Goal: Task Accomplishment & Management: Manage account settings

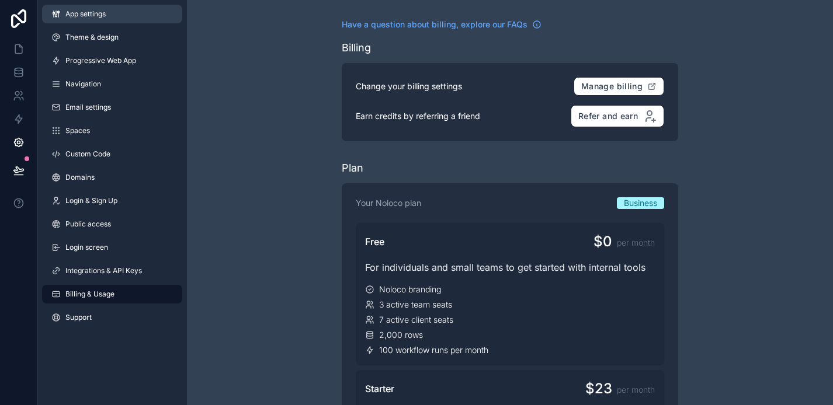
click at [98, 6] on link "App settings" at bounding box center [112, 14] width 140 height 19
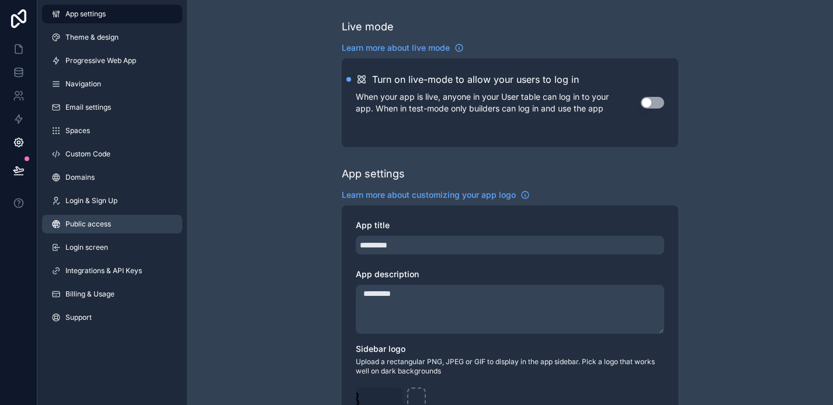
click at [100, 228] on span "Public access" at bounding box center [88, 224] width 46 height 9
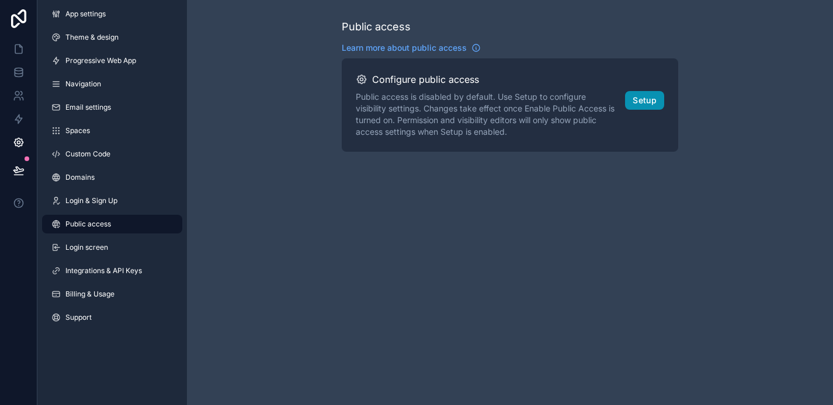
click at [652, 100] on button "Setup" at bounding box center [644, 100] width 39 height 19
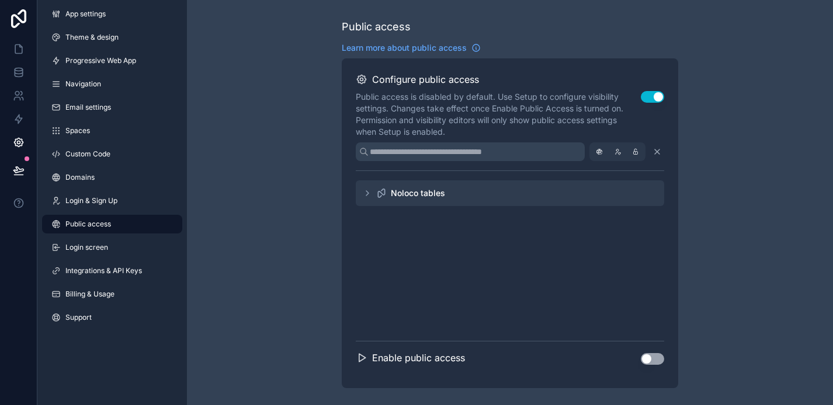
click at [369, 193] on icon "scrollable content" at bounding box center [367, 193] width 9 height 9
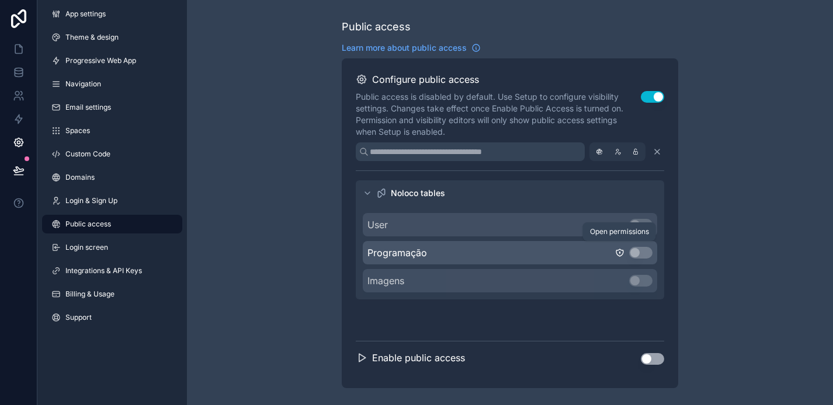
click at [620, 253] on icon "scrollable content" at bounding box center [620, 253] width 0 height 1
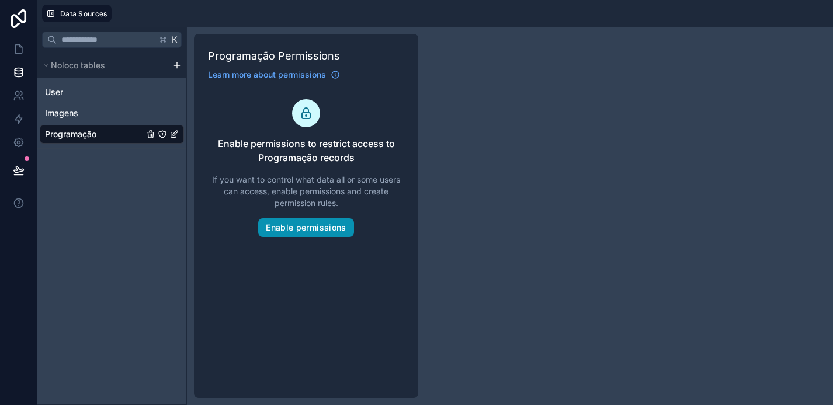
click at [334, 234] on button "Enable permissions" at bounding box center [305, 227] width 95 height 19
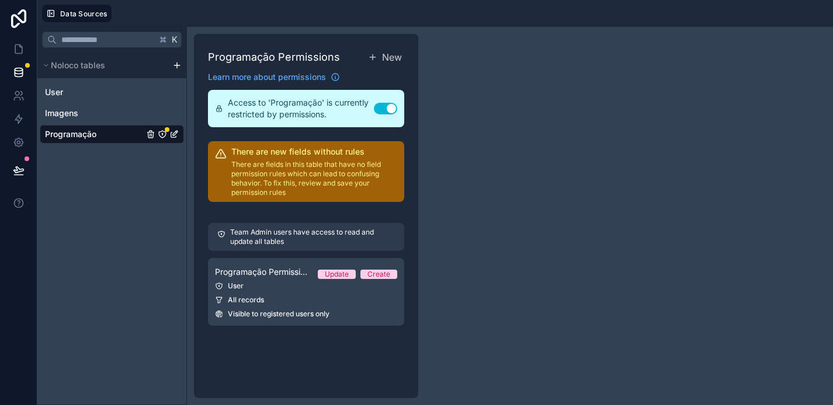
click at [286, 155] on h2 "There are new fields without rules" at bounding box center [314, 152] width 166 height 12
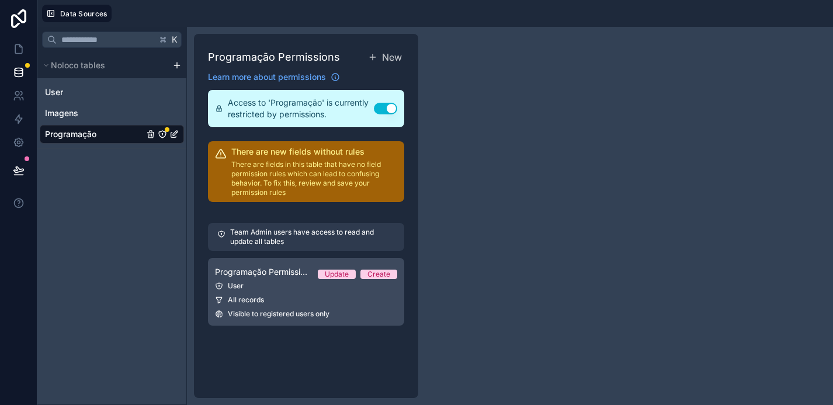
click at [259, 274] on span "Programação Permission 1" at bounding box center [261, 272] width 93 height 12
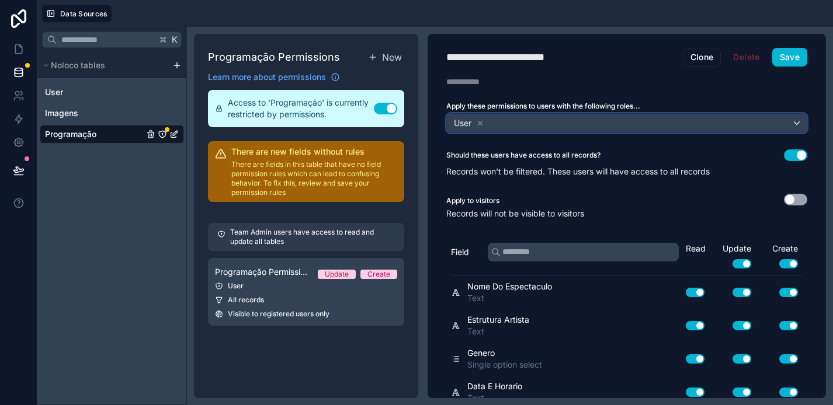
click at [798, 120] on div "User" at bounding box center [627, 123] width 360 height 19
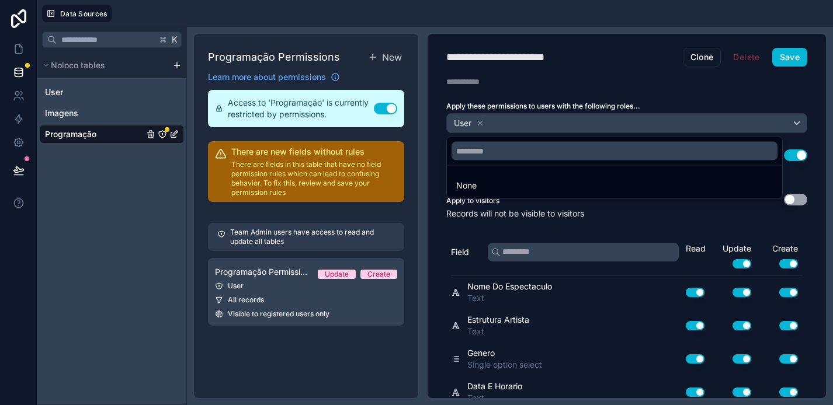
click at [791, 118] on div at bounding box center [416, 202] width 833 height 405
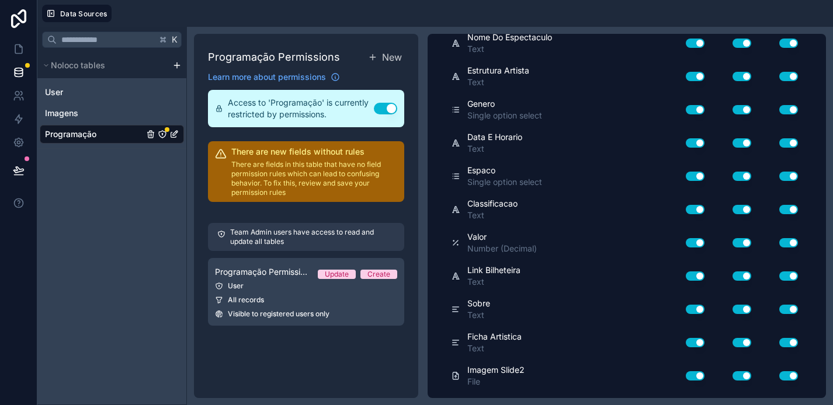
scroll to position [377, 0]
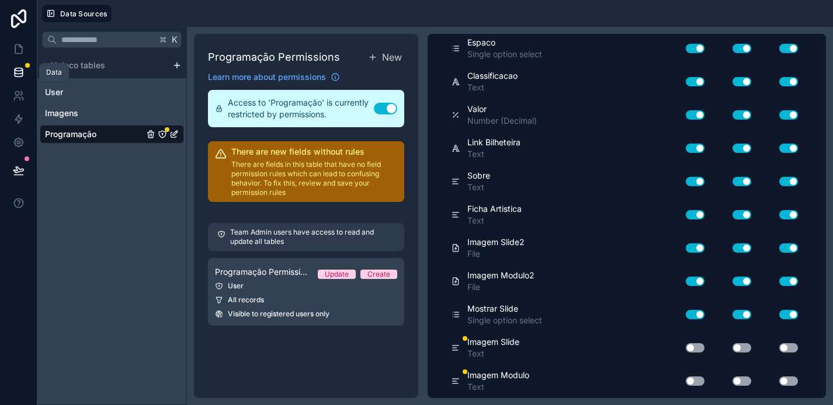
click at [19, 71] on icon at bounding box center [19, 69] width 8 height 3
click at [15, 72] on icon at bounding box center [19, 72] width 8 height 5
click at [19, 98] on icon at bounding box center [17, 99] width 6 height 3
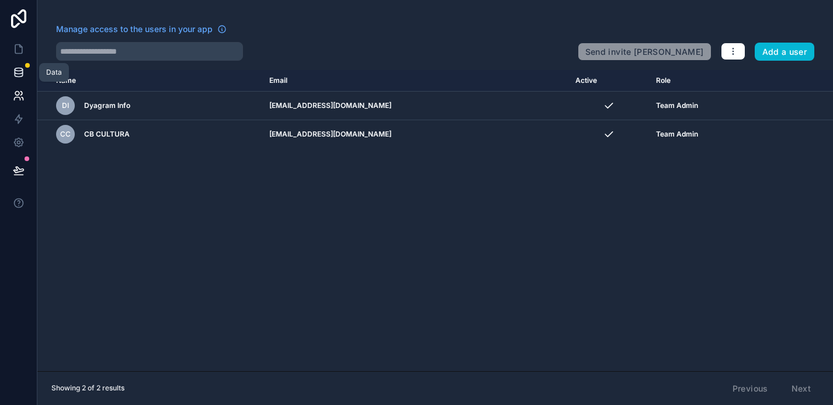
click at [19, 71] on icon at bounding box center [19, 69] width 8 height 3
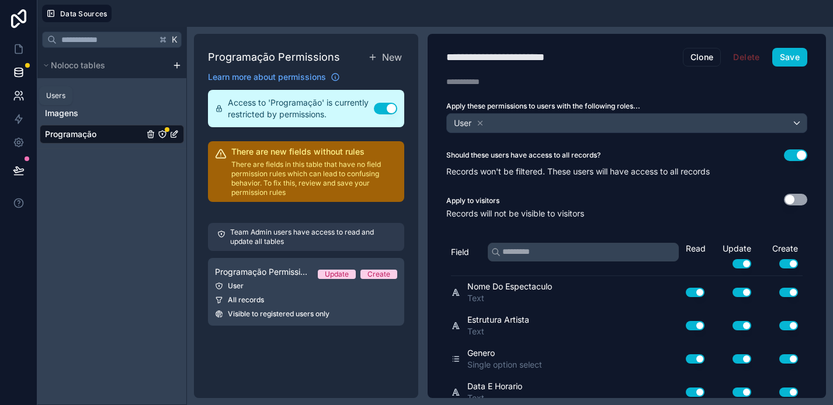
click at [18, 103] on link at bounding box center [18, 95] width 37 height 23
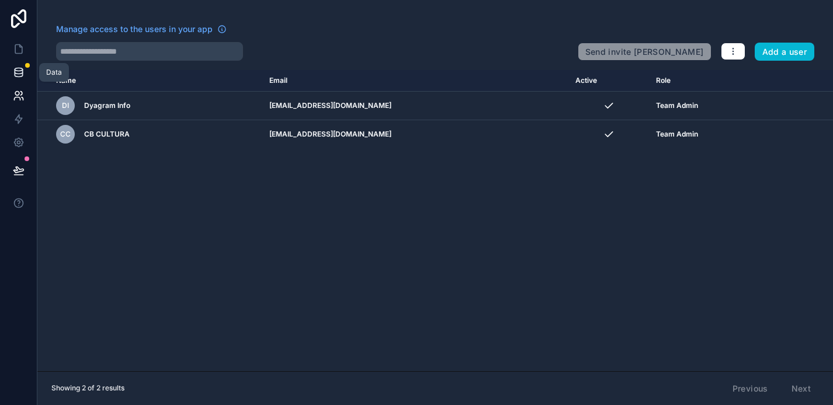
click at [18, 78] on icon at bounding box center [19, 73] width 12 height 12
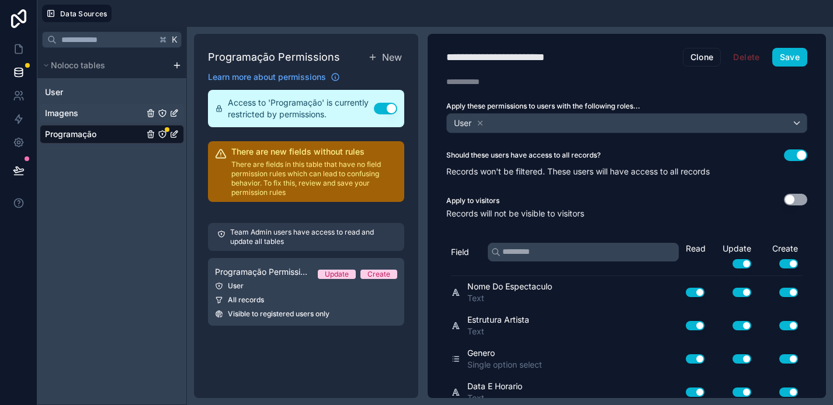
click at [84, 110] on div "Imagens" at bounding box center [112, 113] width 144 height 19
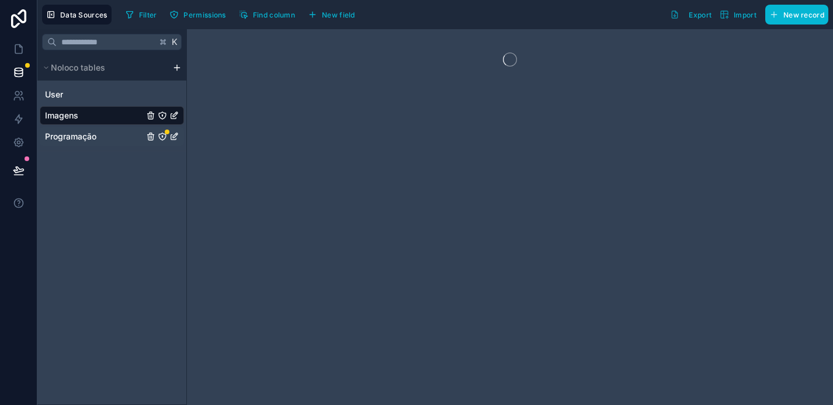
click at [87, 136] on span "Programação" at bounding box center [70, 137] width 51 height 12
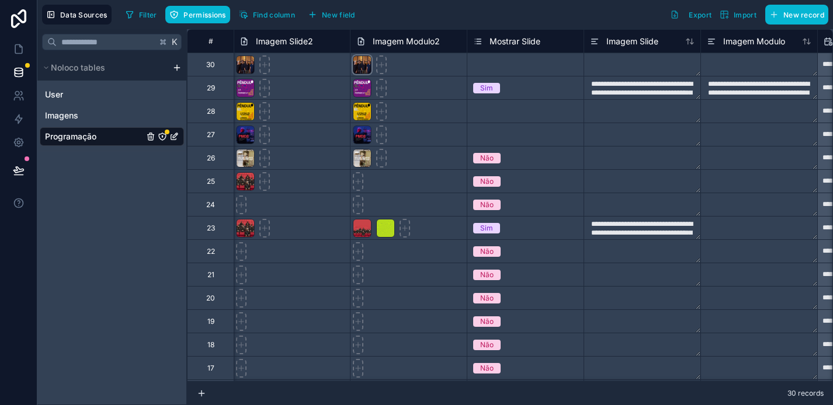
scroll to position [0, 1192]
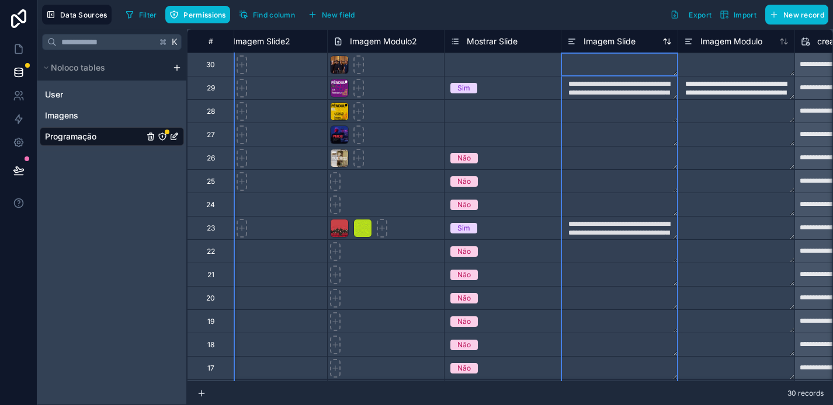
click at [625, 40] on span "Imagem Slide" at bounding box center [610, 42] width 52 height 12
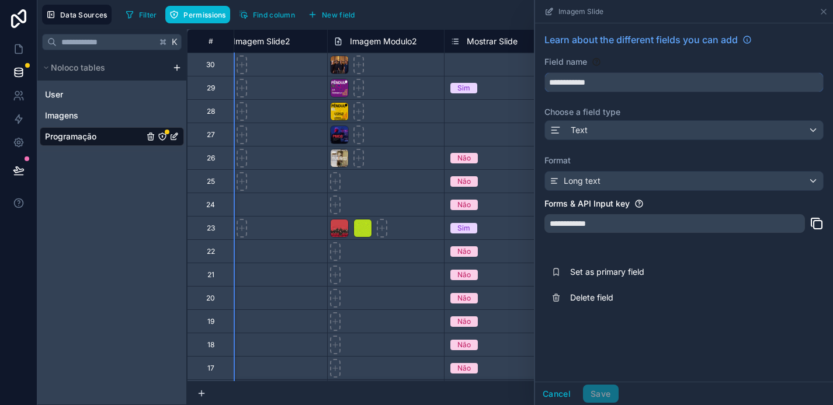
click at [613, 80] on input "**********" at bounding box center [684, 82] width 278 height 19
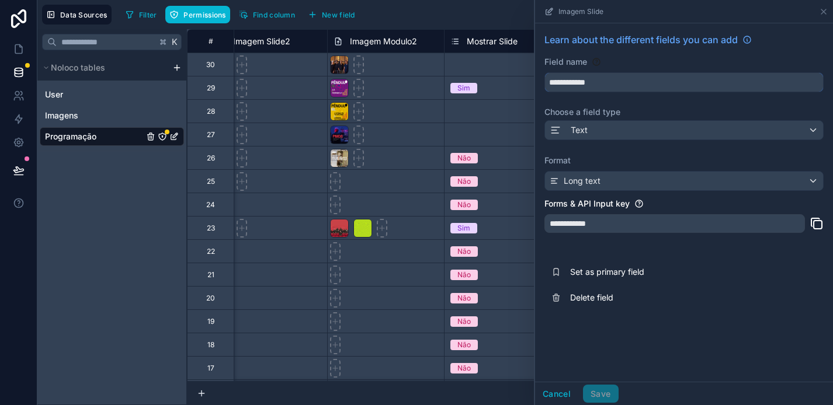
click at [613, 80] on input "**********" at bounding box center [684, 82] width 278 height 19
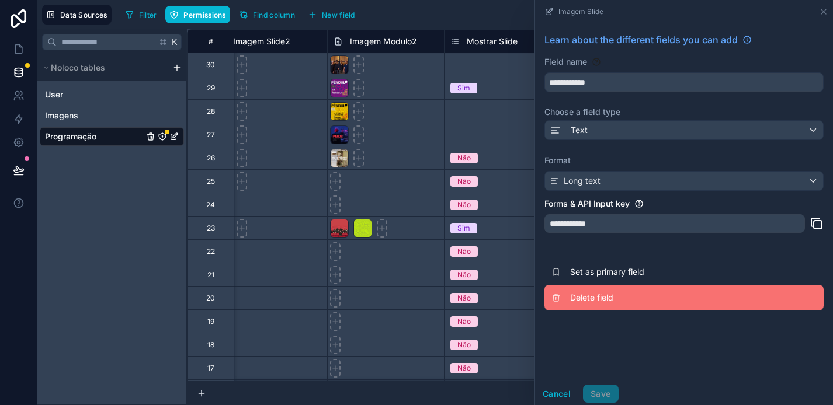
click at [603, 302] on span "Delete field" at bounding box center [654, 298] width 168 height 12
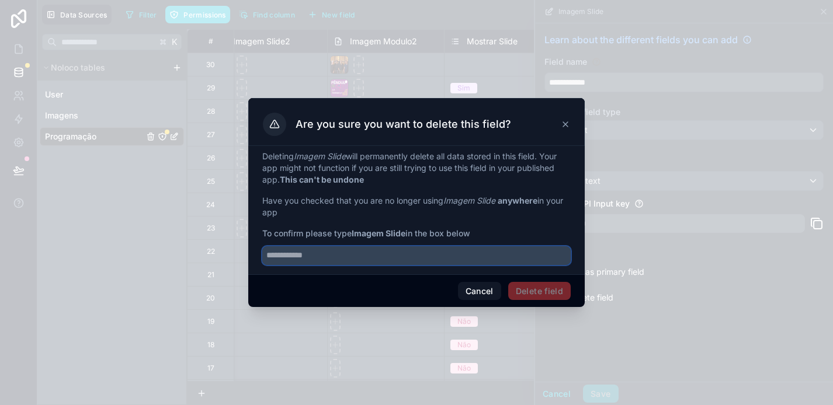
click at [445, 254] on input "text" at bounding box center [416, 256] width 308 height 19
paste input "**********"
type input "**********"
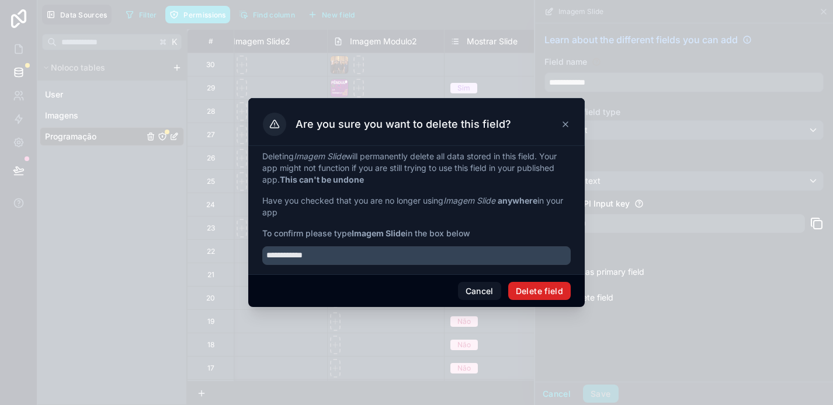
click at [556, 291] on button "Delete field" at bounding box center [539, 291] width 63 height 19
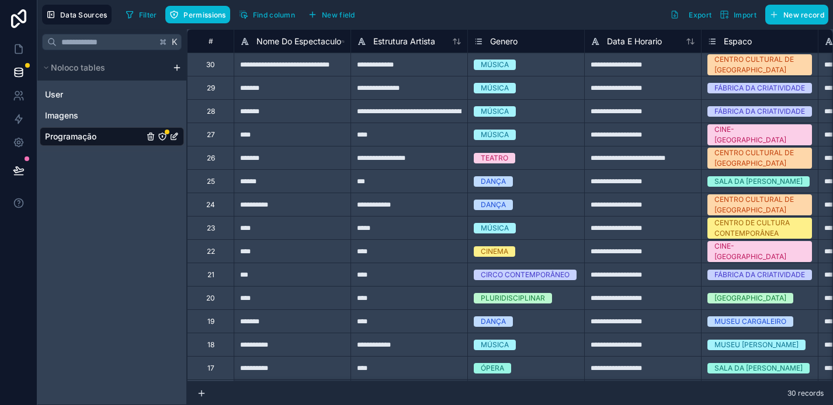
click at [580, 147] on div "TEATRO" at bounding box center [526, 158] width 116 height 23
click at [650, 134] on div "**********" at bounding box center [642, 134] width 117 height 23
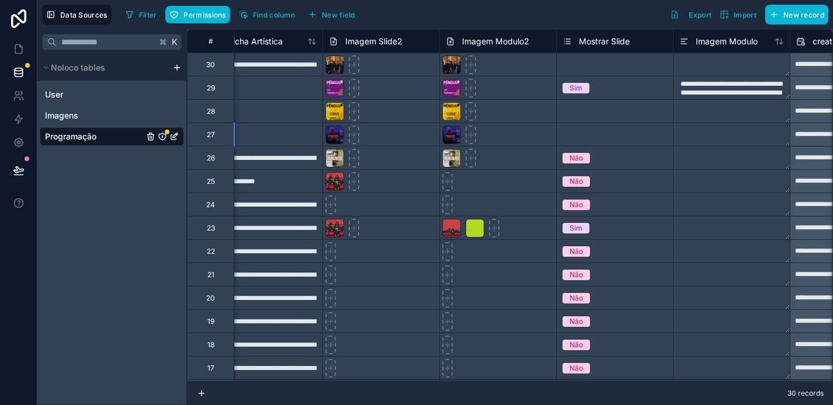
scroll to position [0, 1210]
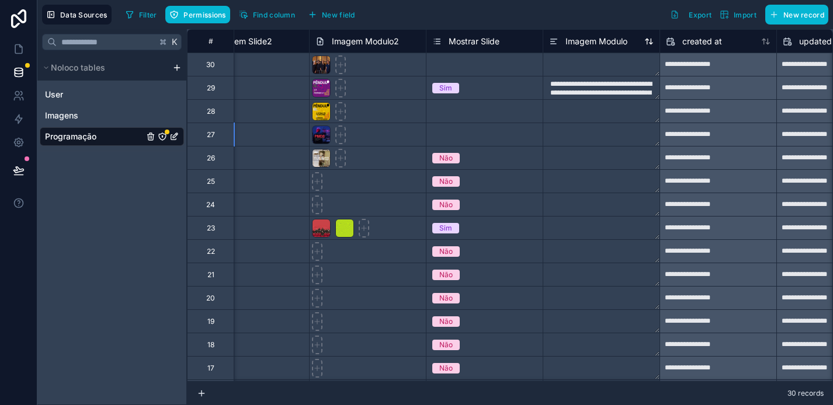
click at [610, 37] on span "Imagem Modulo" at bounding box center [596, 42] width 62 height 12
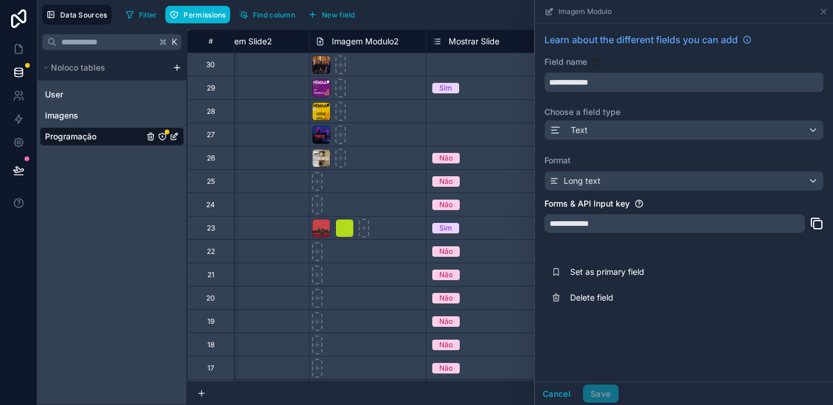
click at [620, 82] on input "**********" at bounding box center [684, 82] width 278 height 19
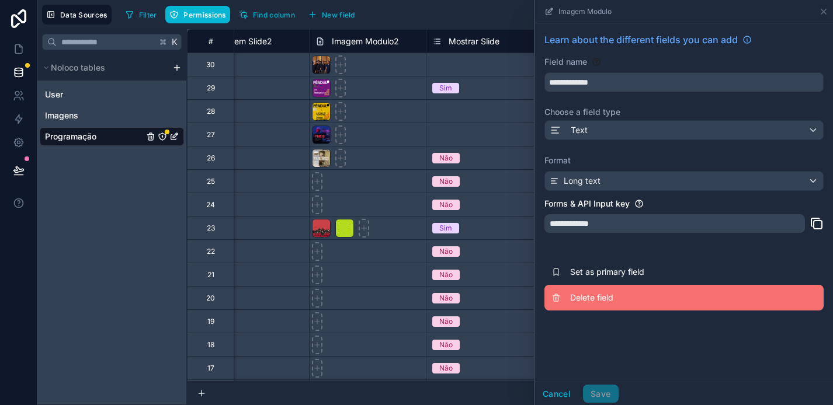
click at [612, 294] on span "Delete field" at bounding box center [654, 298] width 168 height 12
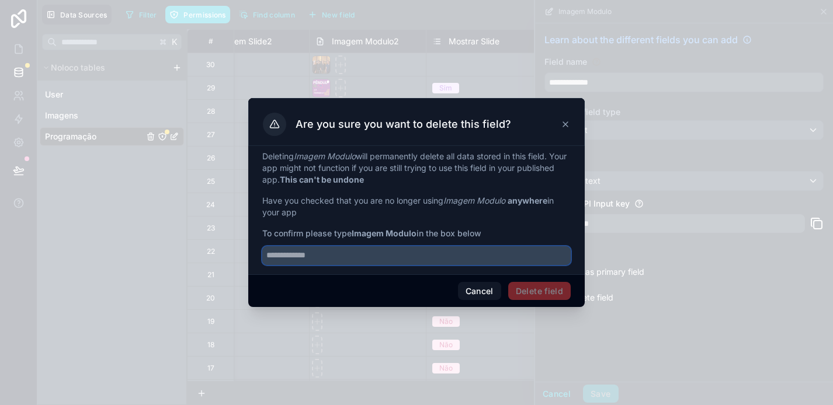
click at [487, 256] on input "text" at bounding box center [416, 256] width 308 height 19
paste input "**********"
type input "**********"
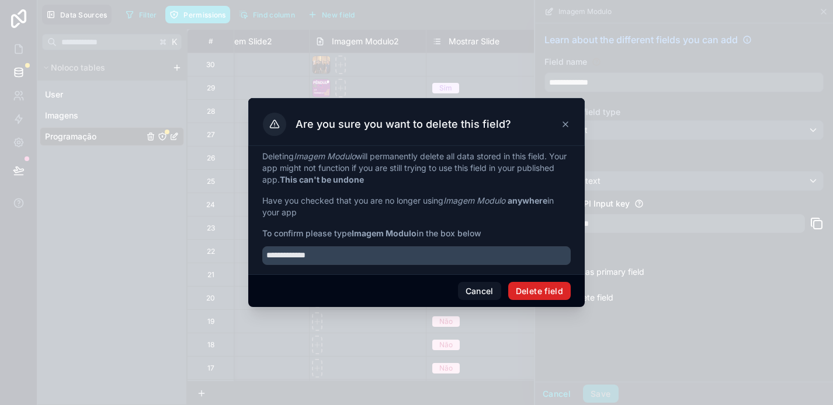
click at [559, 292] on button "Delete field" at bounding box center [539, 291] width 63 height 19
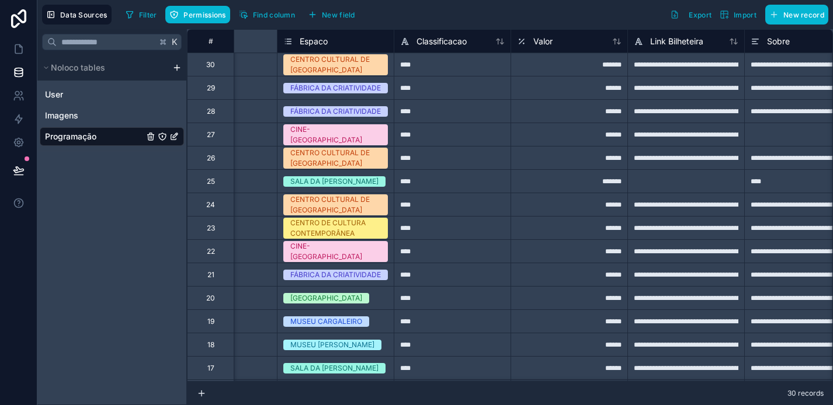
scroll to position [0, 812]
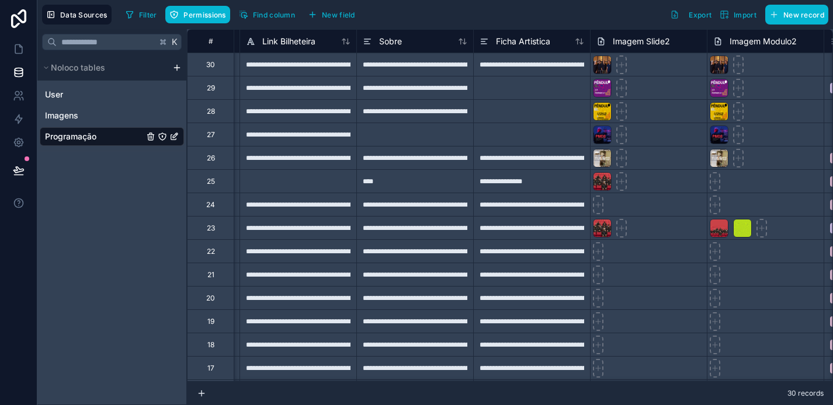
click at [678, 40] on div "Imagem Slide2" at bounding box center [648, 41] width 105 height 14
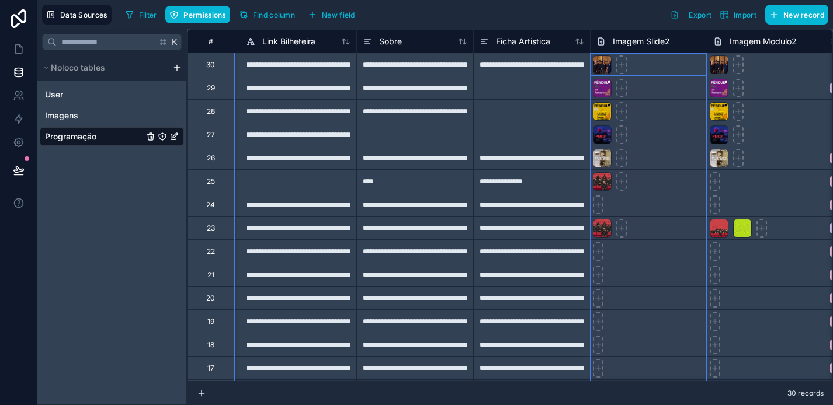
click at [678, 40] on div "Imagem Slide2" at bounding box center [648, 41] width 105 height 14
click at [635, 42] on span "Imagem Slide2" at bounding box center [641, 42] width 57 height 12
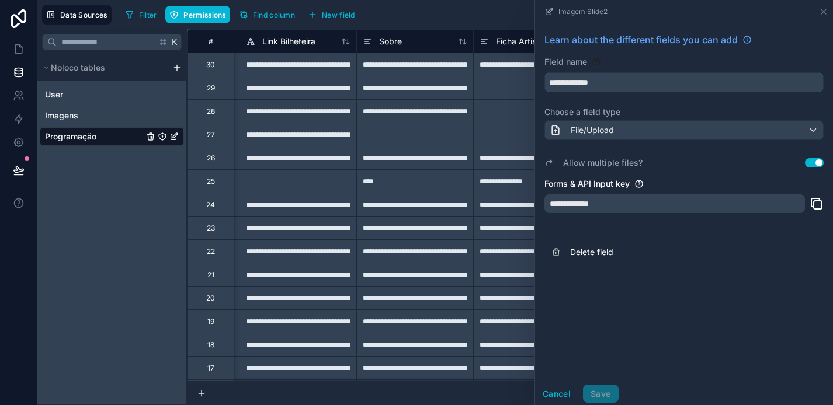
click at [631, 87] on input "**********" at bounding box center [684, 82] width 278 height 19
type input "**********"
click at [611, 394] on button "Save" at bounding box center [600, 394] width 35 height 19
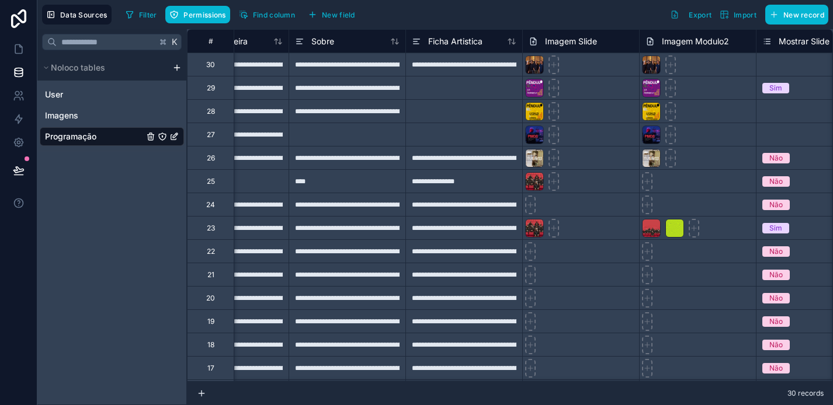
scroll to position [0, 911]
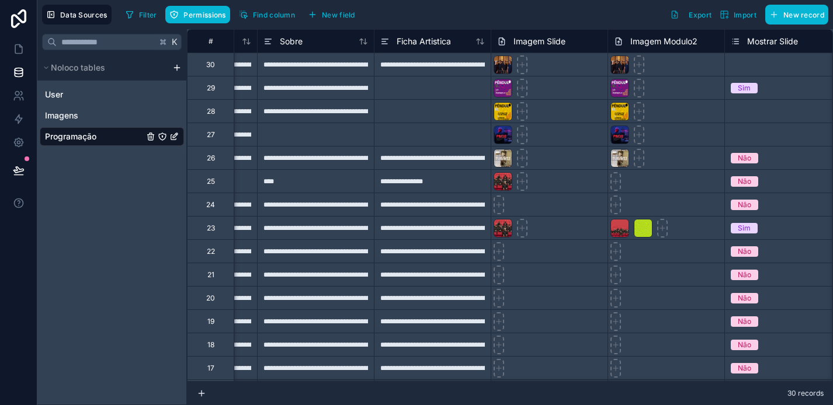
click at [676, 43] on span "Imagem Modulo2" at bounding box center [663, 42] width 67 height 12
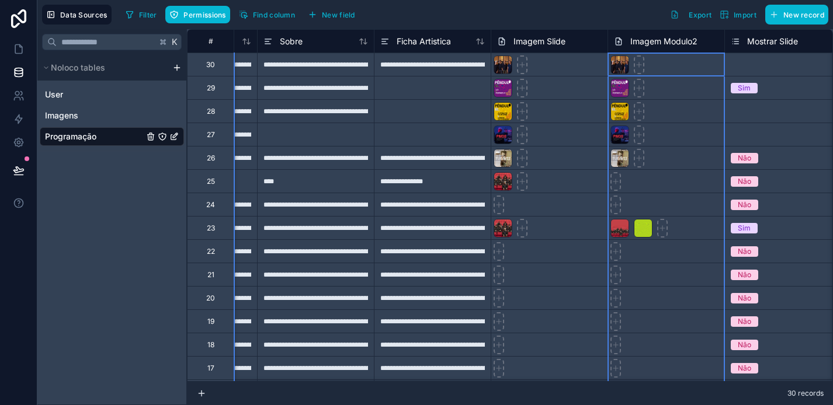
click at [676, 43] on span "Imagem Modulo2" at bounding box center [663, 42] width 67 height 12
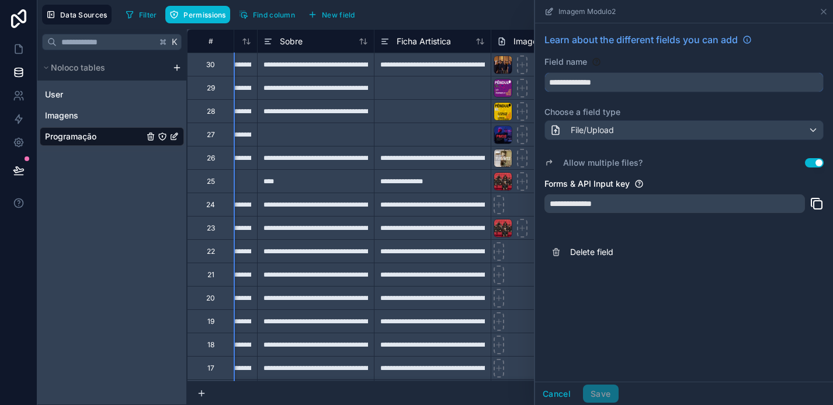
click at [631, 84] on input "**********" at bounding box center [684, 82] width 278 height 19
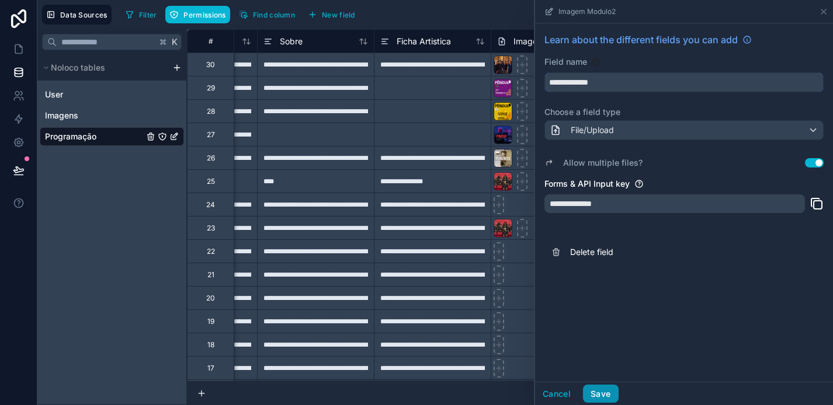
type input "**********"
click at [608, 397] on button "Save" at bounding box center [600, 394] width 35 height 19
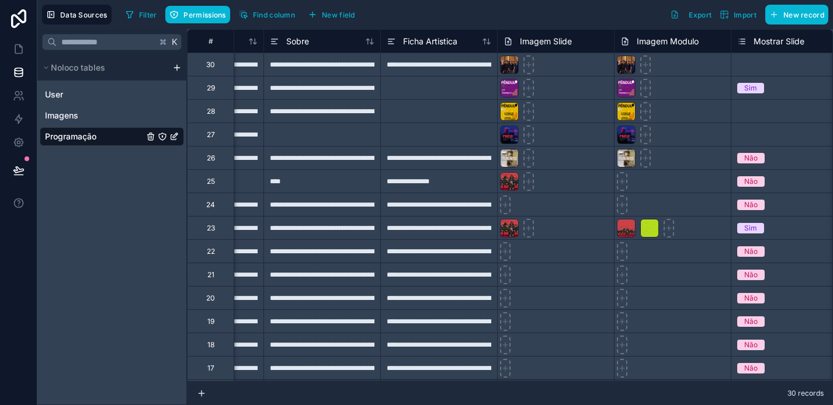
scroll to position [0, 918]
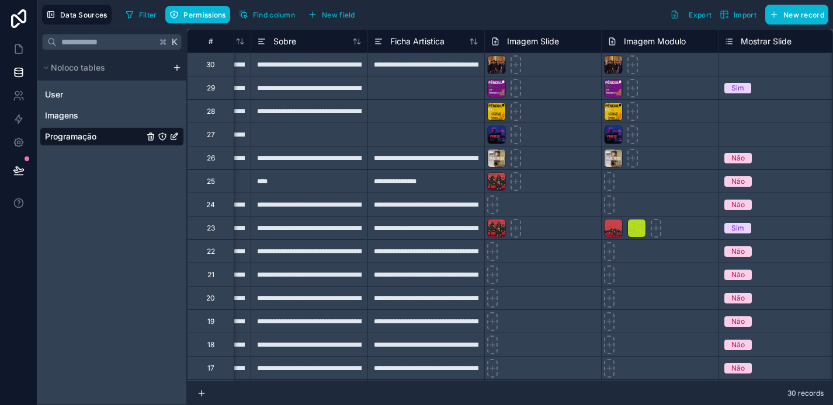
click at [534, 45] on span "Imagem Slide" at bounding box center [533, 42] width 52 height 12
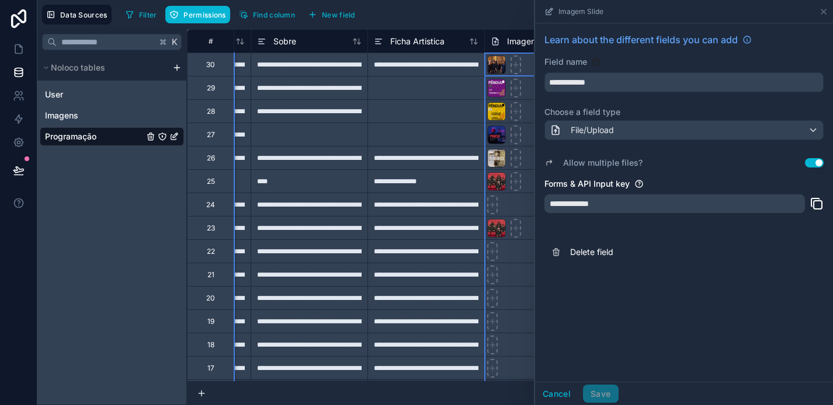
click at [478, 12] on div "Filter Permissions Find column New field Export Import New record" at bounding box center [474, 15] width 707 height 20
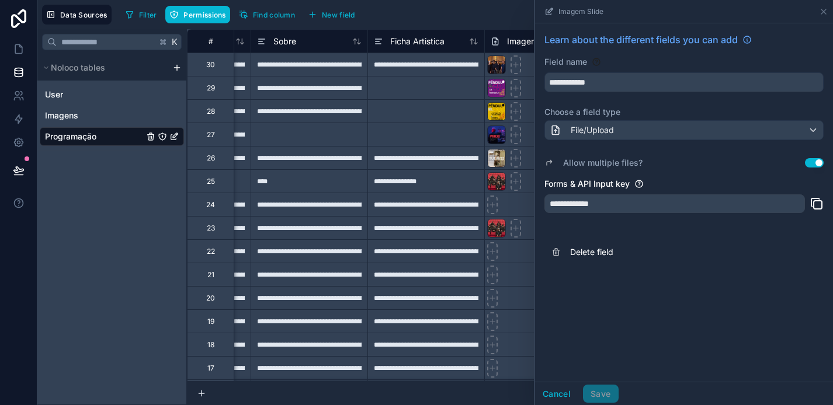
click at [85, 136] on span "Programação" at bounding box center [70, 137] width 51 height 12
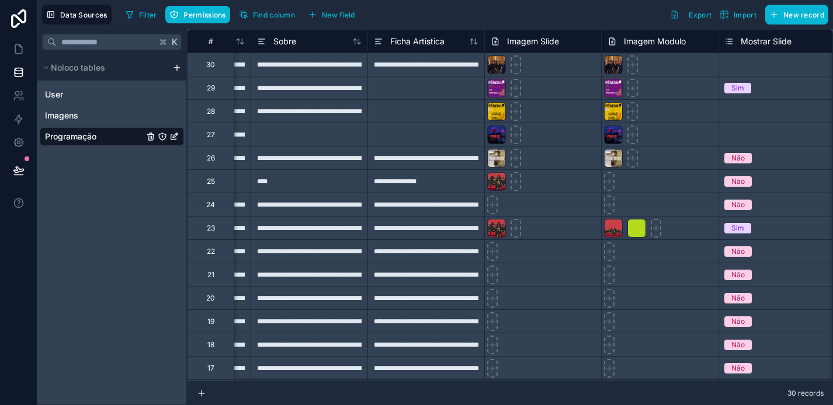
click at [159, 136] on icon "Programação" at bounding box center [162, 136] width 7 height 7
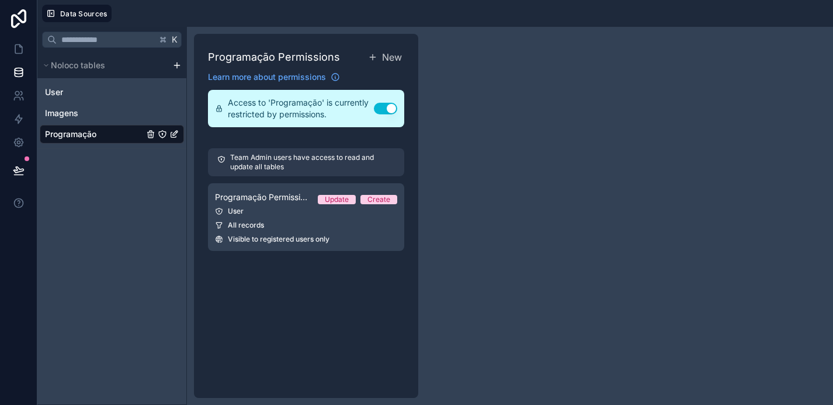
click at [387, 109] on button "Use setting" at bounding box center [385, 109] width 23 height 12
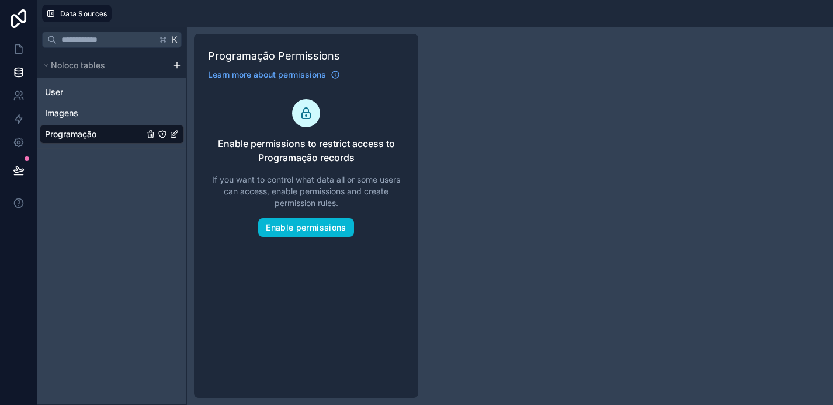
click at [79, 134] on span "Programação" at bounding box center [70, 135] width 51 height 12
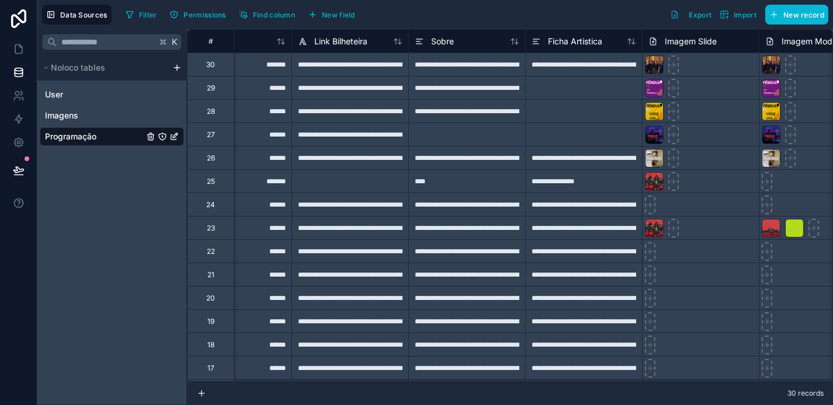
scroll to position [0, 769]
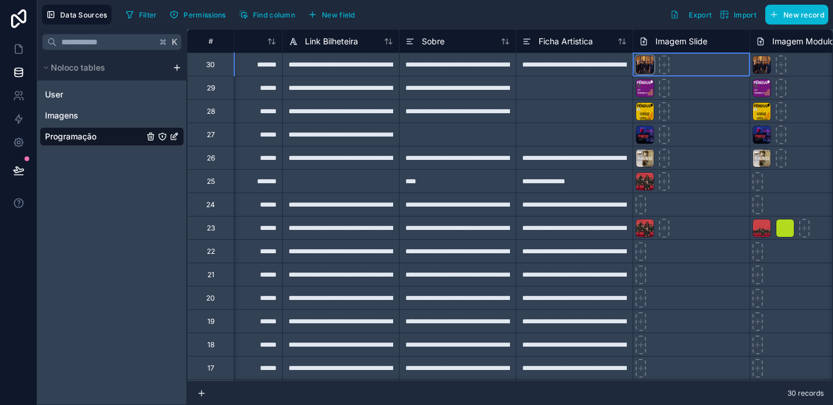
click at [640, 67] on div at bounding box center [645, 64] width 19 height 19
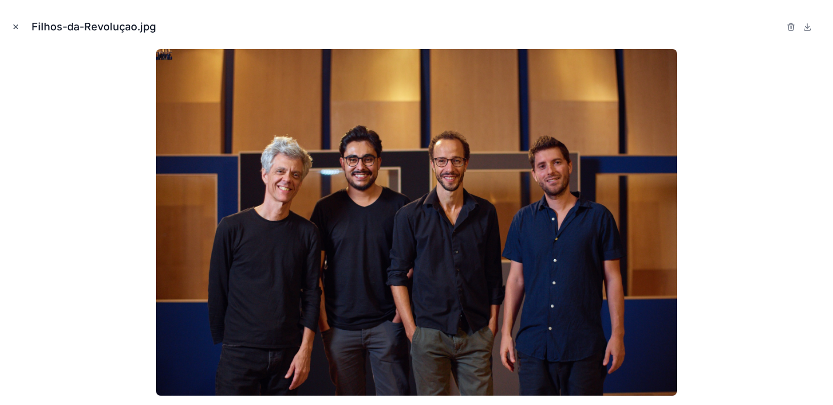
click at [13, 24] on icon "Close modal" at bounding box center [16, 27] width 8 height 8
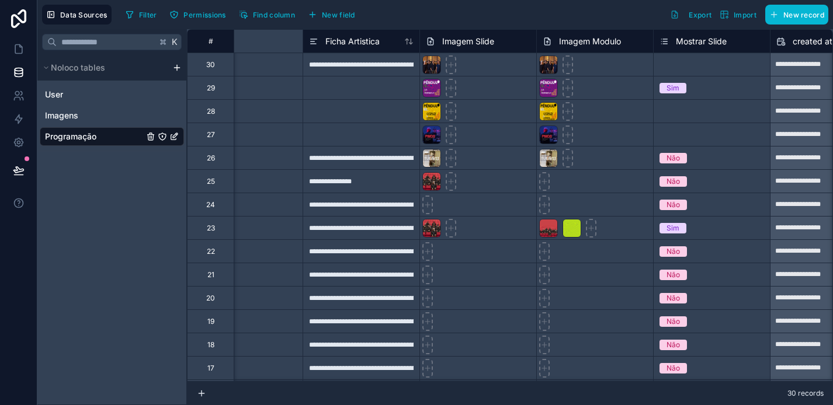
scroll to position [0, 1270]
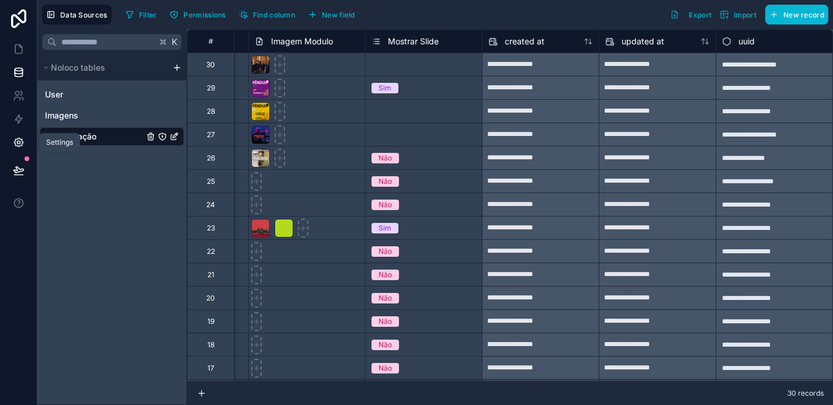
click at [21, 138] on icon at bounding box center [19, 143] width 12 height 12
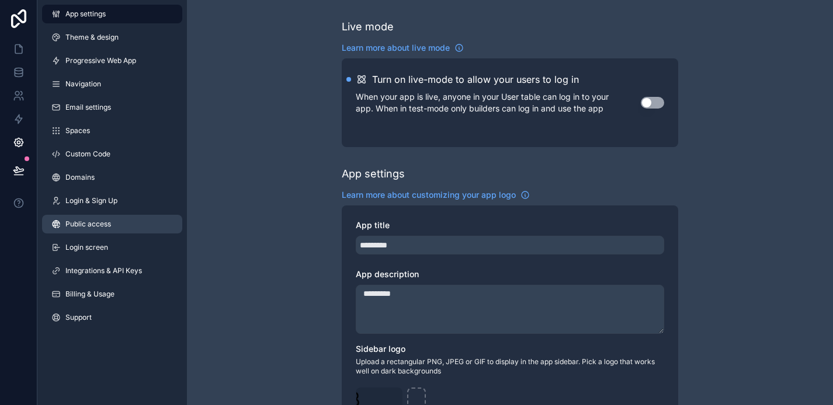
click at [116, 224] on link "Public access" at bounding box center [112, 224] width 140 height 19
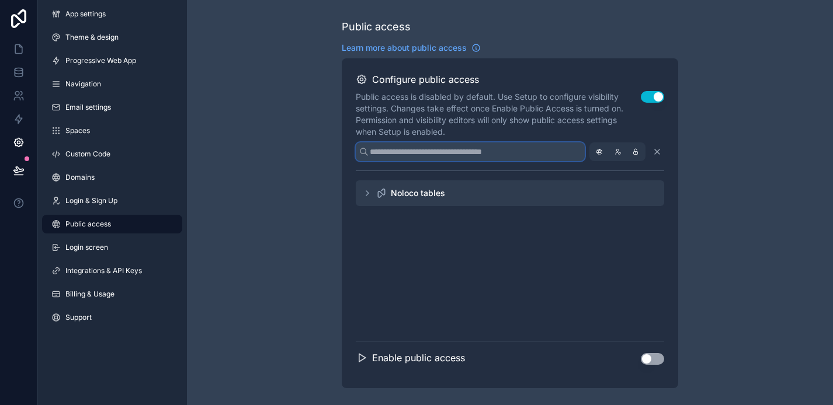
click at [525, 150] on input "scrollable content" at bounding box center [470, 152] width 229 height 19
click at [367, 195] on icon "scrollable content" at bounding box center [367, 193] width 9 height 9
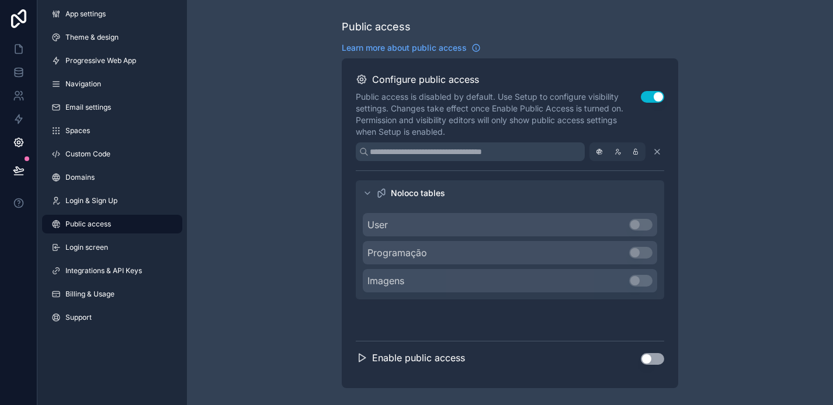
click at [544, 305] on div "Noloco tables User Use setting Programação Use setting Imagens Use setting" at bounding box center [510, 256] width 308 height 171
click at [661, 362] on button "Use setting" at bounding box center [652, 359] width 23 height 12
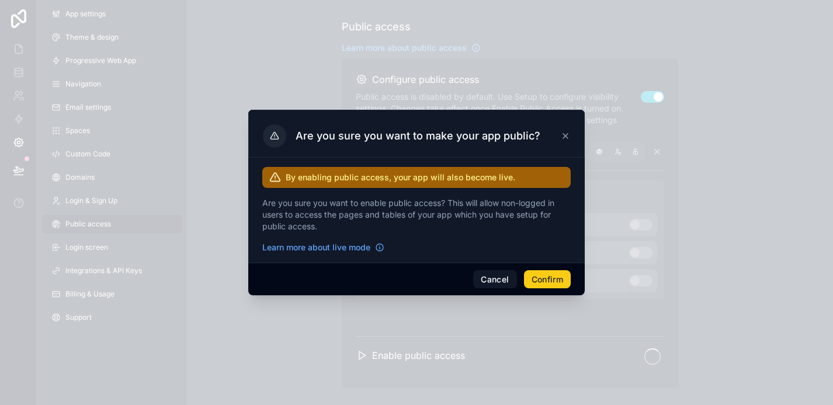
click at [559, 274] on button "Confirm" at bounding box center [547, 279] width 47 height 19
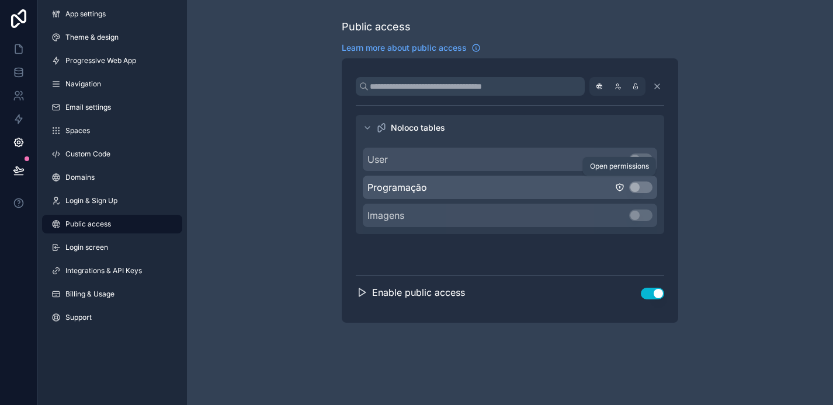
click at [615, 188] on icon "scrollable content" at bounding box center [619, 187] width 9 height 9
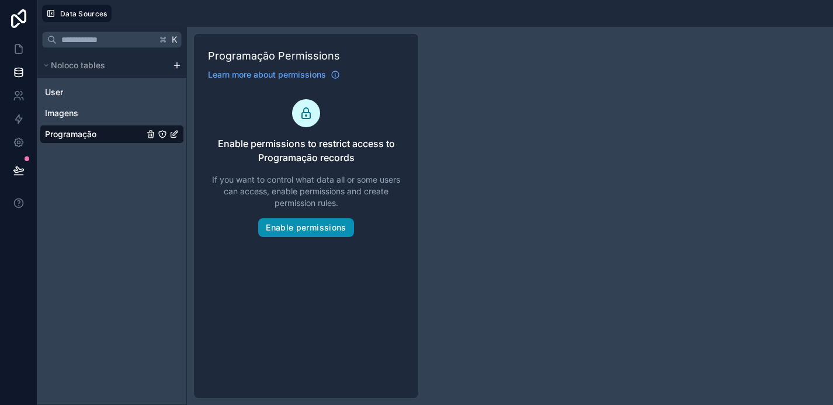
click at [331, 232] on button "Enable permissions" at bounding box center [305, 227] width 95 height 19
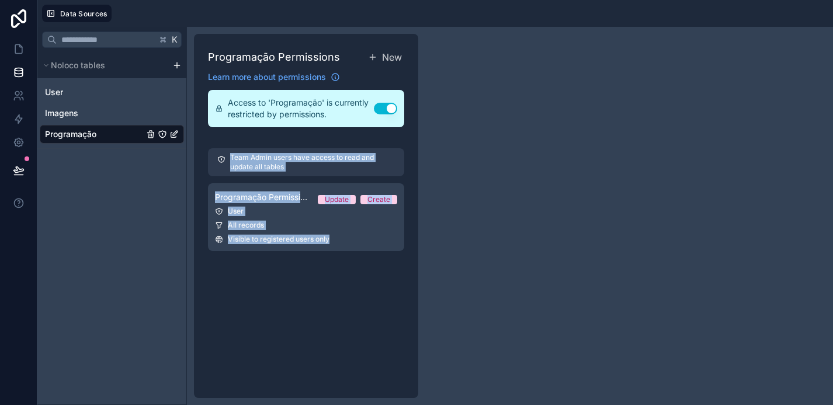
drag, startPoint x: 231, startPoint y: 158, endPoint x: 362, endPoint y: 281, distance: 179.4
click at [362, 281] on div "Programação Permissions New Learn more about permissions Access to 'Programação…" at bounding box center [306, 216] width 224 height 364
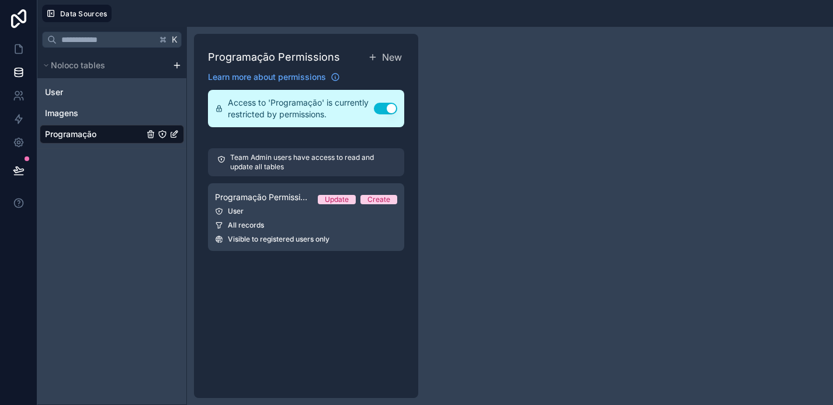
click at [386, 106] on button "Use setting" at bounding box center [385, 109] width 23 height 12
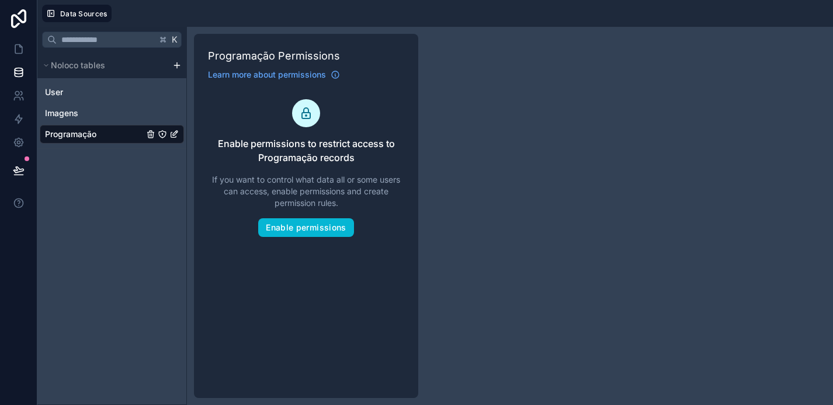
click at [97, 137] on div "Programação" at bounding box center [112, 134] width 144 height 19
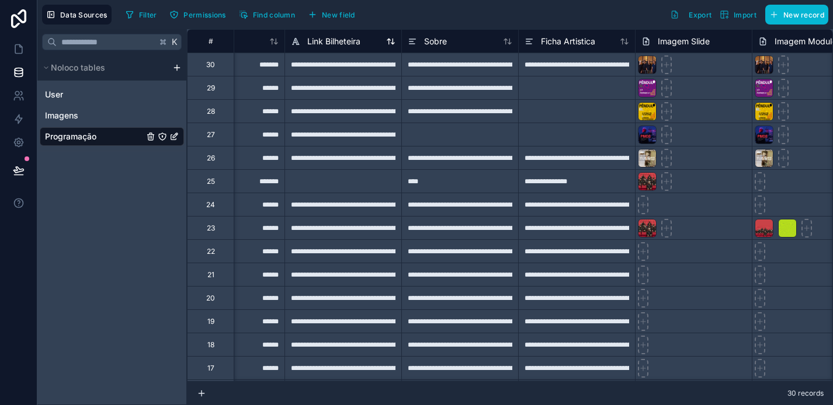
scroll to position [0, 782]
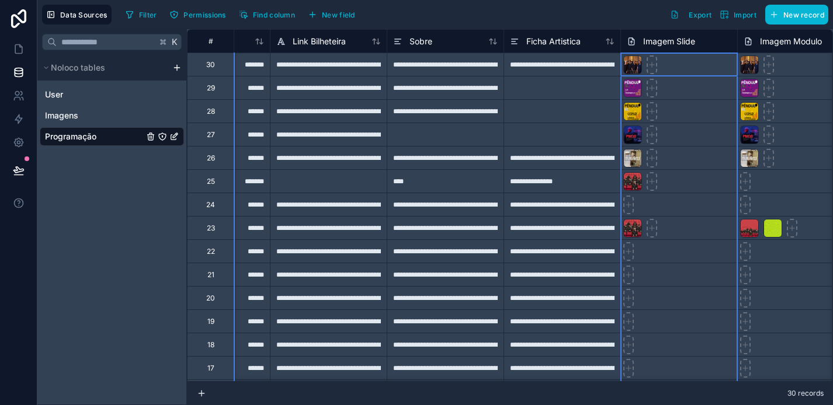
click at [685, 36] on span "Imagem Slide" at bounding box center [669, 42] width 52 height 12
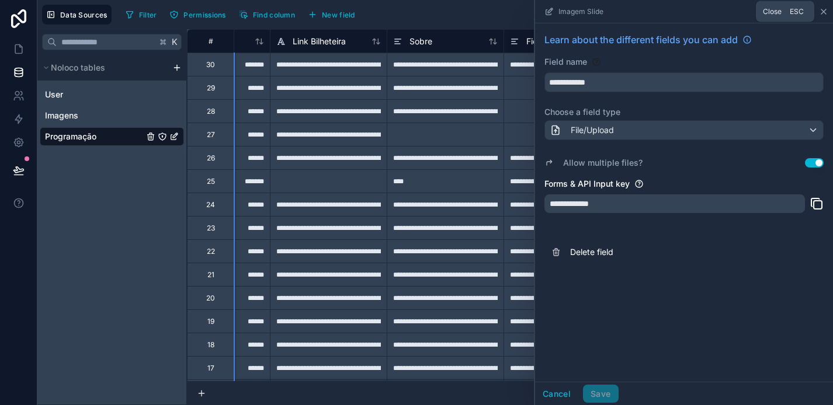
click at [822, 10] on icon at bounding box center [823, 11] width 5 height 5
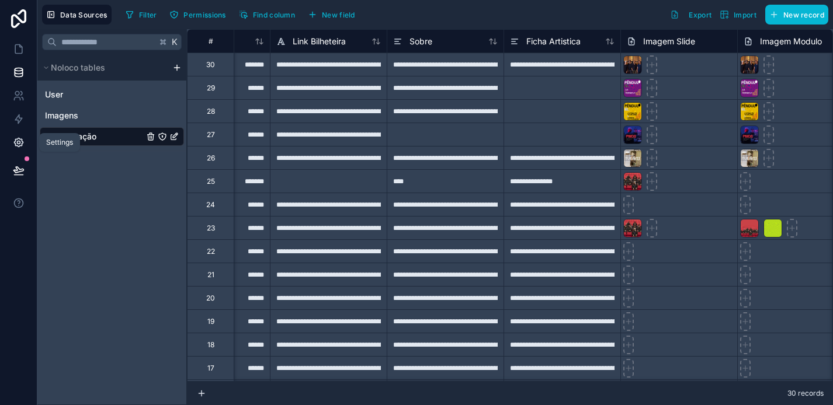
click at [13, 144] on icon at bounding box center [19, 143] width 12 height 12
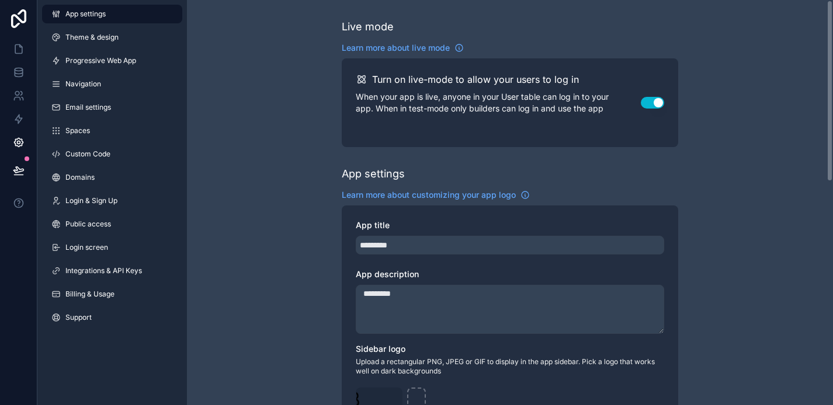
scroll to position [55, 0]
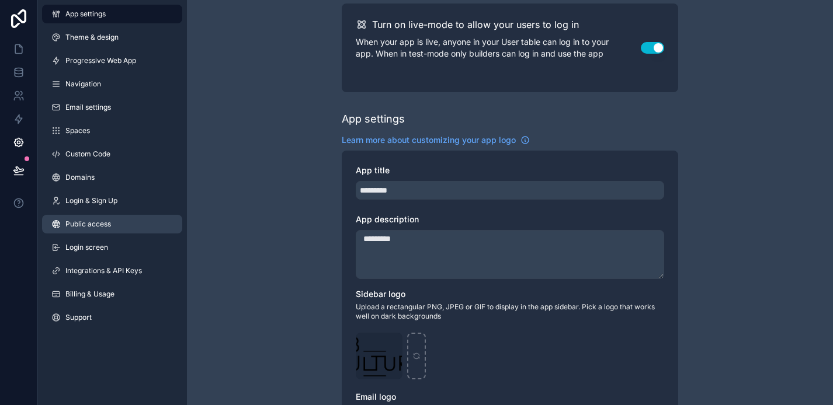
click at [98, 231] on link "Public access" at bounding box center [112, 224] width 140 height 19
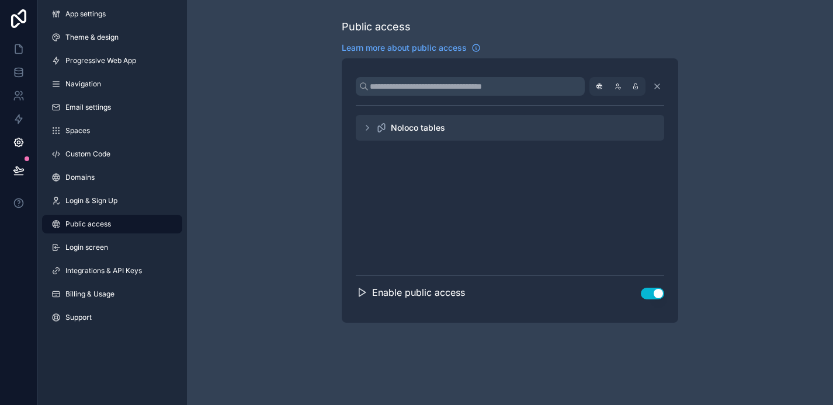
click at [362, 293] on icon "scrollable content" at bounding box center [362, 293] width 12 height 12
drag, startPoint x: 413, startPoint y: 84, endPoint x: 533, endPoint y: 84, distance: 119.7
click at [533, 84] on input "scrollable content" at bounding box center [470, 86] width 229 height 19
paste input "**********"
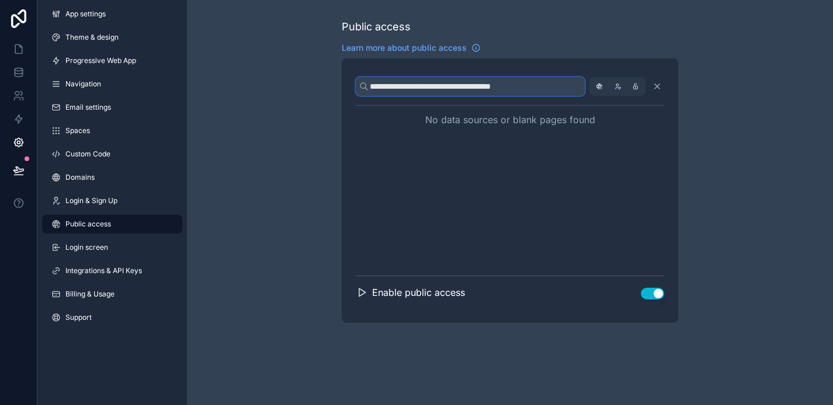
drag, startPoint x: 477, startPoint y: 86, endPoint x: 332, endPoint y: 74, distance: 145.3
click at [332, 74] on div "**********" at bounding box center [510, 171] width 646 height 342
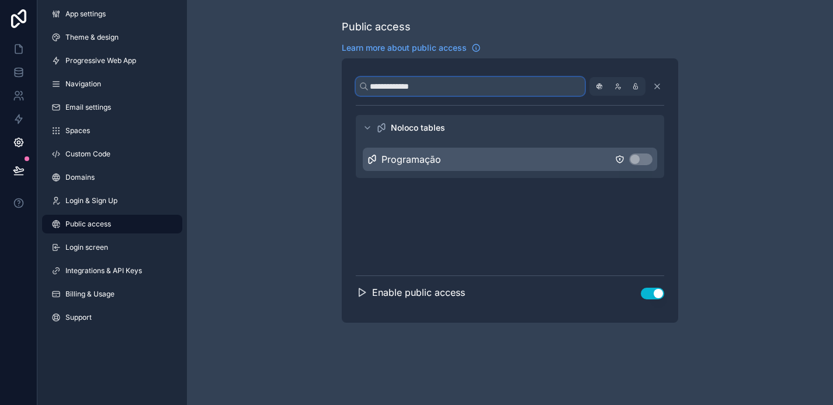
type input "**********"
click at [463, 129] on div "Noloco tables" at bounding box center [510, 128] width 308 height 26
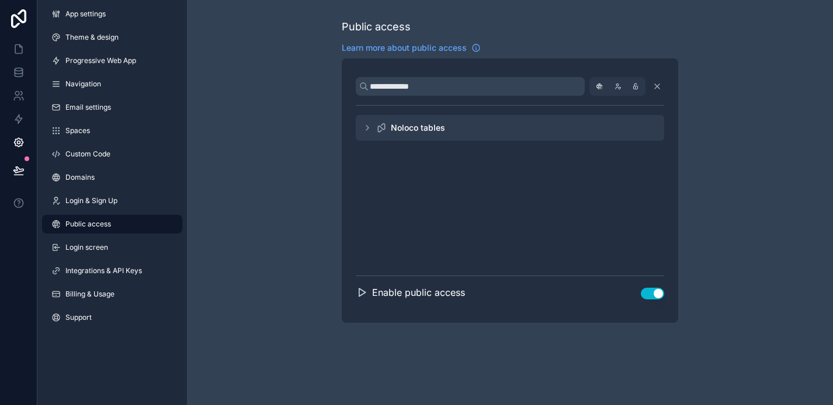
click at [363, 127] on icon "scrollable content" at bounding box center [367, 127] width 9 height 9
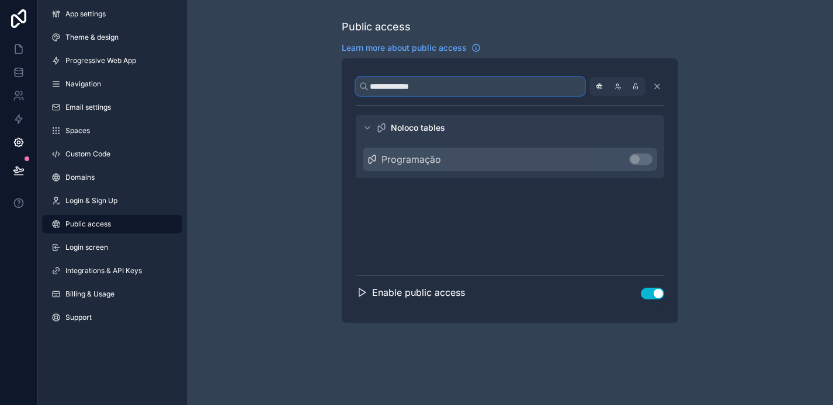
click at [530, 90] on input "**********" at bounding box center [470, 86] width 229 height 19
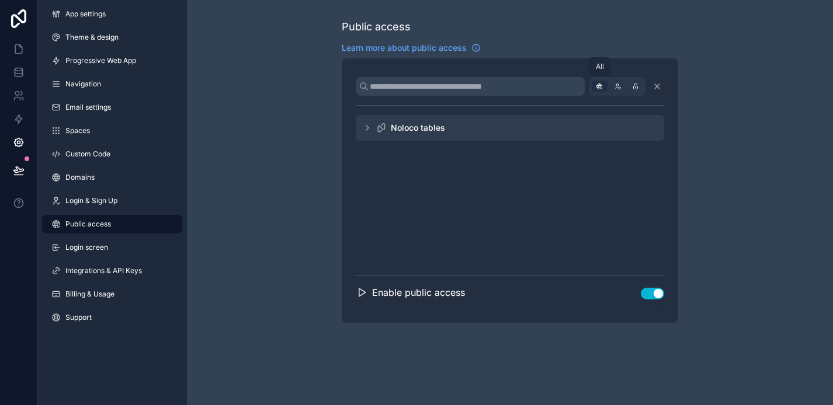
click at [604, 85] on icon "scrollable content" at bounding box center [599, 87] width 12 height 12
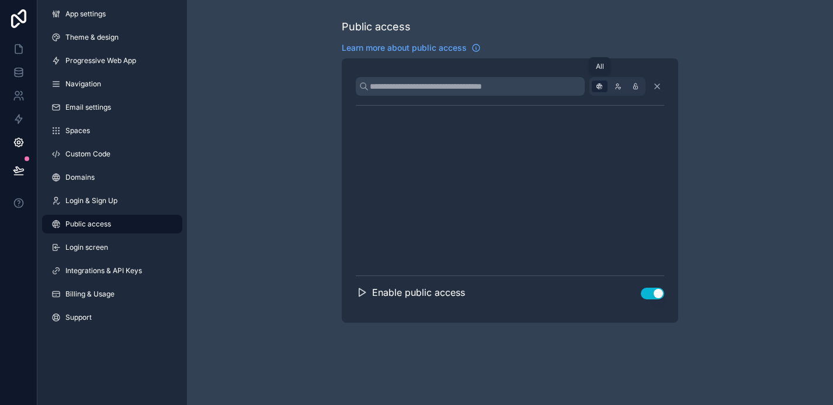
click at [604, 85] on icon "scrollable content" at bounding box center [599, 87] width 12 height 12
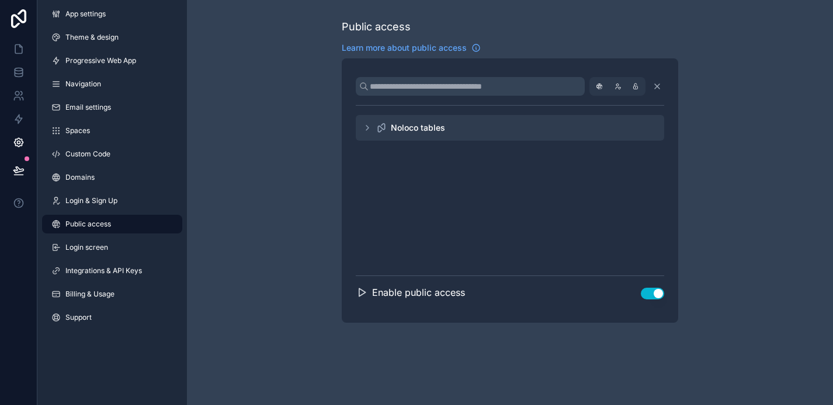
click at [364, 126] on icon "scrollable content" at bounding box center [367, 127] width 9 height 9
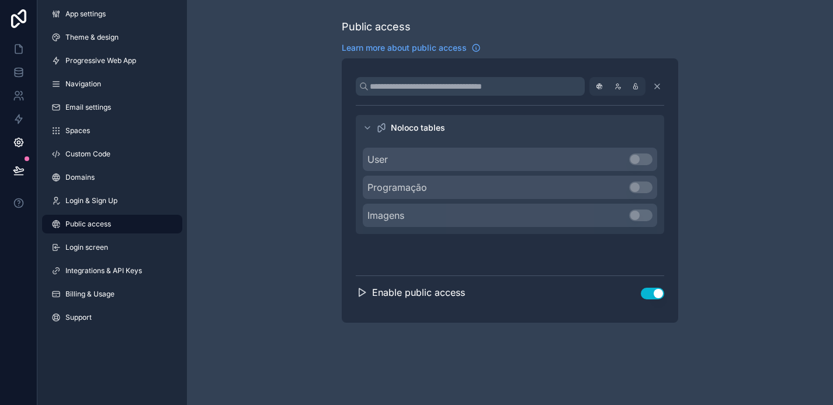
click at [650, 293] on button "Use setting" at bounding box center [652, 294] width 23 height 12
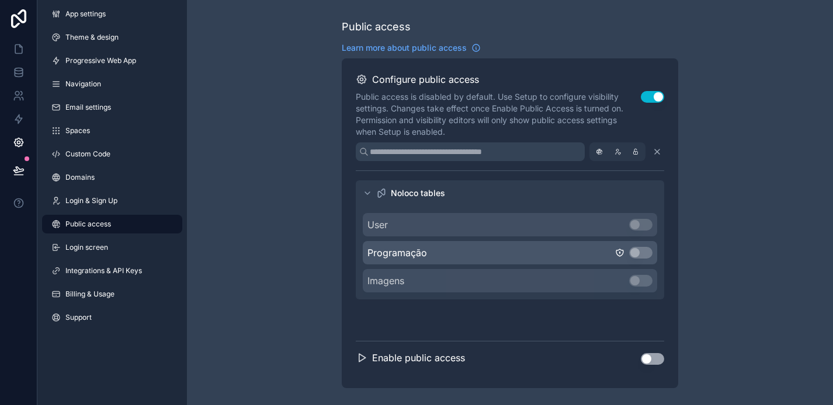
click at [389, 253] on span "Programação" at bounding box center [397, 253] width 60 height 14
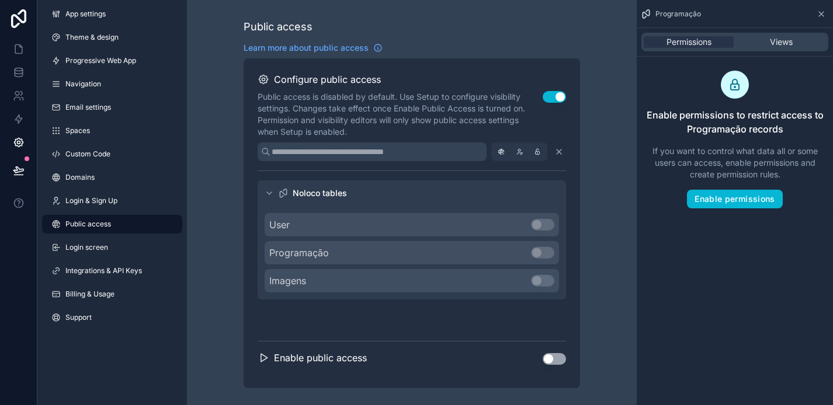
click at [777, 48] on div "Permissions Views" at bounding box center [734, 42] width 187 height 19
click at [778, 41] on span "Views" at bounding box center [781, 42] width 23 height 12
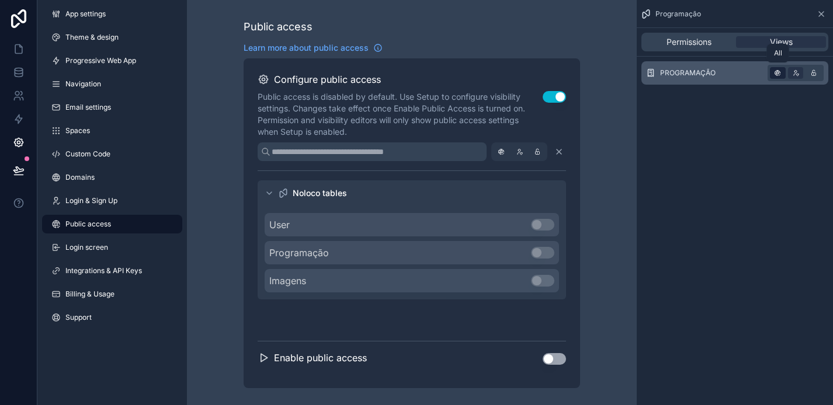
click at [779, 72] on icon "scrollable content" at bounding box center [778, 73] width 12 height 12
click at [778, 69] on icon "scrollable content" at bounding box center [778, 73] width 12 height 12
click at [549, 361] on button "Use setting" at bounding box center [554, 359] width 23 height 12
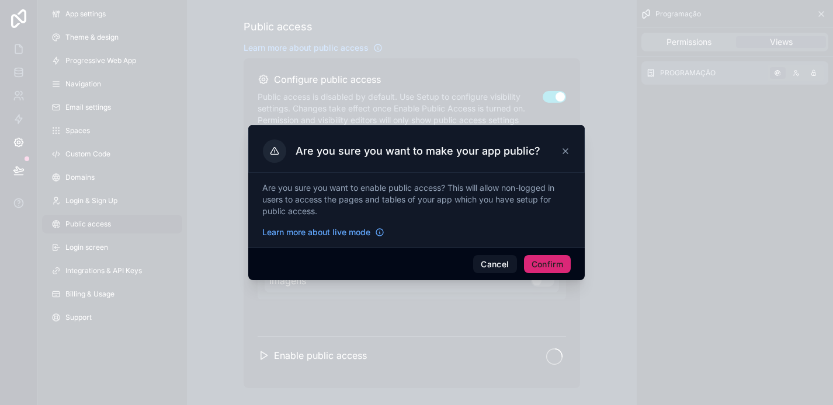
click at [546, 266] on button "Confirm" at bounding box center [547, 264] width 47 height 19
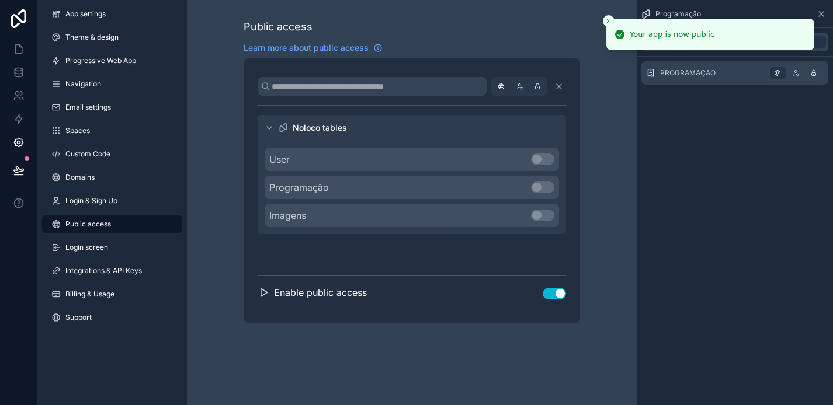
click at [617, 203] on div "Public access Learn more about public access Noloco tables User Use setting Pro…" at bounding box center [412, 171] width 450 height 342
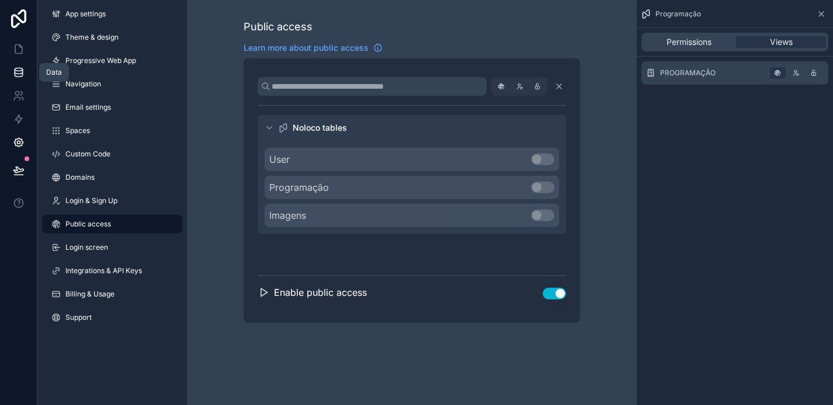
click at [19, 69] on icon at bounding box center [19, 73] width 12 height 12
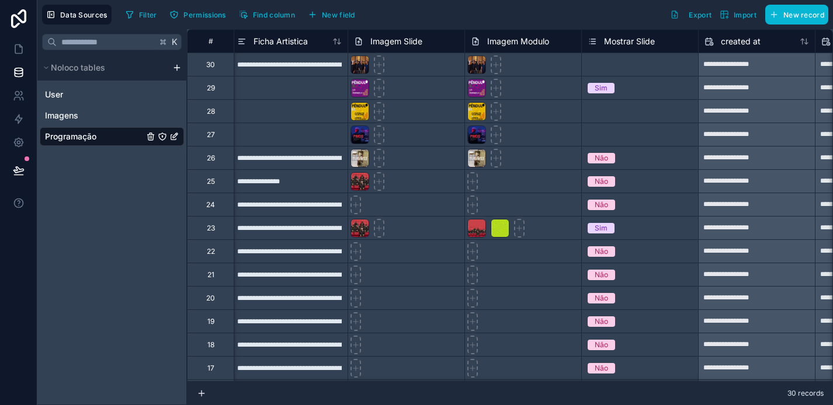
scroll to position [0, 1061]
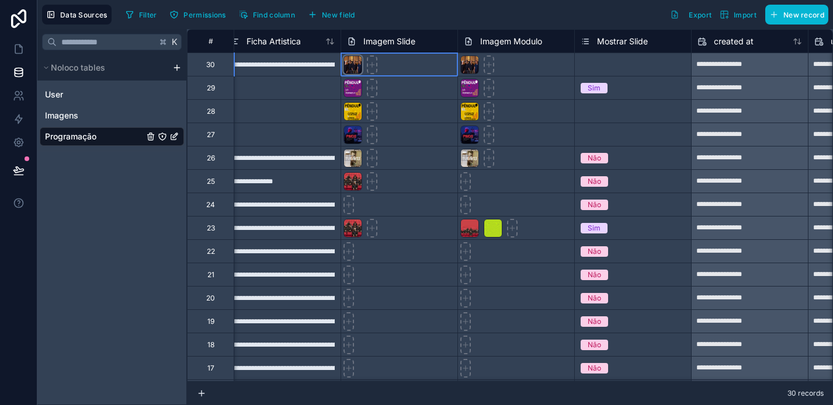
click at [351, 68] on div at bounding box center [352, 64] width 19 height 19
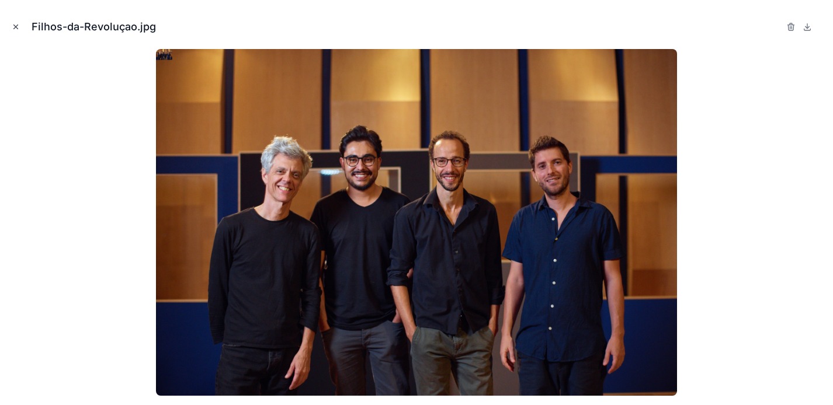
click at [18, 25] on icon "Close modal" at bounding box center [16, 27] width 4 height 4
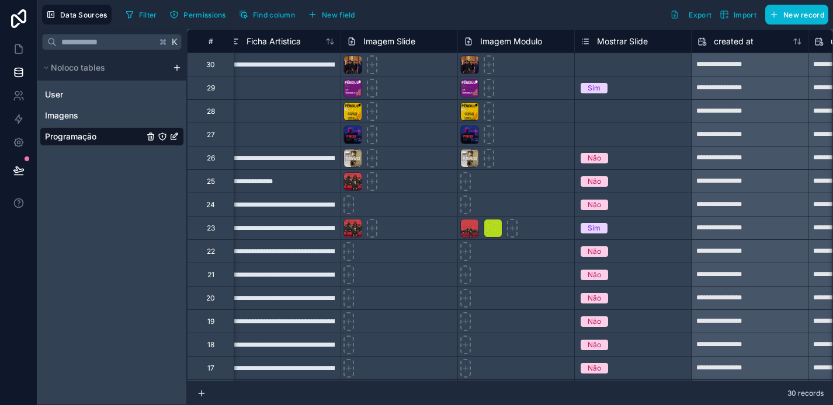
click at [160, 133] on icon "Programação" at bounding box center [162, 136] width 9 height 9
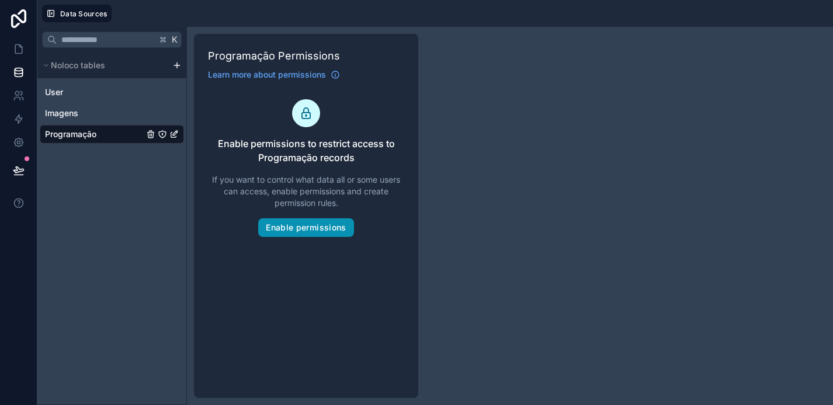
click at [337, 233] on button "Enable permissions" at bounding box center [305, 227] width 95 height 19
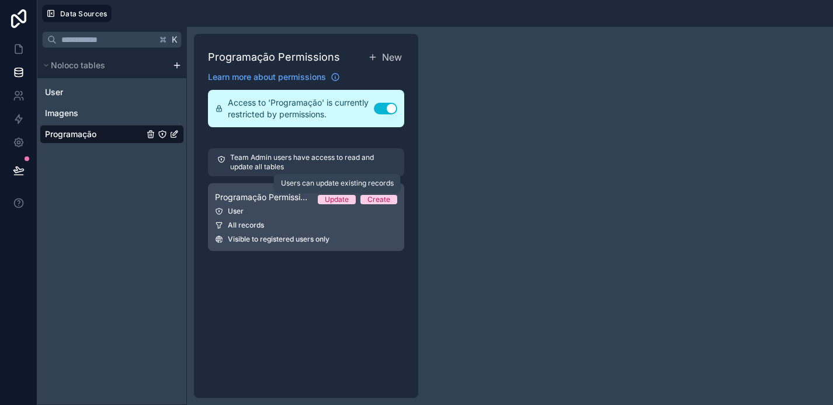
click at [336, 200] on div "Update" at bounding box center [337, 199] width 24 height 9
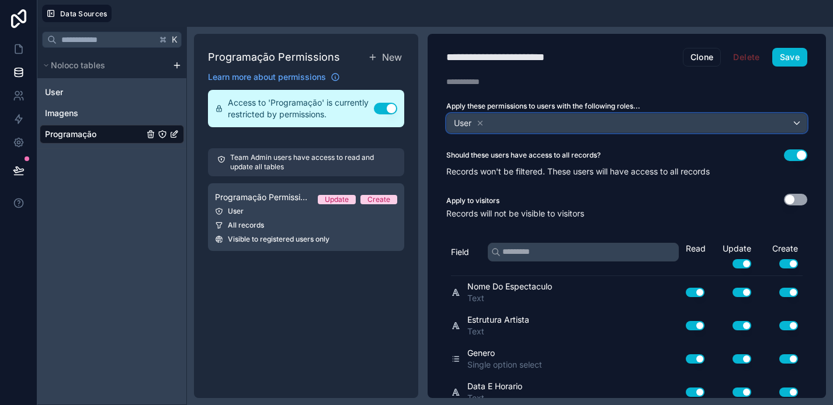
click at [797, 118] on div "User" at bounding box center [627, 123] width 360 height 19
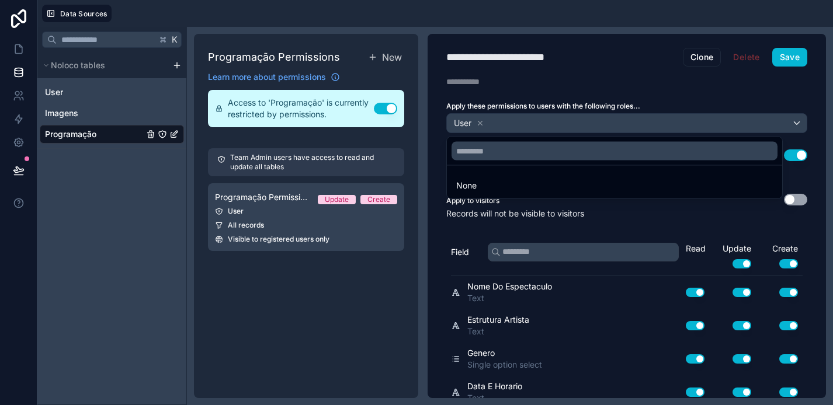
click at [796, 123] on div at bounding box center [416, 202] width 833 height 405
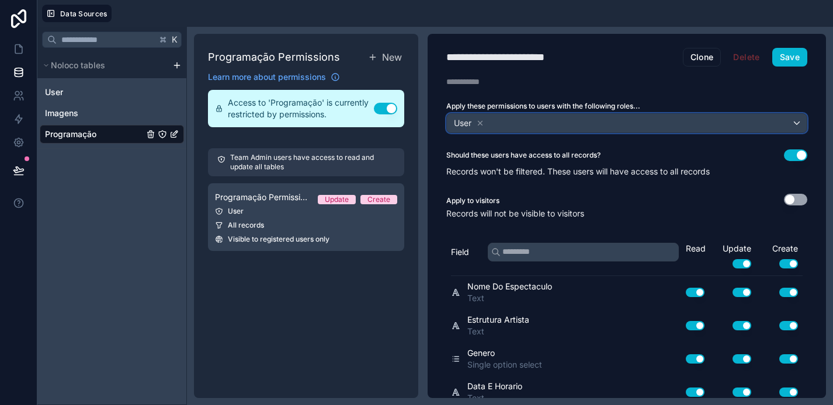
click at [796, 123] on div "User" at bounding box center [627, 123] width 360 height 19
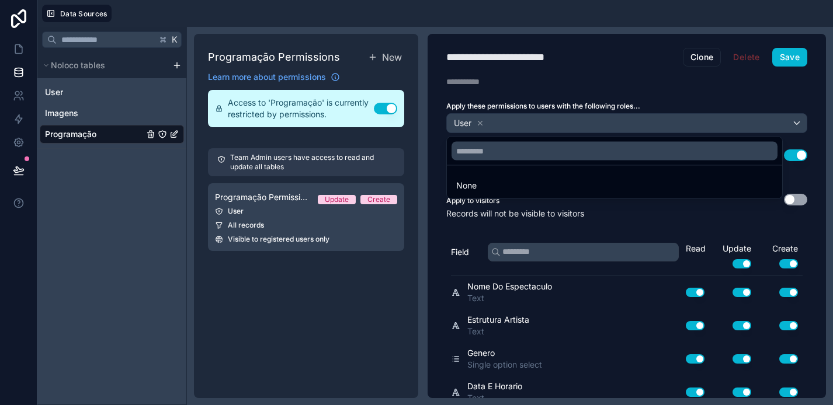
click at [796, 123] on div at bounding box center [416, 202] width 833 height 405
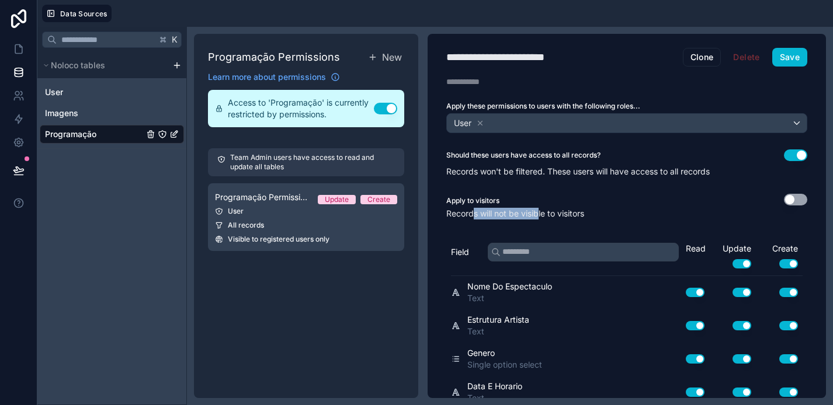
drag, startPoint x: 481, startPoint y: 215, endPoint x: 538, endPoint y: 215, distance: 57.2
click at [538, 215] on p "Records will not be visible to visitors" at bounding box center [626, 214] width 361 height 12
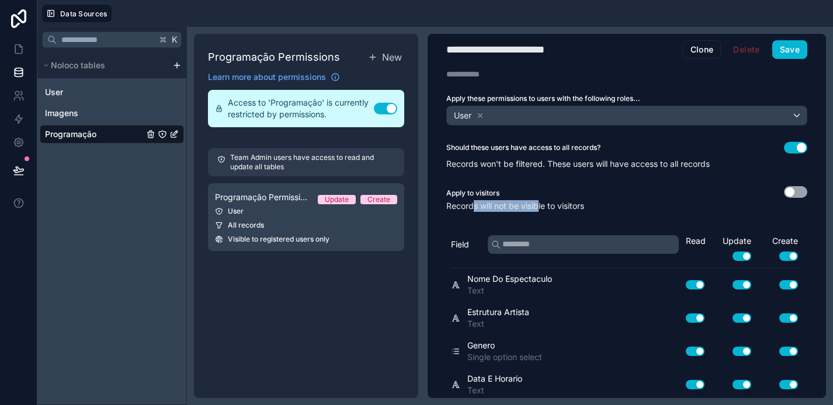
scroll to position [19, 0]
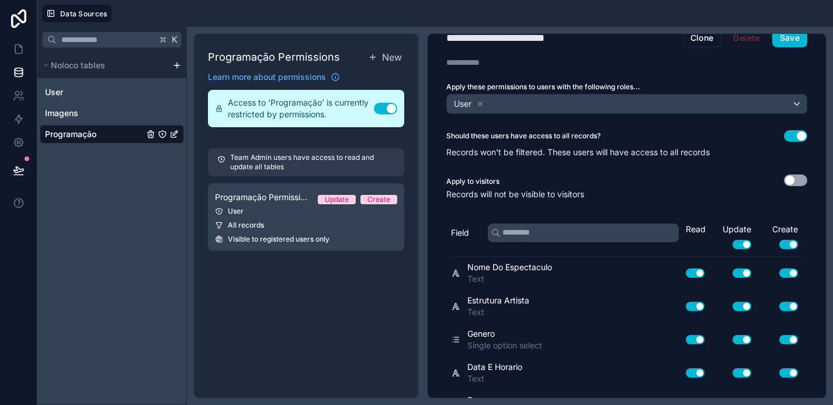
click at [605, 175] on div "Apply to visitors Use setting" at bounding box center [626, 182] width 361 height 14
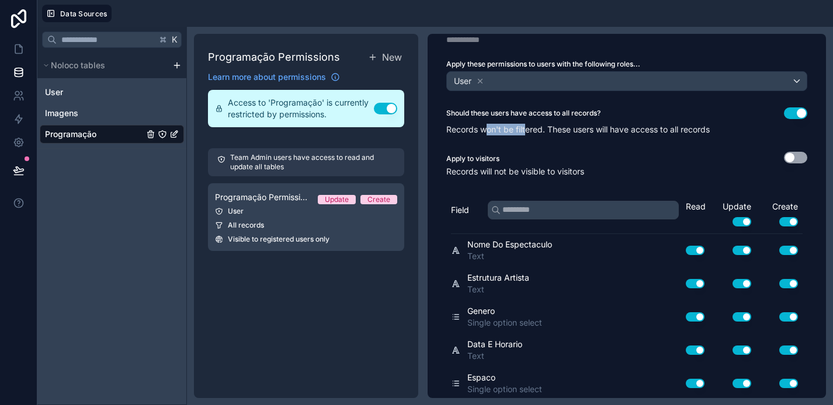
drag, startPoint x: 484, startPoint y: 125, endPoint x: 525, endPoint y: 124, distance: 40.9
click at [525, 124] on p "Records won't be filtered. These users will have access to all records" at bounding box center [626, 130] width 361 height 12
click at [794, 160] on button "Use setting" at bounding box center [795, 158] width 23 height 12
click at [14, 169] on icon at bounding box center [19, 171] width 12 height 12
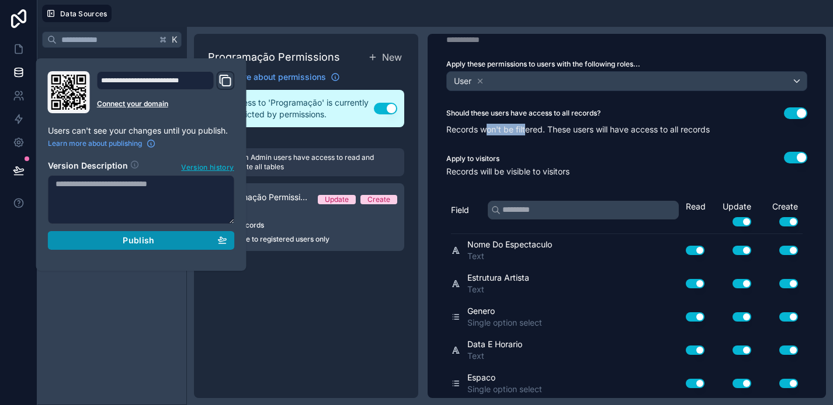
click at [144, 244] on span "Publish" at bounding box center [139, 240] width 32 height 11
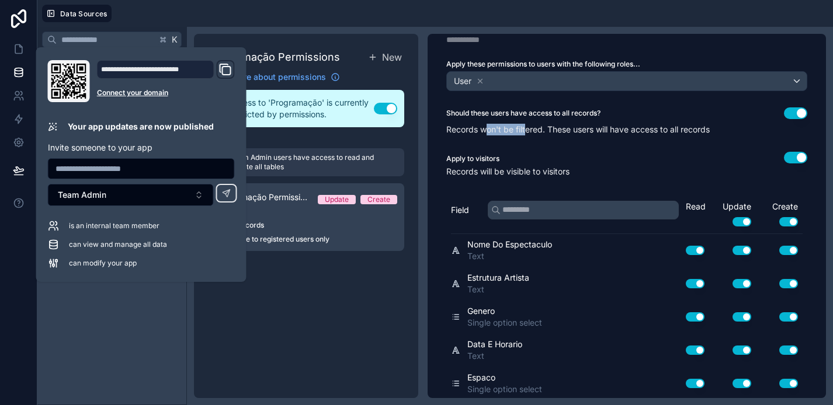
click at [654, 161] on div "Apply to visitors Use setting" at bounding box center [626, 159] width 361 height 14
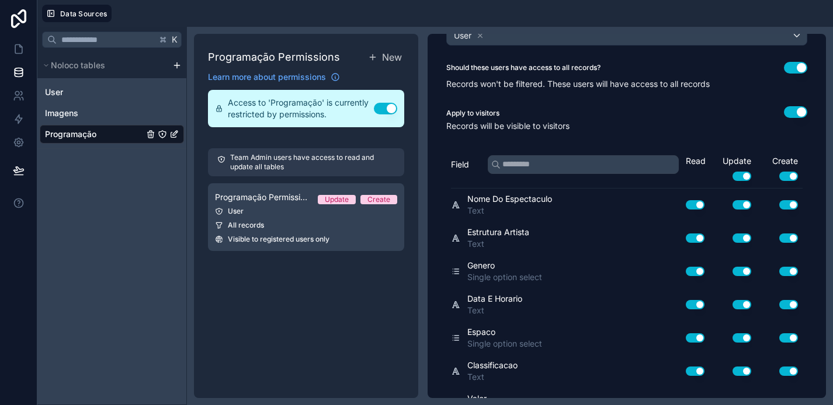
scroll to position [91, 0]
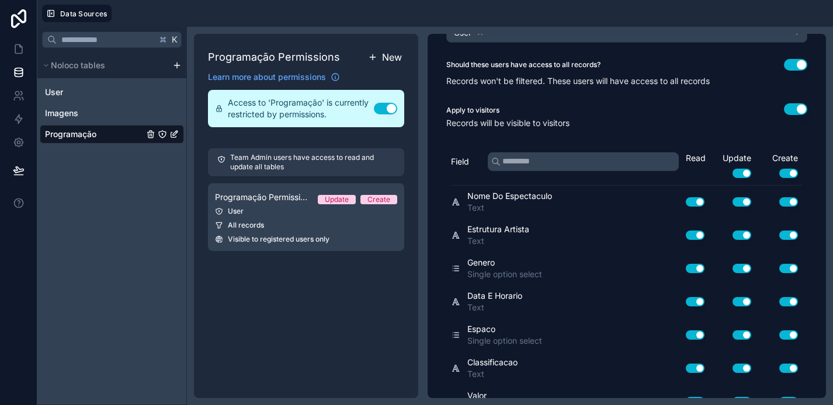
click at [390, 55] on span "New" at bounding box center [392, 57] width 20 height 14
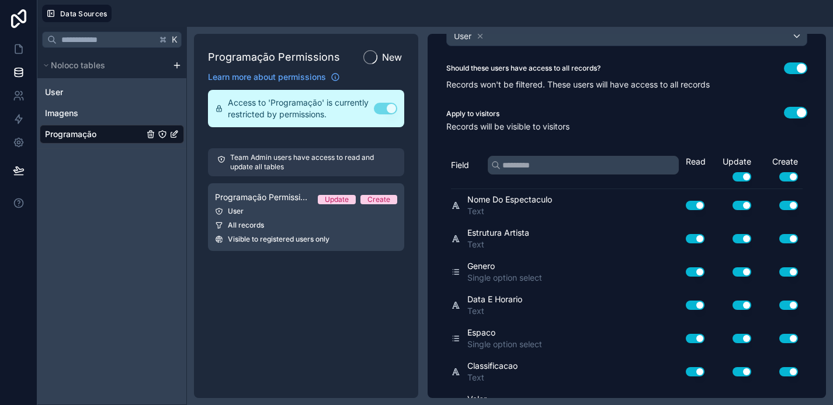
scroll to position [94, 0]
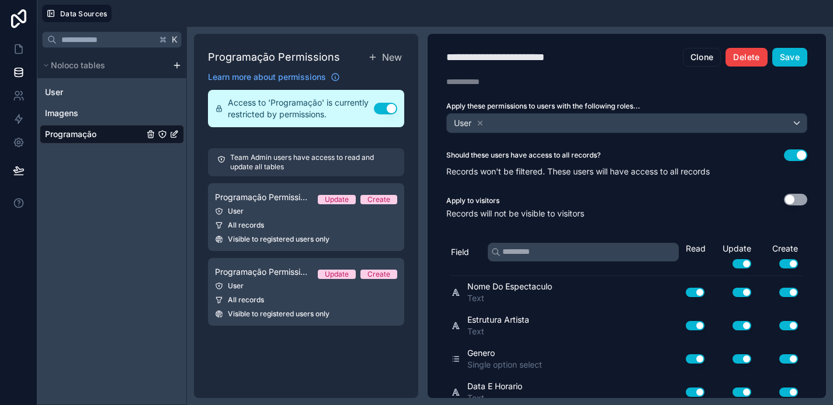
click at [758, 58] on button "Delete" at bounding box center [745, 57] width 41 height 19
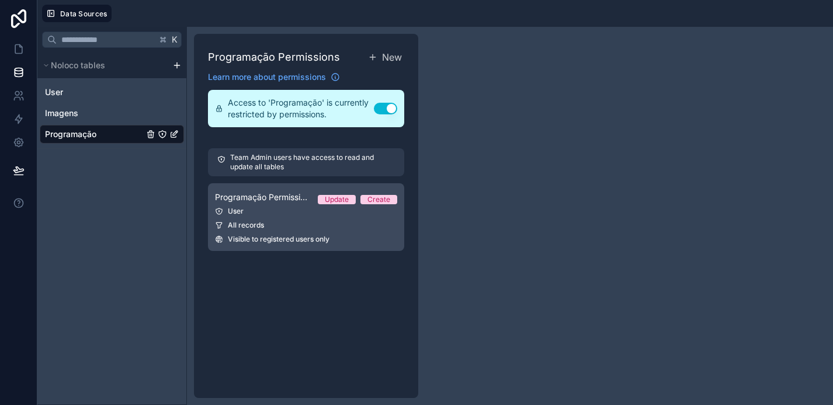
click at [286, 199] on span "Programação Permission 1" at bounding box center [261, 198] width 93 height 12
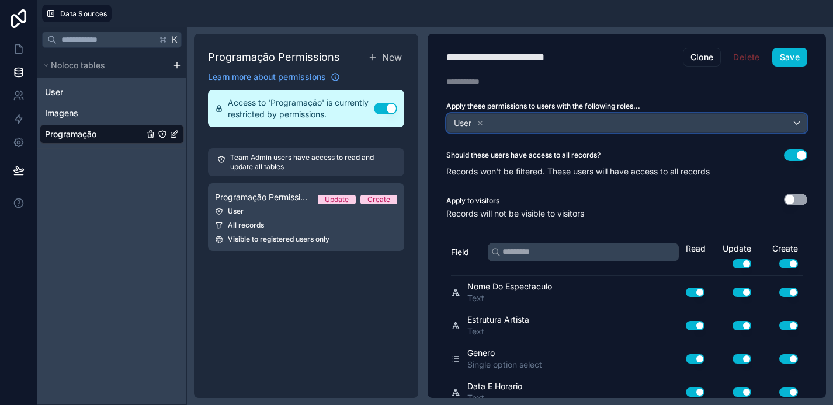
click at [514, 126] on div "User" at bounding box center [627, 123] width 360 height 19
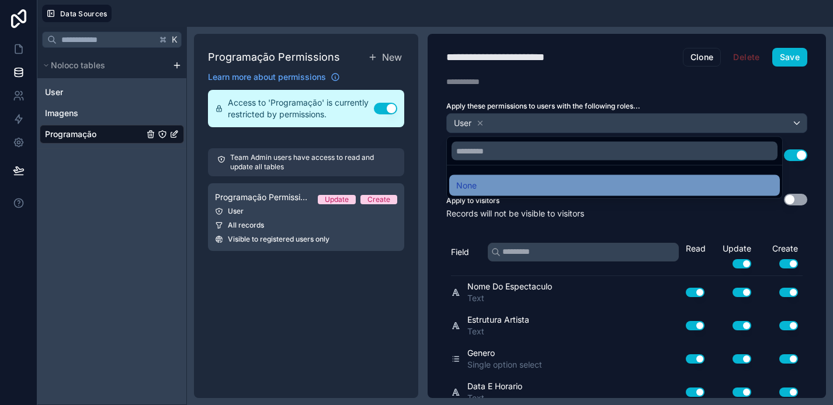
click at [484, 184] on div "None" at bounding box center [614, 186] width 317 height 14
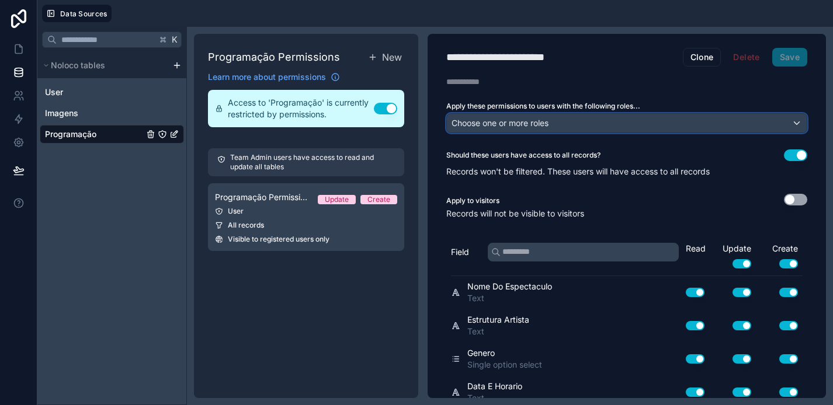
click at [588, 119] on div "Choose one or more roles" at bounding box center [627, 123] width 360 height 19
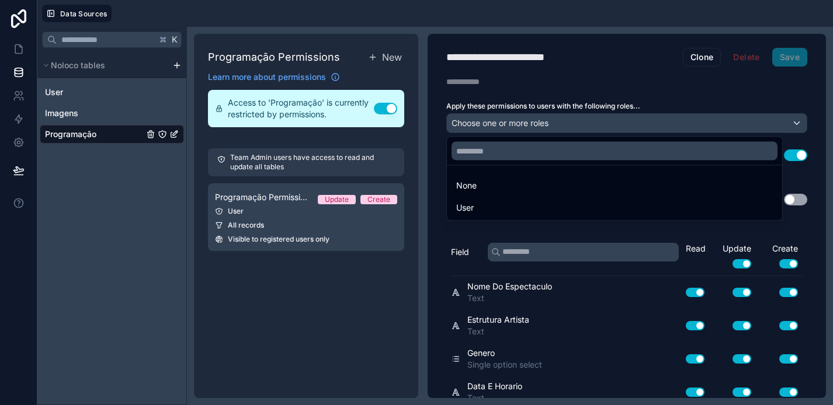
click at [585, 117] on div at bounding box center [416, 202] width 833 height 405
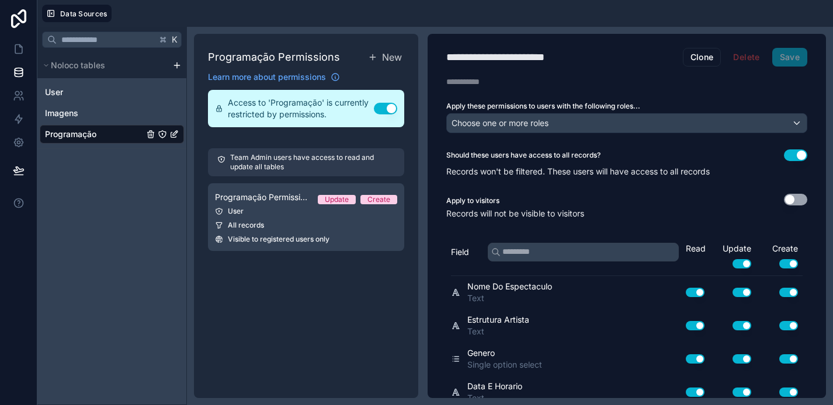
click at [606, 72] on div "**********" at bounding box center [627, 216] width 398 height 364
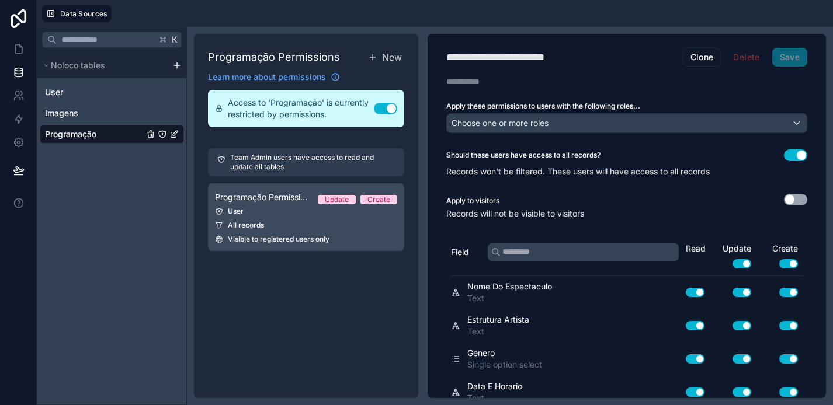
click at [370, 248] on link "Programação Permission 1 Update Create User All records Visible to registered u…" at bounding box center [306, 217] width 196 height 68
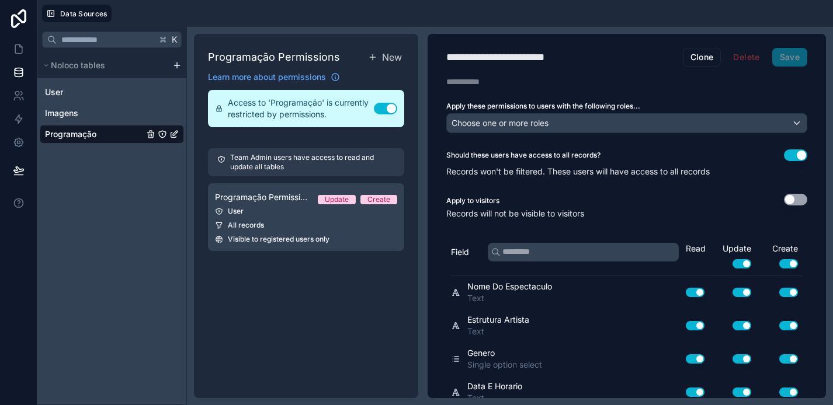
click at [383, 111] on button "Use setting" at bounding box center [385, 109] width 23 height 12
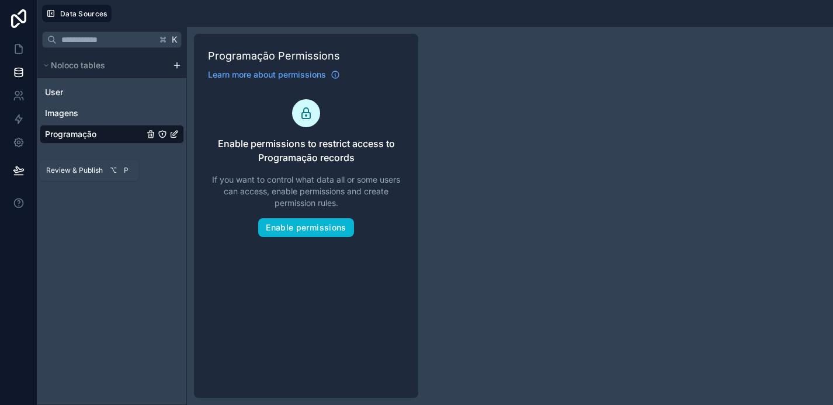
click at [15, 165] on icon at bounding box center [19, 171] width 12 height 12
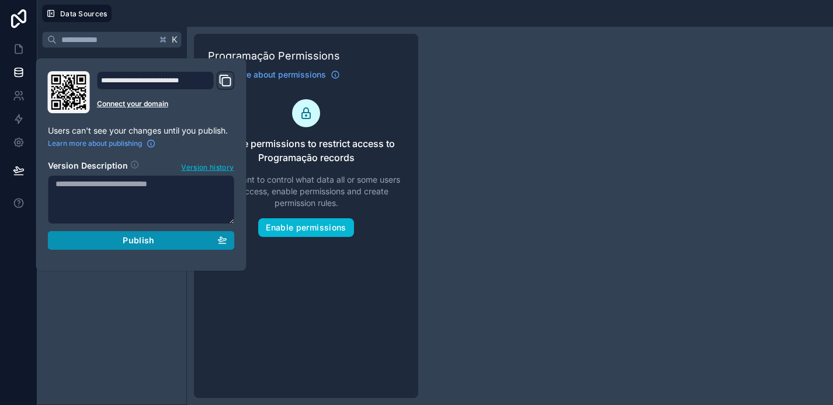
click at [139, 231] on button "Publish" at bounding box center [141, 240] width 187 height 19
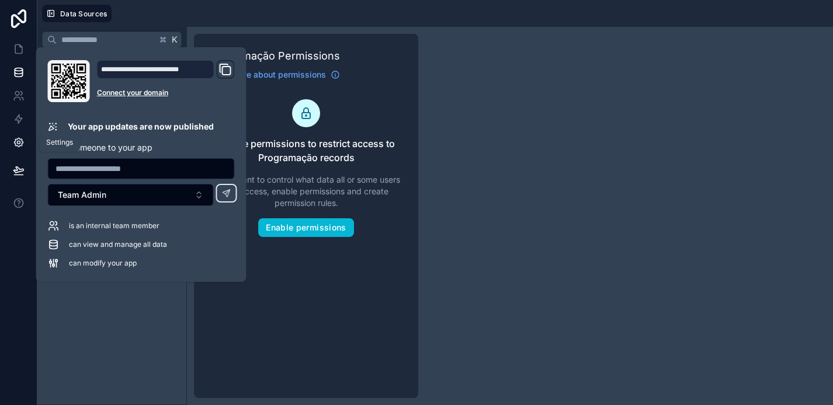
click at [19, 143] on icon at bounding box center [18, 142] width 3 height 3
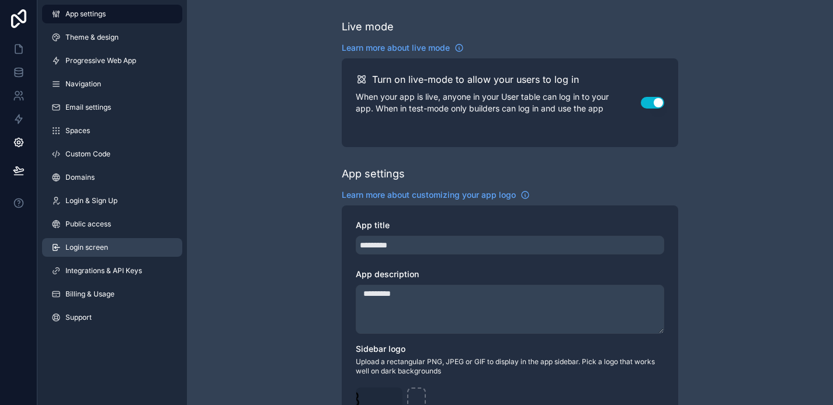
click at [127, 241] on link "Login screen" at bounding box center [112, 247] width 140 height 19
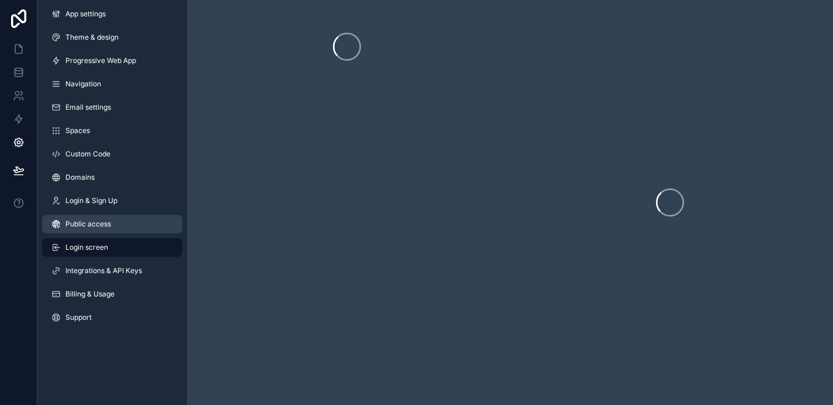
click at [133, 220] on link "Public access" at bounding box center [112, 224] width 140 height 19
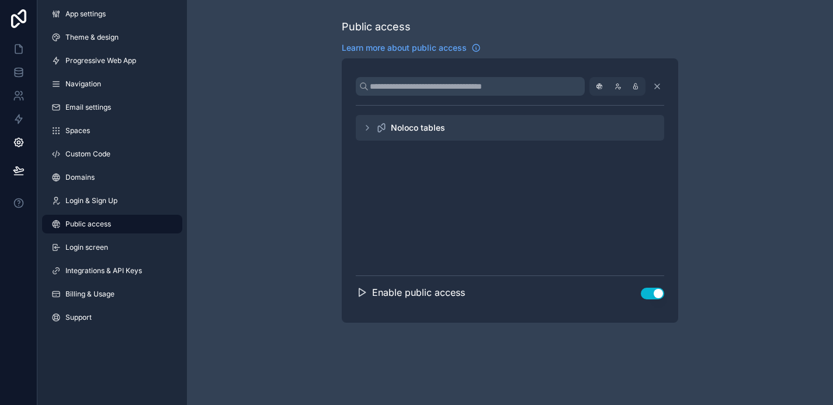
click at [360, 298] on icon "scrollable content" at bounding box center [362, 293] width 12 height 12
click at [366, 293] on icon "scrollable content" at bounding box center [362, 293] width 12 height 12
click at [370, 124] on icon "scrollable content" at bounding box center [367, 127] width 9 height 9
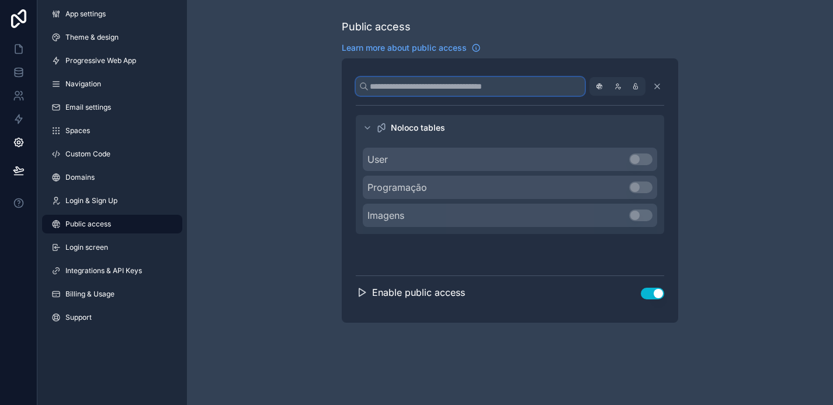
click at [461, 89] on input "scrollable content" at bounding box center [470, 86] width 229 height 19
click at [660, 88] on icon "scrollable content" at bounding box center [656, 86] width 9 height 9
click at [634, 85] on icon "scrollable content" at bounding box center [636, 87] width 12 height 12
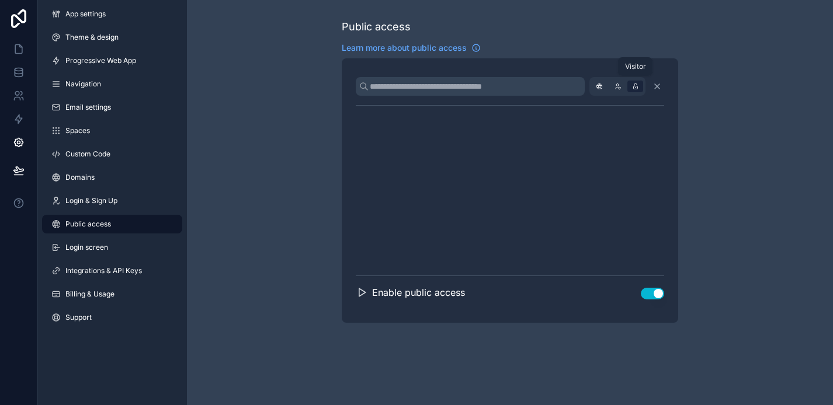
click at [634, 85] on icon "scrollable content" at bounding box center [636, 87] width 12 height 12
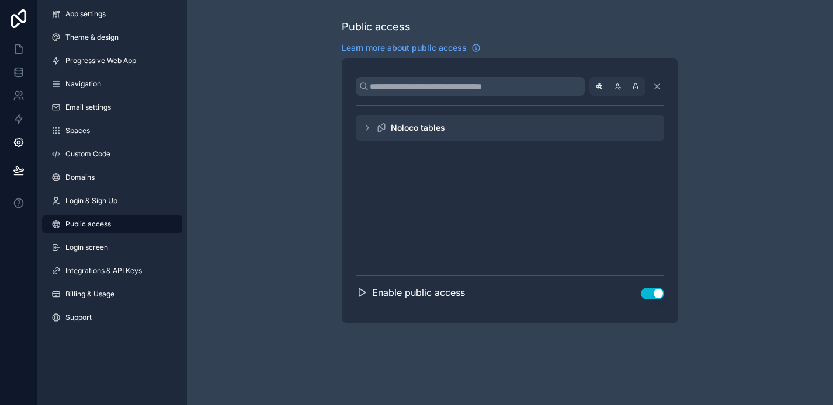
click at [369, 128] on icon "scrollable content" at bounding box center [367, 127] width 9 height 9
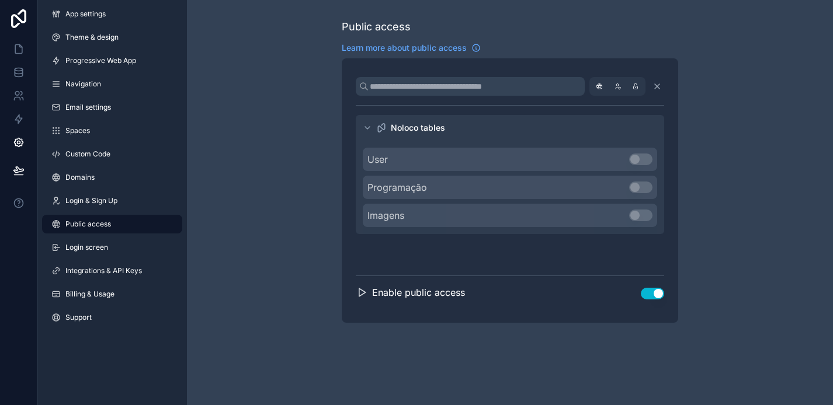
click at [649, 297] on button "Use setting" at bounding box center [652, 294] width 23 height 12
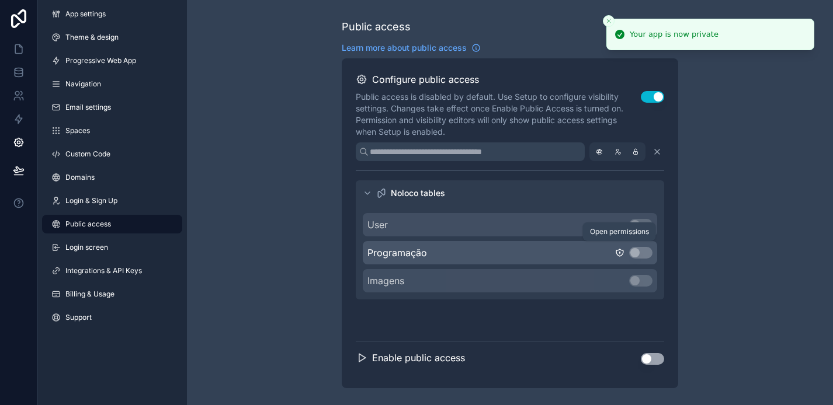
click at [617, 253] on icon "scrollable content" at bounding box center [619, 252] width 9 height 9
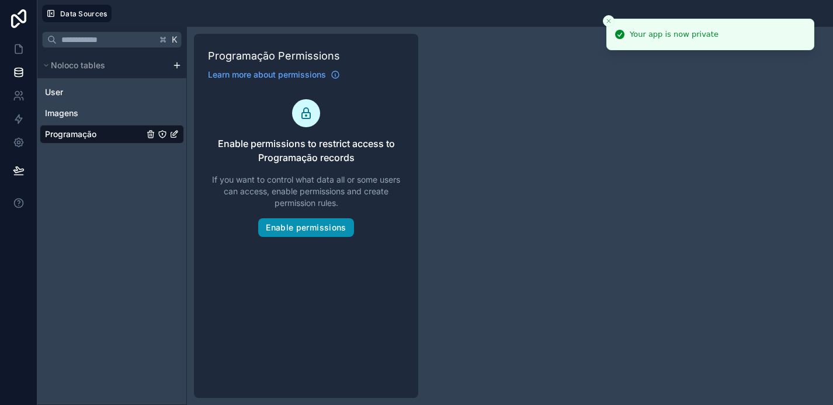
click at [313, 229] on button "Enable permissions" at bounding box center [305, 227] width 95 height 19
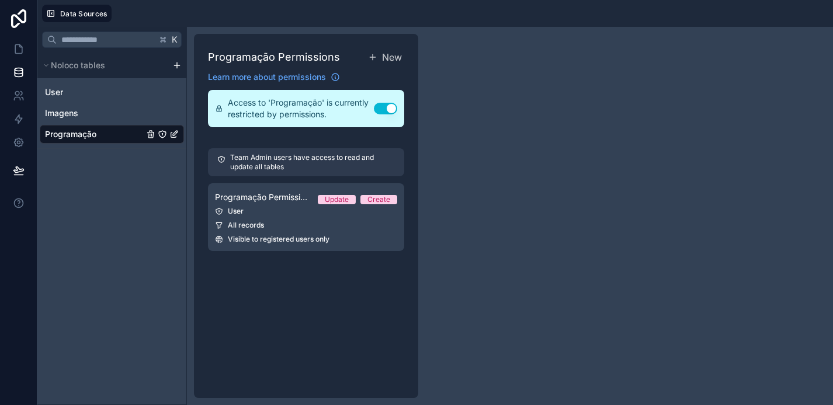
click at [334, 170] on p "Team Admin users have access to read and update all tables" at bounding box center [312, 162] width 165 height 19
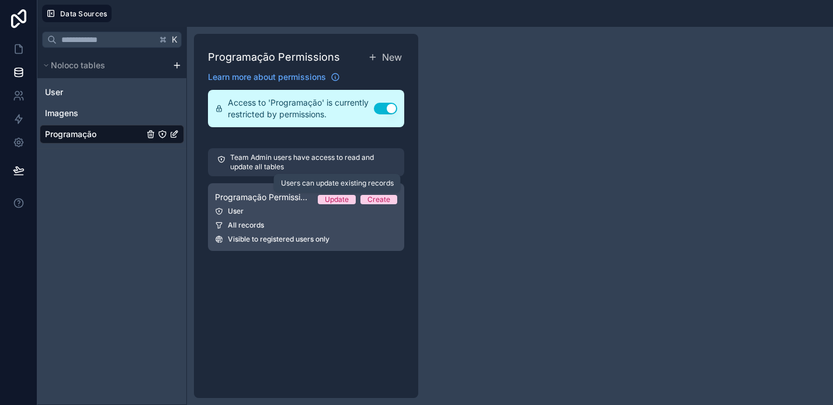
click at [339, 202] on div "Update" at bounding box center [337, 199] width 24 height 9
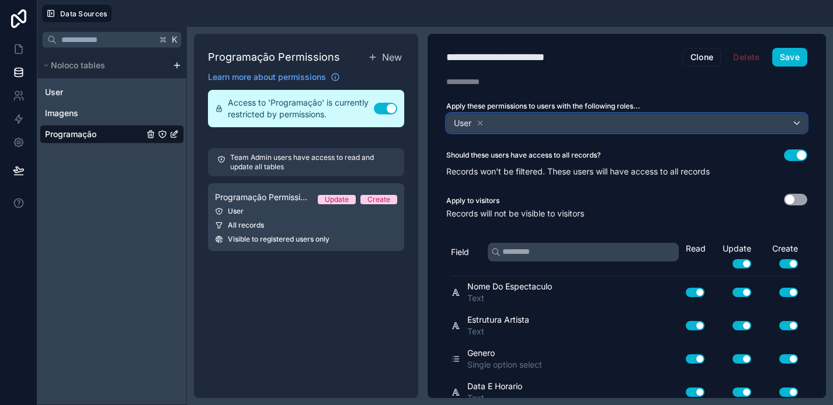
click at [534, 121] on div "User" at bounding box center [627, 123] width 360 height 19
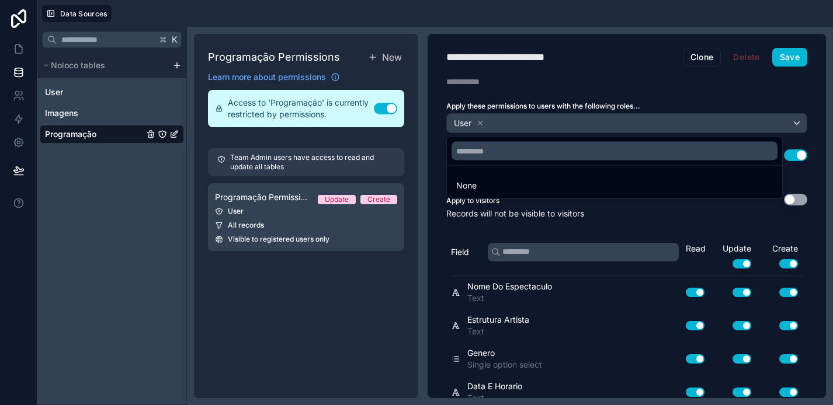
click at [478, 123] on div at bounding box center [416, 202] width 833 height 405
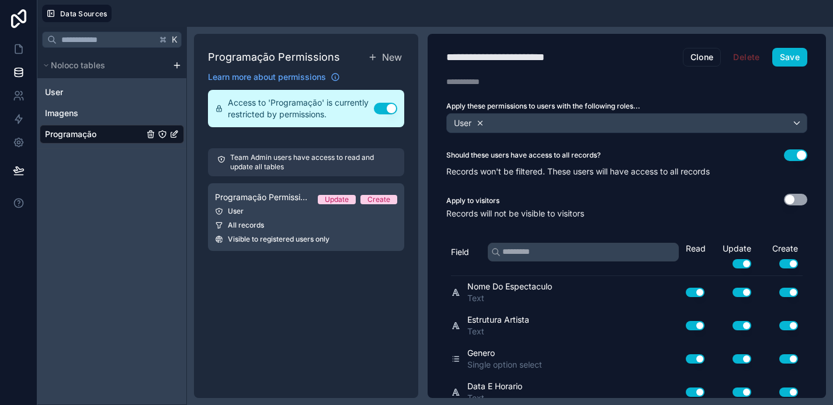
click at [481, 123] on icon at bounding box center [480, 123] width 4 height 4
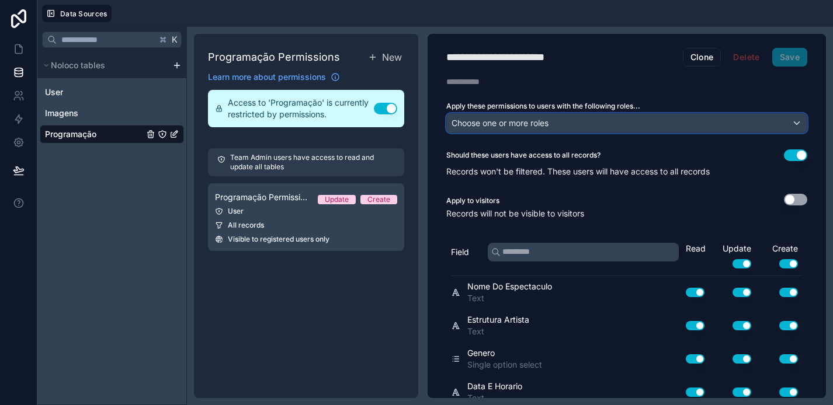
click at [481, 123] on span "Choose one or more roles" at bounding box center [500, 123] width 97 height 10
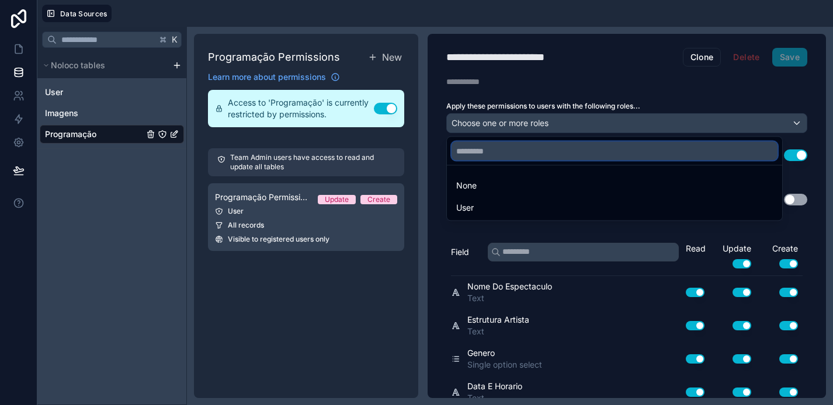
click at [478, 154] on input "text" at bounding box center [615, 151] width 326 height 19
type input "*"
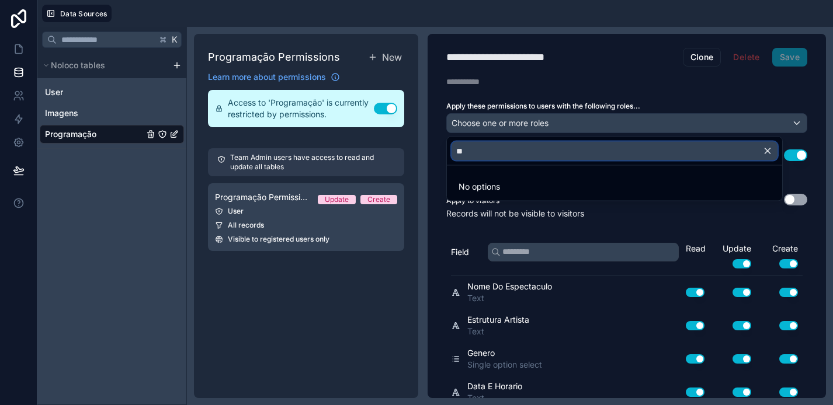
type input "*"
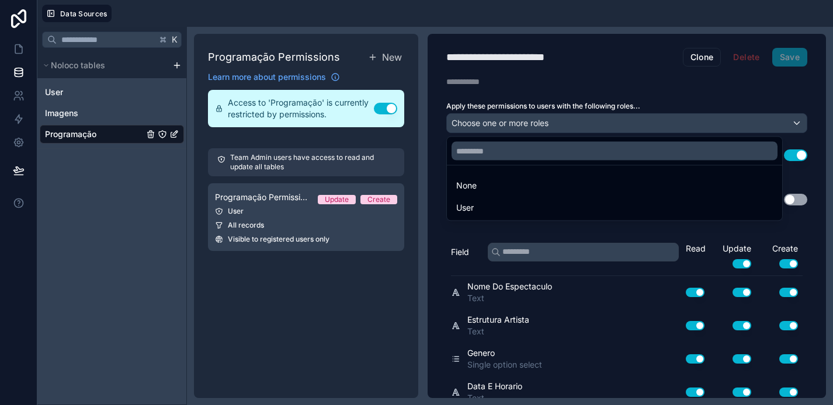
click at [600, 89] on div at bounding box center [416, 202] width 833 height 405
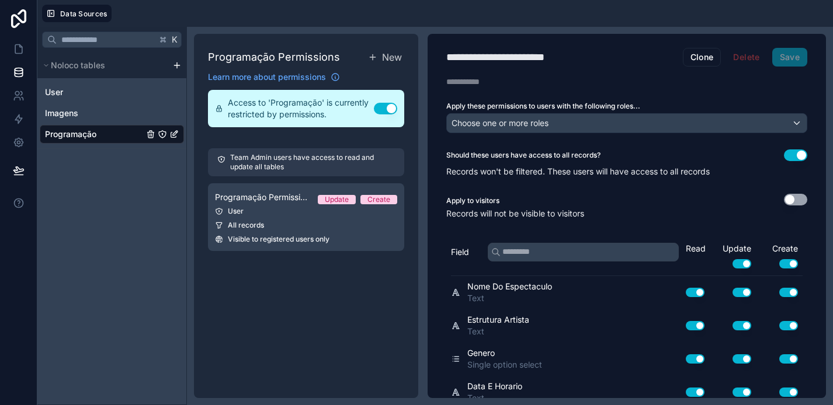
scroll to position [311, 0]
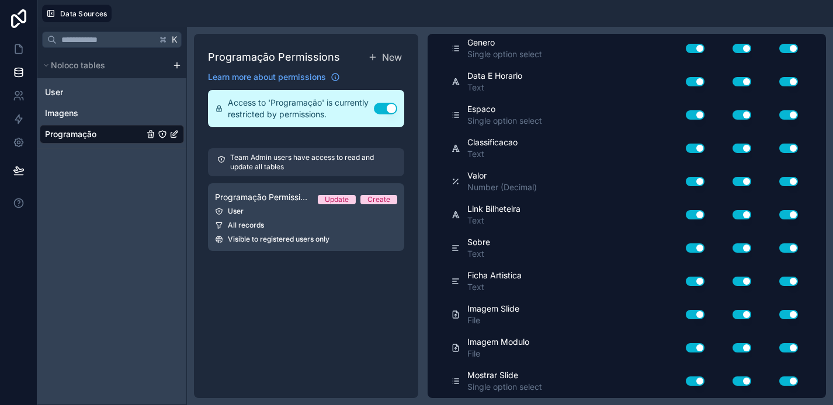
click at [673, 272] on div "Use setting" at bounding box center [690, 281] width 37 height 19
drag, startPoint x: 271, startPoint y: 99, endPoint x: 310, endPoint y: 116, distance: 42.1
click at [310, 116] on span "Access to 'Programação' is currently restricted by permissions." at bounding box center [301, 108] width 146 height 23
click at [386, 106] on button "Use setting" at bounding box center [385, 109] width 23 height 12
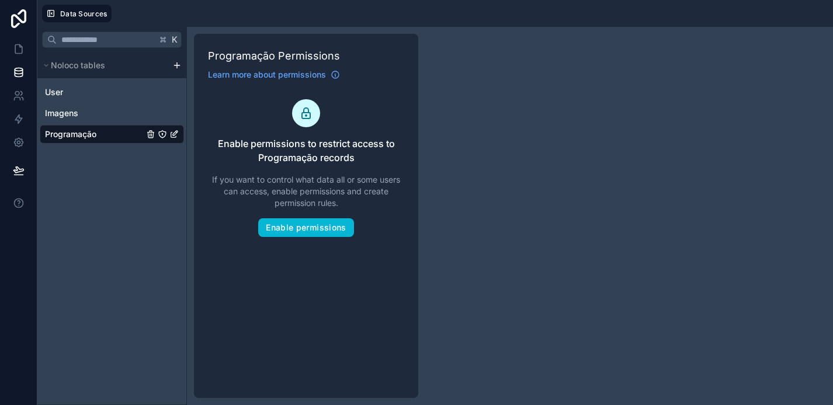
click at [257, 158] on span "Enable permissions to restrict access to Programação records" at bounding box center [306, 151] width 196 height 28
click at [20, 172] on icon at bounding box center [19, 171] width 12 height 12
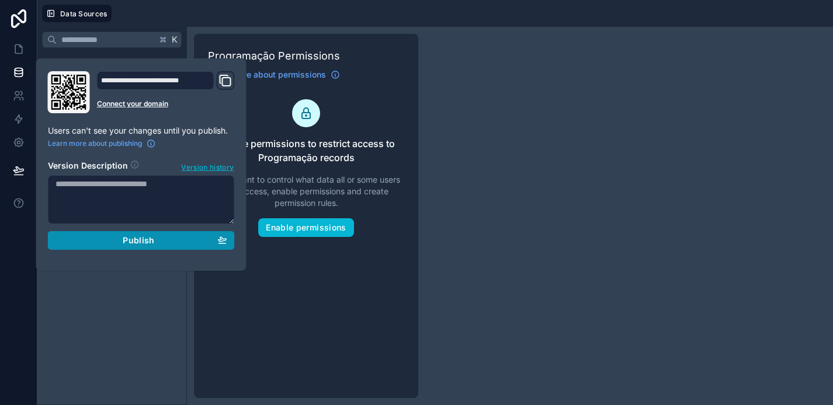
click at [148, 234] on button "Publish" at bounding box center [141, 240] width 187 height 19
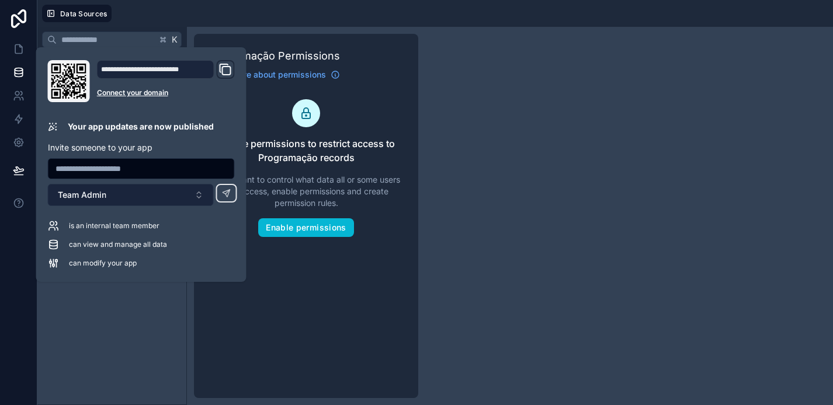
click at [199, 193] on button "Team Admin" at bounding box center [131, 195] width 166 height 22
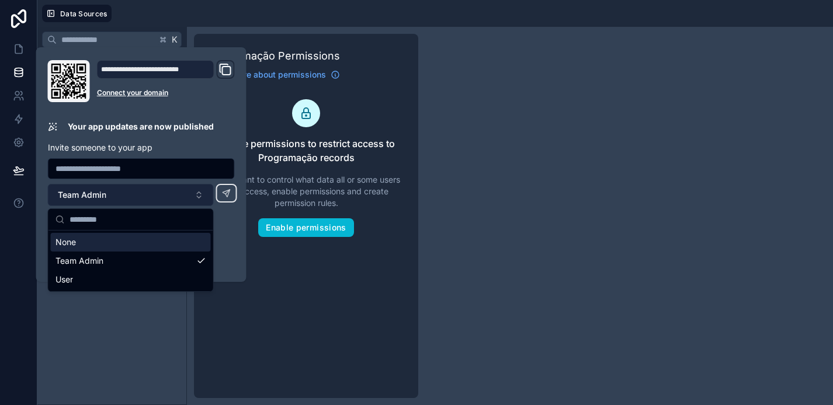
click at [199, 193] on button "Team Admin" at bounding box center [131, 195] width 166 height 22
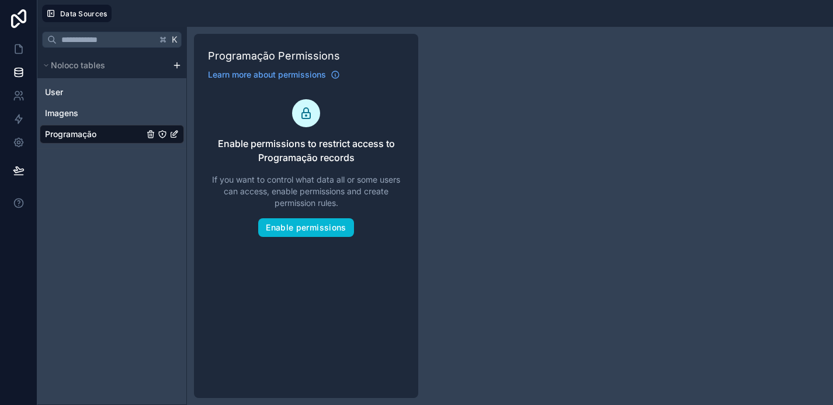
click at [378, 199] on span "If you want to control what data all or some users can access, enable permissio…" at bounding box center [306, 191] width 196 height 35
click at [20, 141] on icon at bounding box center [19, 143] width 12 height 12
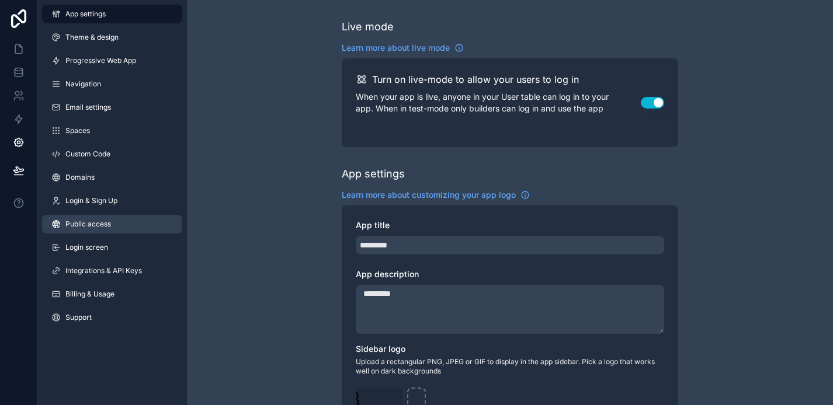
click at [91, 227] on span "Public access" at bounding box center [88, 224] width 46 height 9
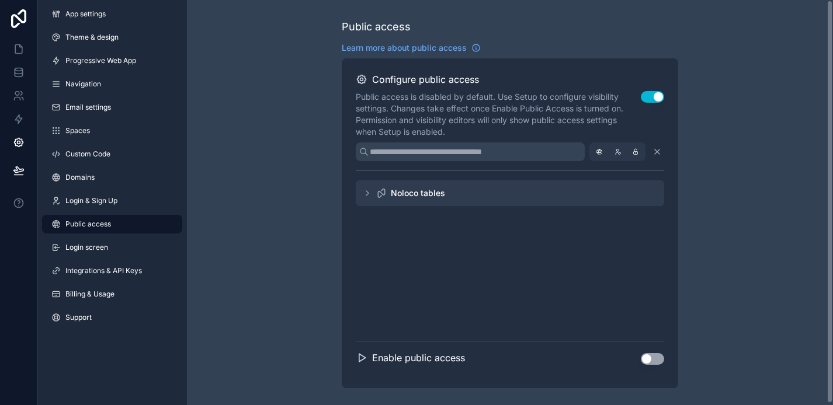
scroll to position [2, 0]
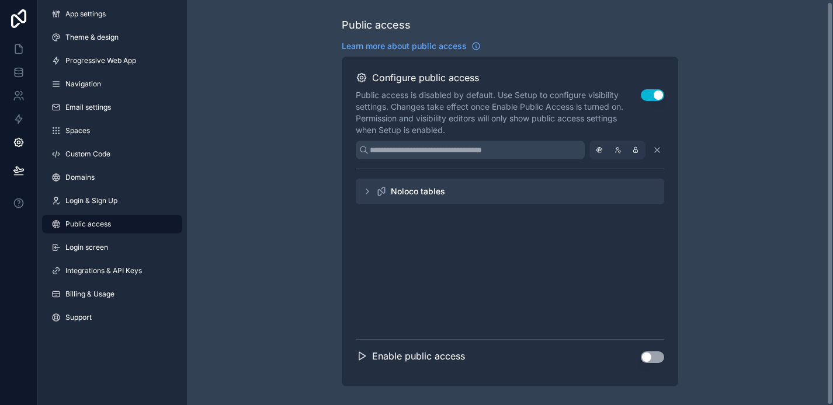
click at [651, 355] on button "Use setting" at bounding box center [652, 358] width 23 height 12
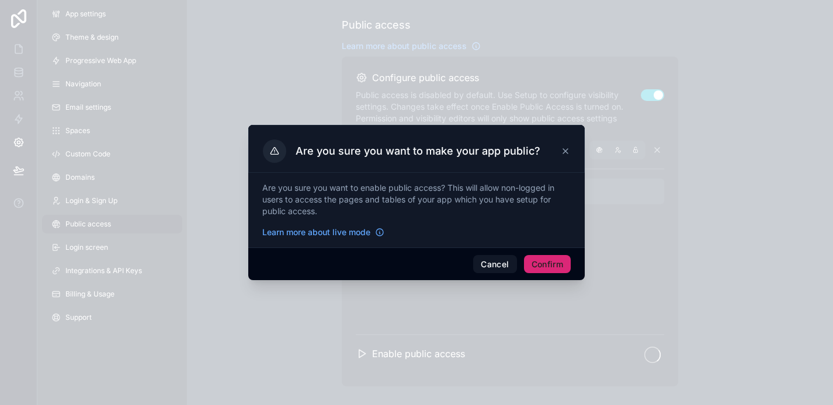
click at [532, 258] on button "Confirm" at bounding box center [547, 264] width 47 height 19
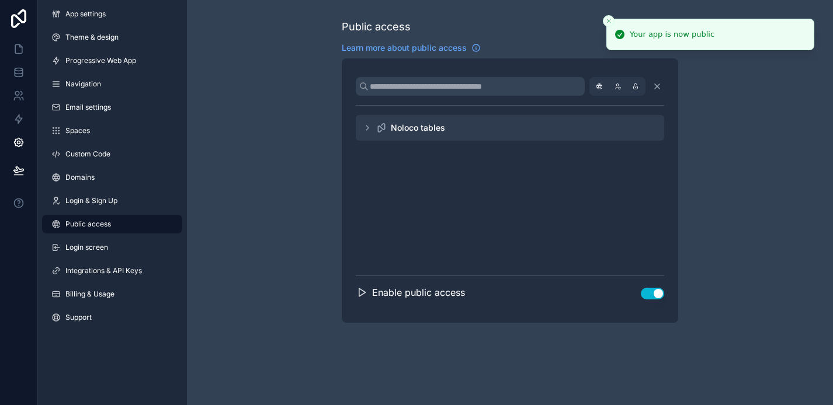
scroll to position [0, 0]
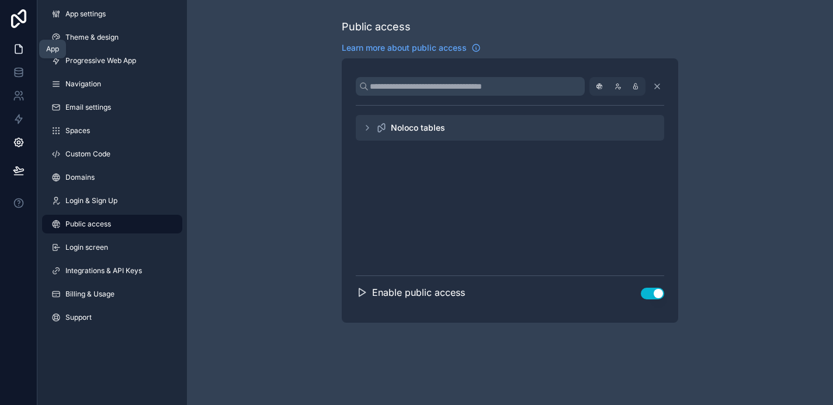
click at [15, 41] on link at bounding box center [18, 48] width 37 height 23
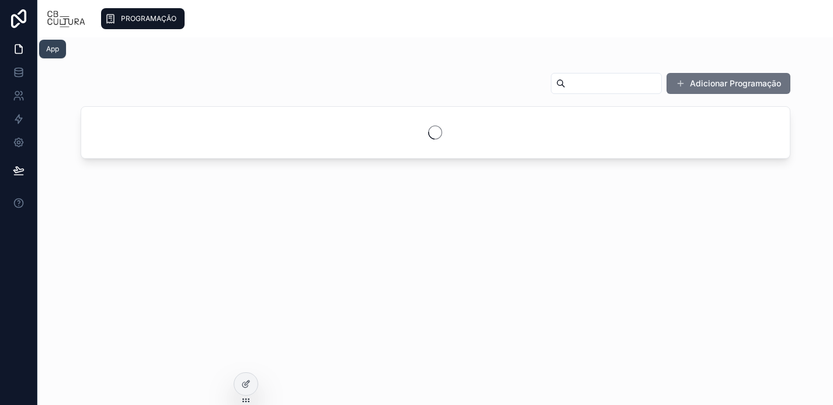
click at [17, 45] on icon at bounding box center [18, 49] width 7 height 9
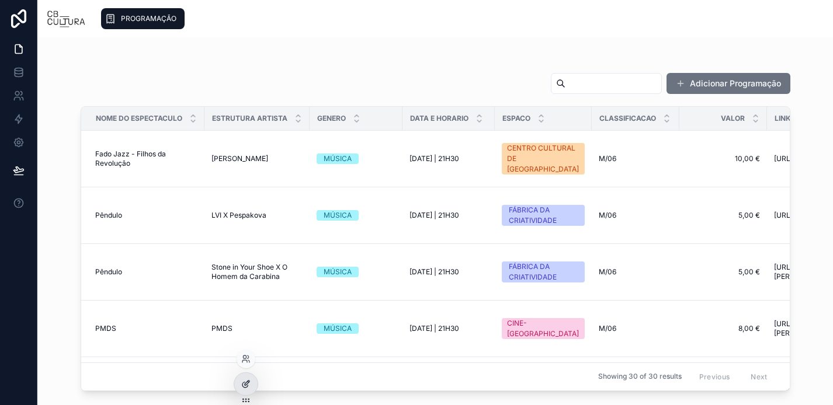
click at [254, 381] on div at bounding box center [245, 384] width 23 height 22
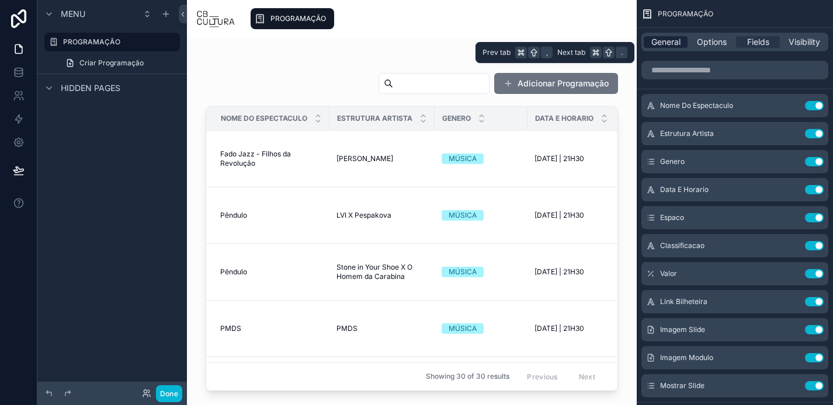
click at [673, 42] on span "General" at bounding box center [665, 42] width 29 height 12
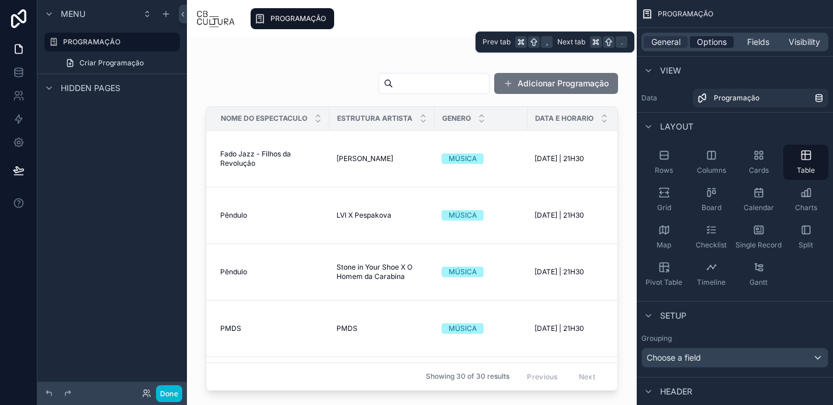
click at [721, 41] on span "Options" at bounding box center [712, 42] width 30 height 12
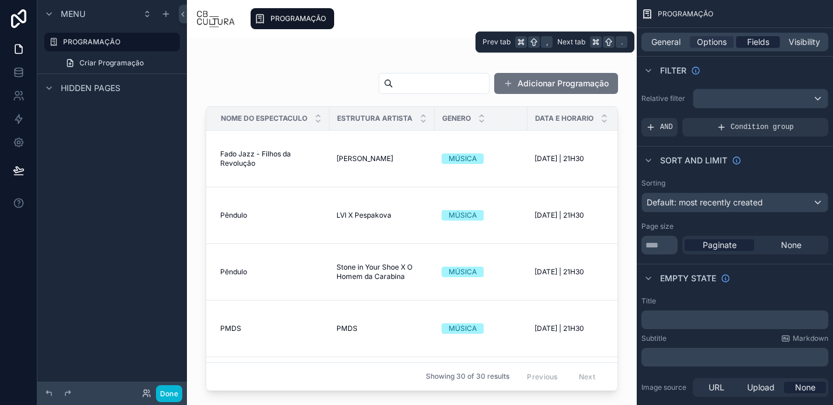
click at [743, 42] on div "Fields" at bounding box center [758, 42] width 44 height 12
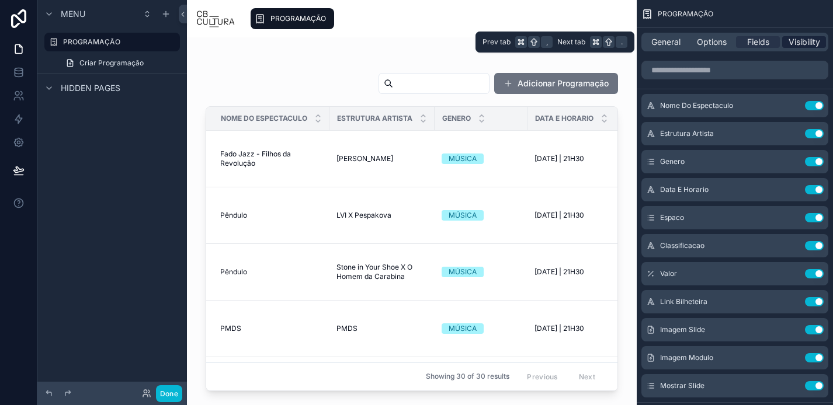
click at [784, 43] on div "Visibility" at bounding box center [804, 42] width 44 height 12
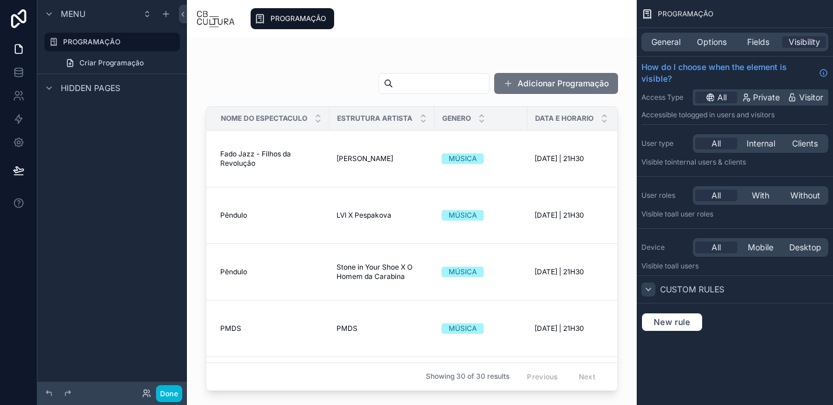
click at [651, 287] on icon "scrollable content" at bounding box center [648, 289] width 9 height 9
drag, startPoint x: 686, startPoint y: 119, endPoint x: 742, endPoint y: 114, distance: 55.7
click at [742, 114] on p "Accessible to Logged in users and visitors" at bounding box center [734, 114] width 187 height 9
click at [801, 94] on span "Visitor" at bounding box center [811, 98] width 24 height 12
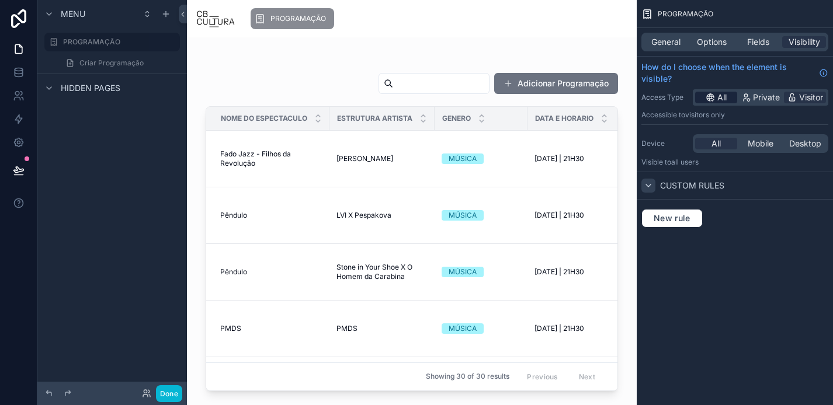
click at [714, 94] on icon "scrollable content" at bounding box center [710, 97] width 9 height 9
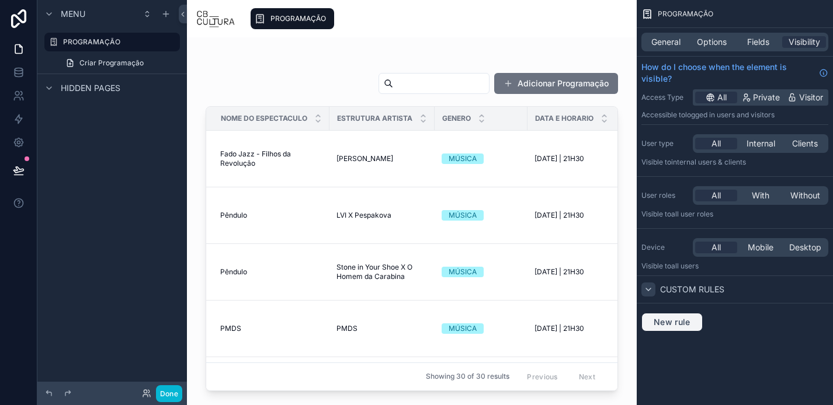
click at [662, 317] on span "New rule" at bounding box center [672, 322] width 46 height 11
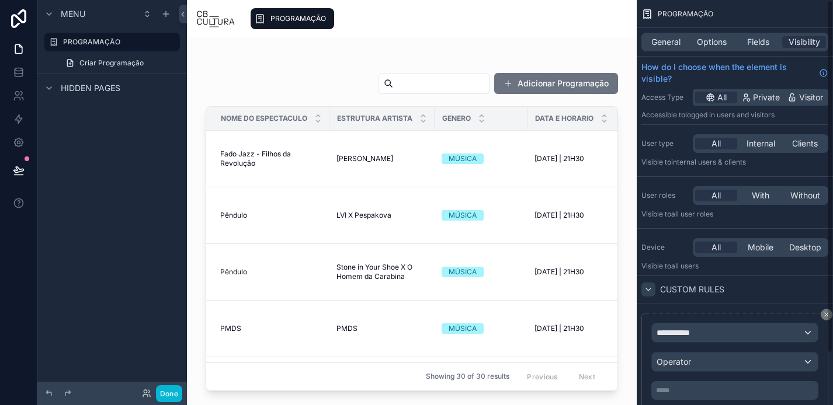
scroll to position [60, 0]
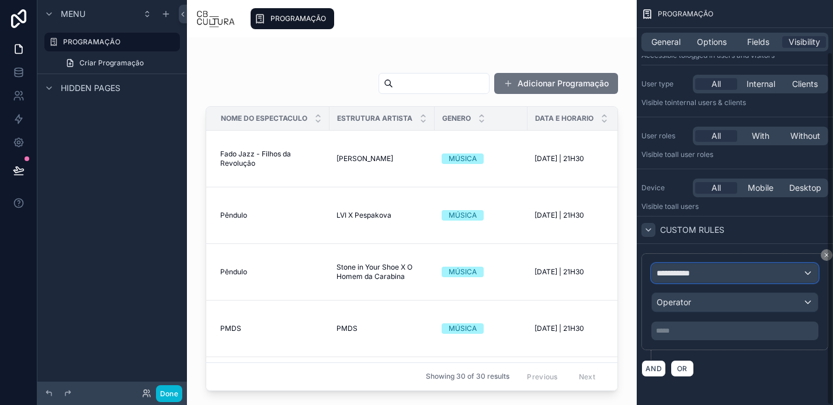
click at [709, 279] on div "**********" at bounding box center [735, 273] width 166 height 19
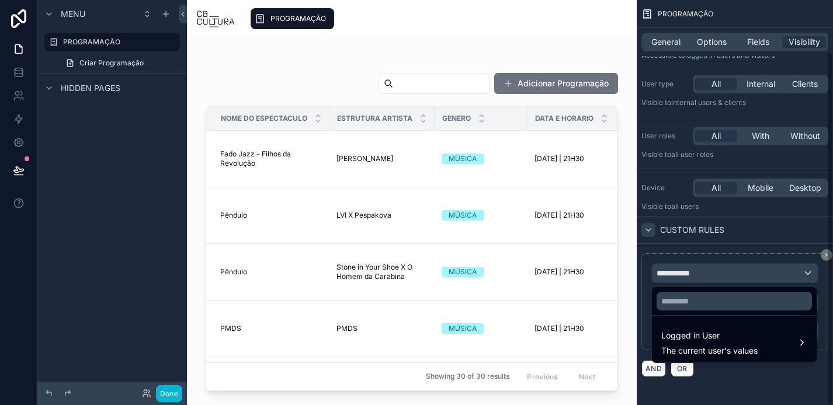
click at [769, 384] on div "scrollable content" at bounding box center [416, 202] width 833 height 405
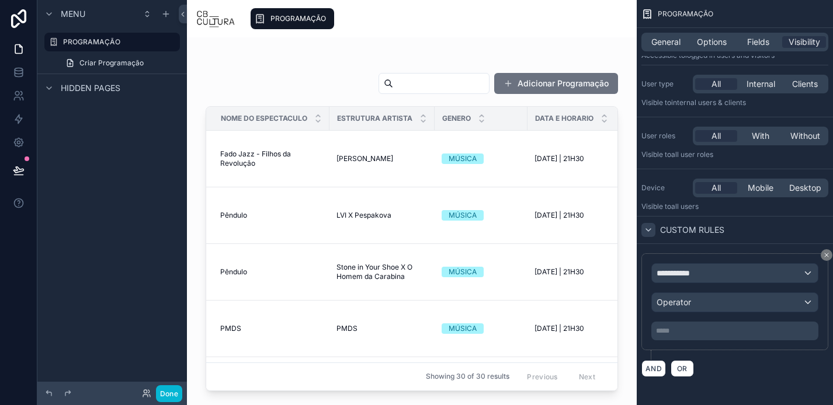
click at [748, 231] on div "Custom rules" at bounding box center [735, 230] width 196 height 28
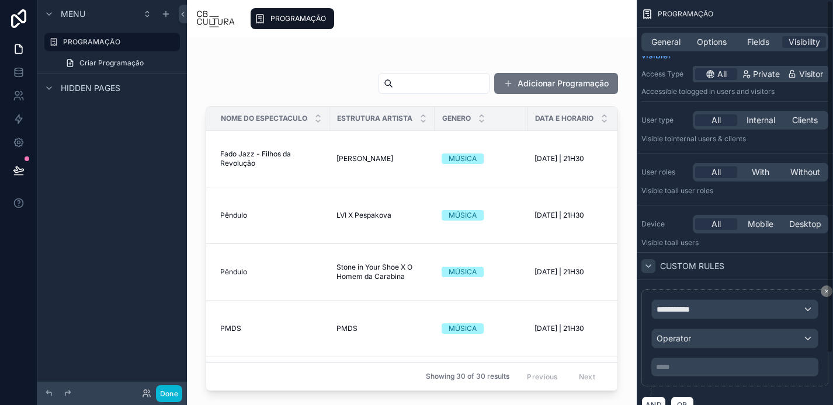
scroll to position [0, 0]
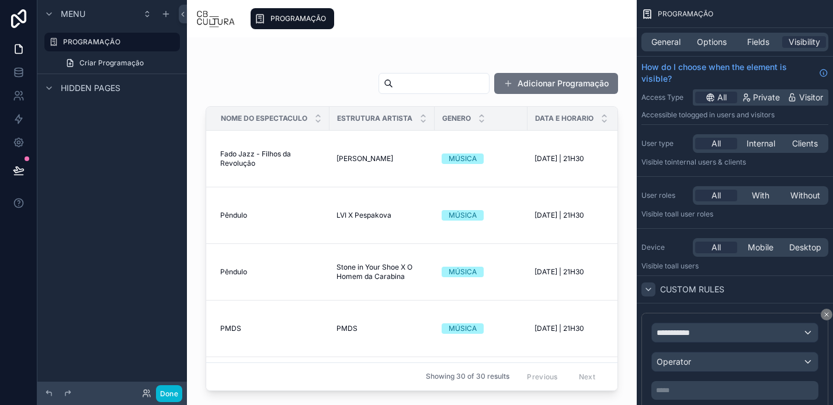
click at [256, 60] on div at bounding box center [412, 214] width 450 height 354
click at [23, 79] on link at bounding box center [18, 72] width 37 height 23
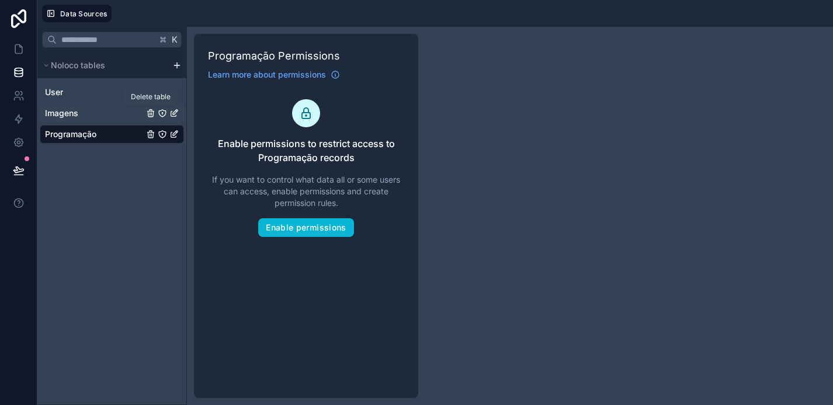
click at [151, 111] on icon "Imagens" at bounding box center [151, 111] width 2 height 2
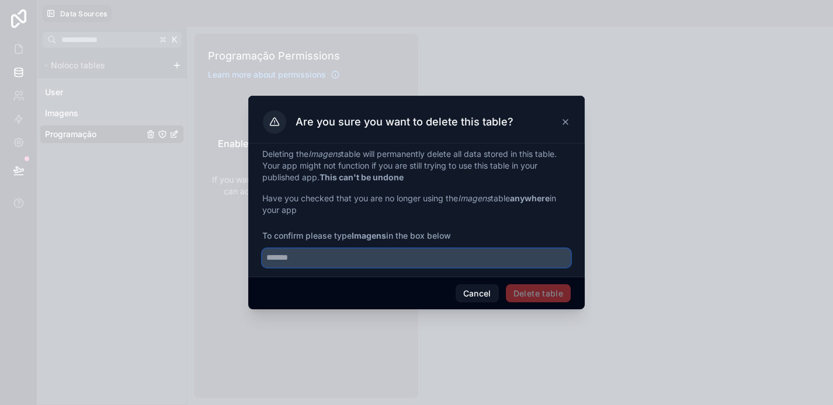
click at [320, 262] on input "text" at bounding box center [416, 258] width 308 height 19
type input "*******"
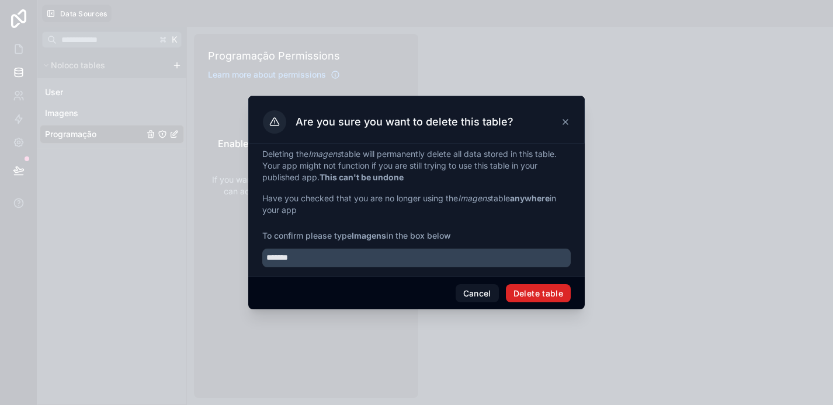
click at [558, 297] on button "Delete table" at bounding box center [538, 293] width 65 height 19
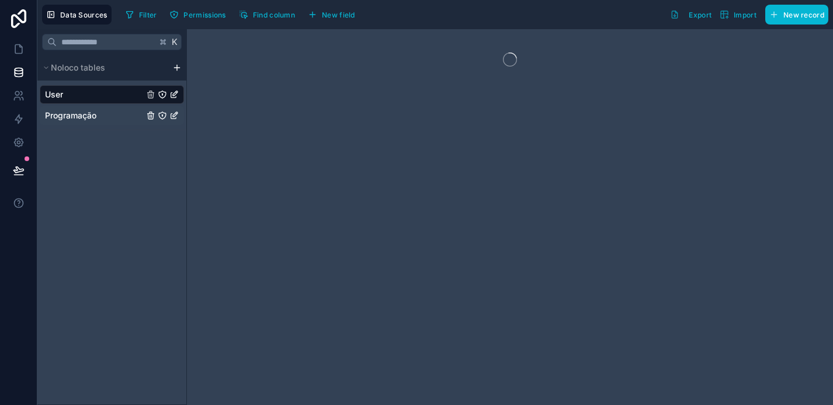
click at [95, 117] on span "Programação" at bounding box center [70, 116] width 51 height 12
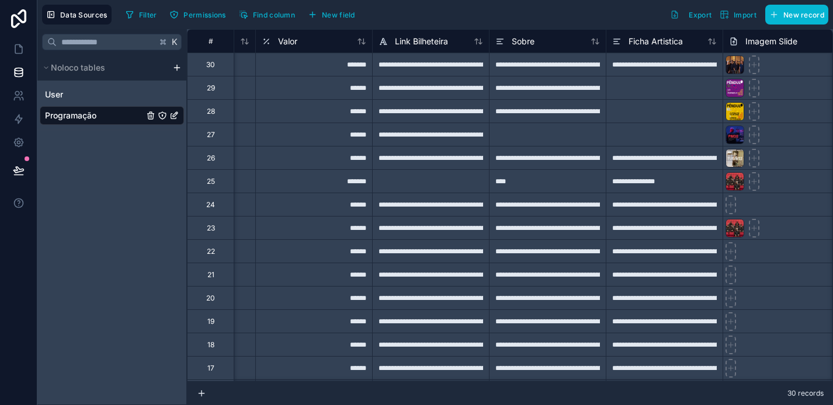
scroll to position [0, 990]
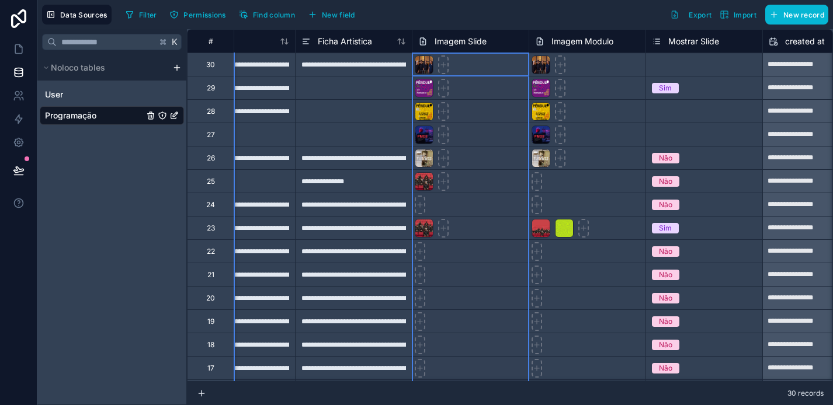
click at [462, 43] on span "Imagem Slide" at bounding box center [461, 42] width 52 height 12
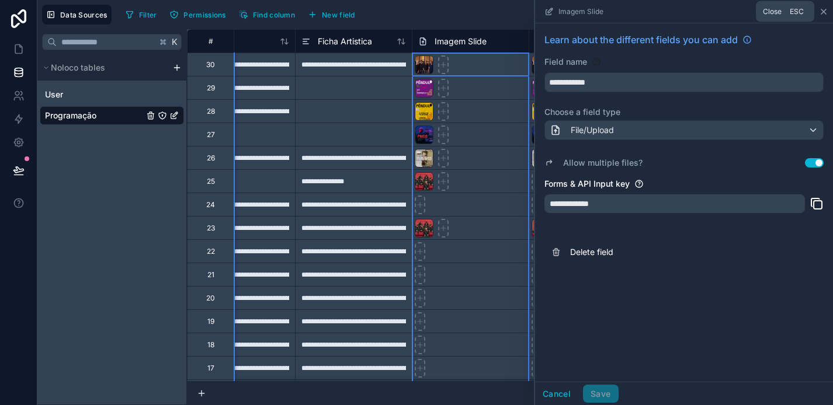
click at [825, 10] on icon at bounding box center [823, 11] width 5 height 5
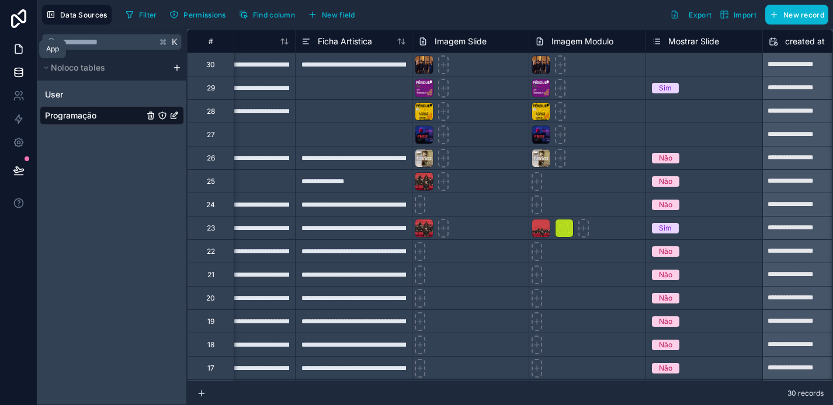
click at [15, 43] on link at bounding box center [18, 48] width 37 height 23
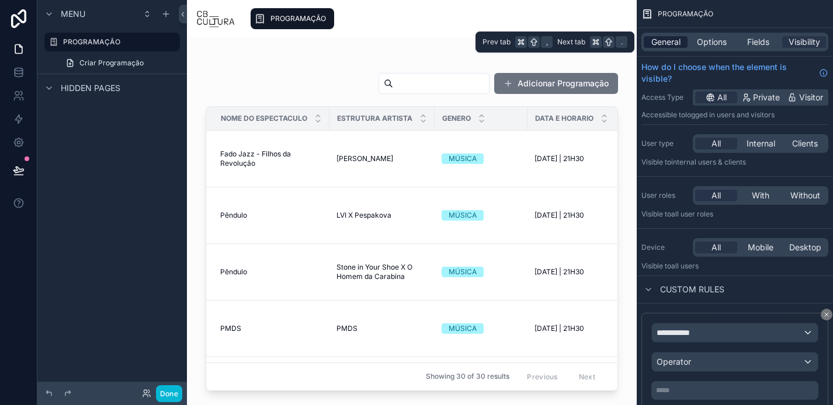
click at [671, 37] on span "General" at bounding box center [665, 42] width 29 height 12
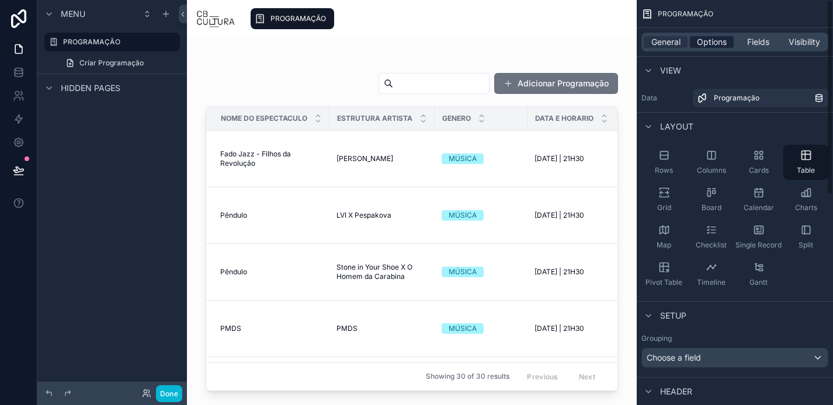
click at [705, 44] on span "Options" at bounding box center [712, 42] width 30 height 12
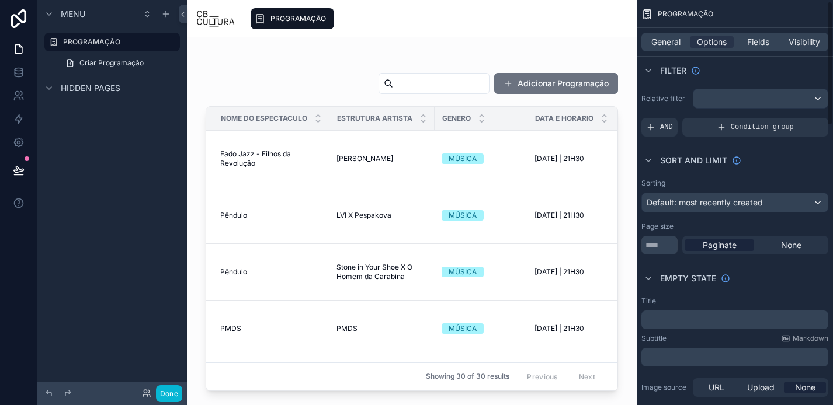
scroll to position [11, 0]
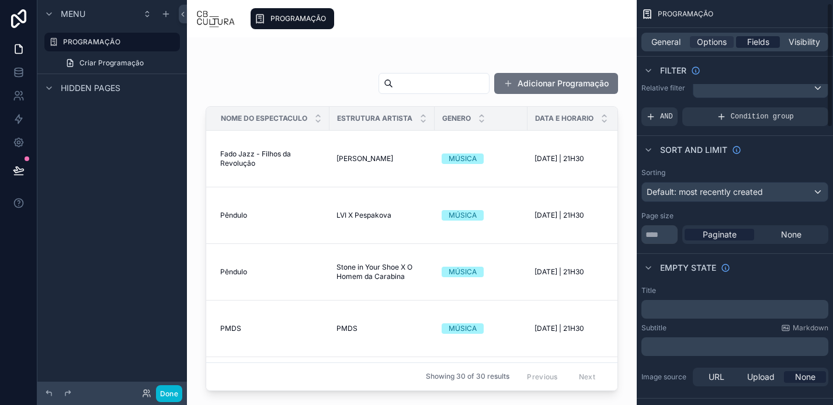
click at [753, 39] on span "Fields" at bounding box center [758, 42] width 22 height 12
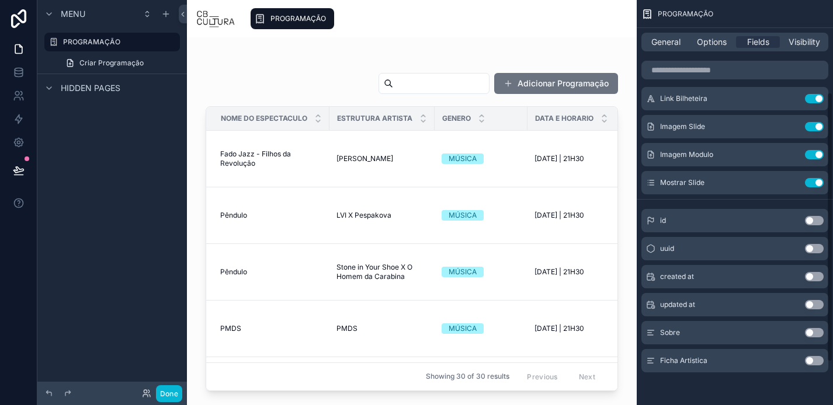
scroll to position [0, 0]
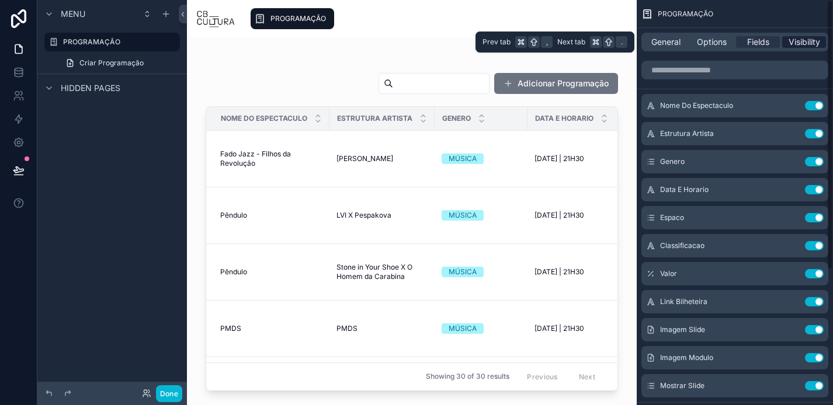
click at [814, 37] on span "Visibility" at bounding box center [805, 42] width 32 height 12
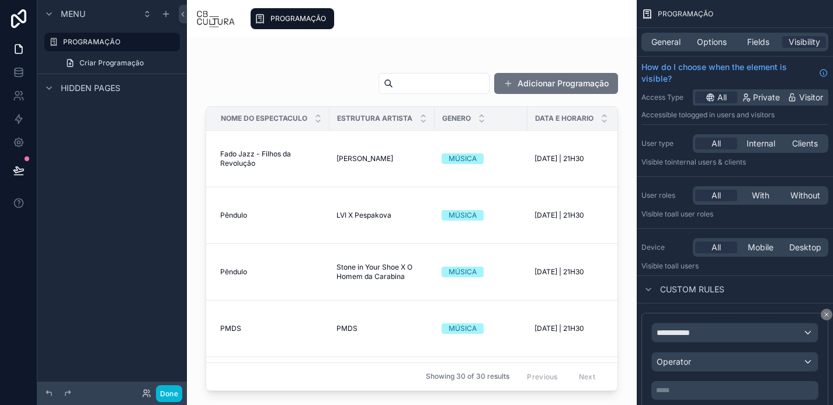
click at [512, 25] on div "PROGRAMAÇÃO" at bounding box center [436, 19] width 383 height 26
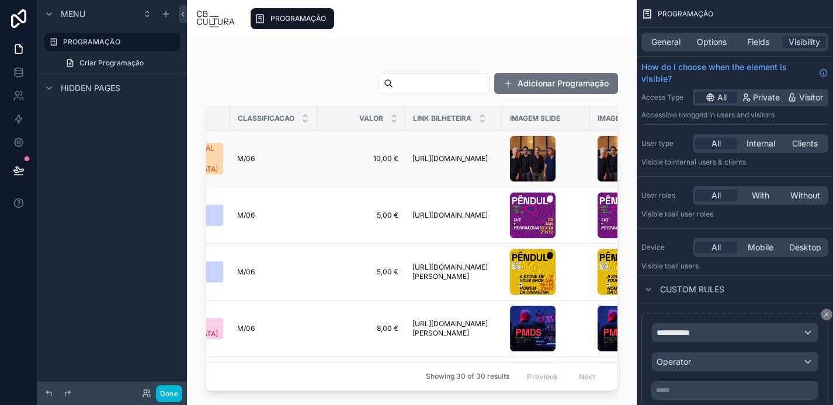
scroll to position [0, 635]
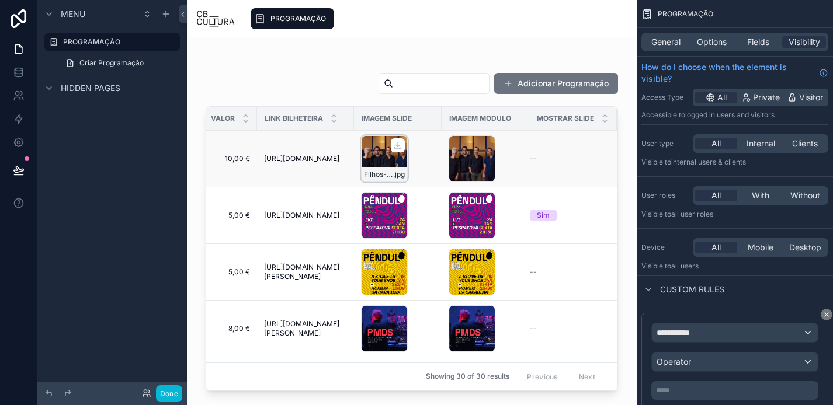
click at [383, 157] on div "Filhos-da-Revoluçao .jpg" at bounding box center [384, 159] width 47 height 47
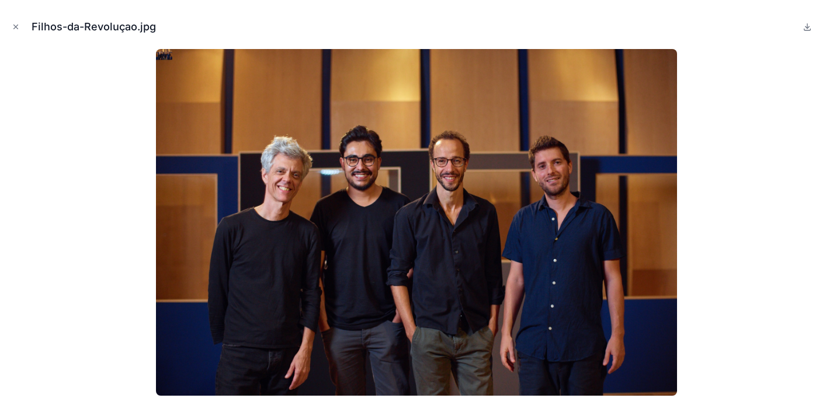
click at [360, 127] on img at bounding box center [416, 222] width 520 height 347
click at [15, 23] on icon "Close modal" at bounding box center [16, 27] width 8 height 8
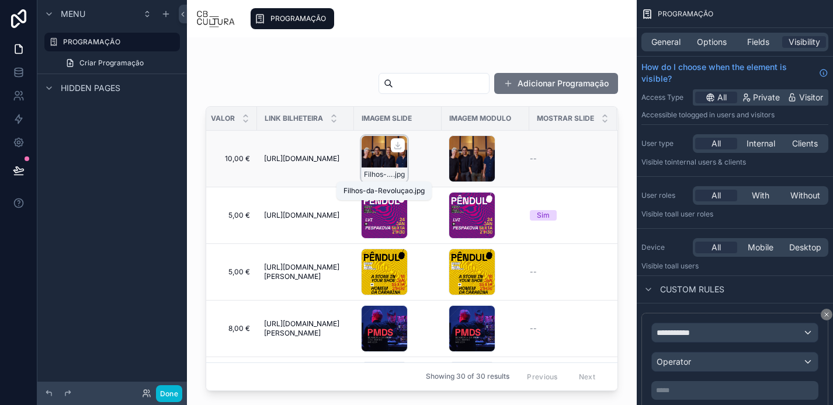
click at [382, 171] on span "Filhos-da-Revoluçao" at bounding box center [378, 174] width 29 height 9
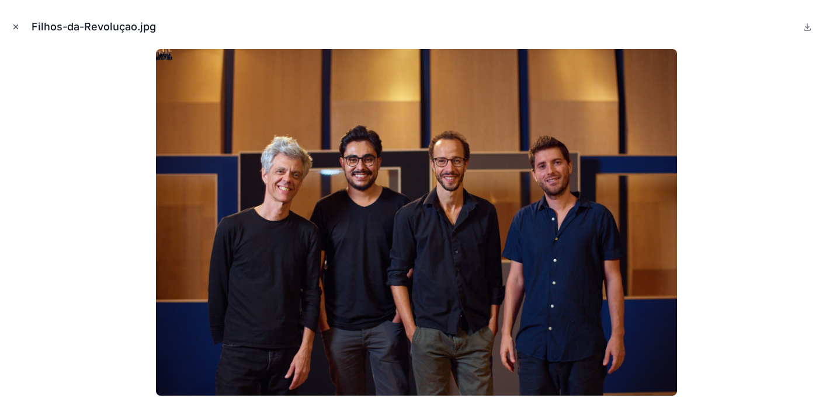
click at [18, 30] on icon "Close modal" at bounding box center [16, 27] width 8 height 8
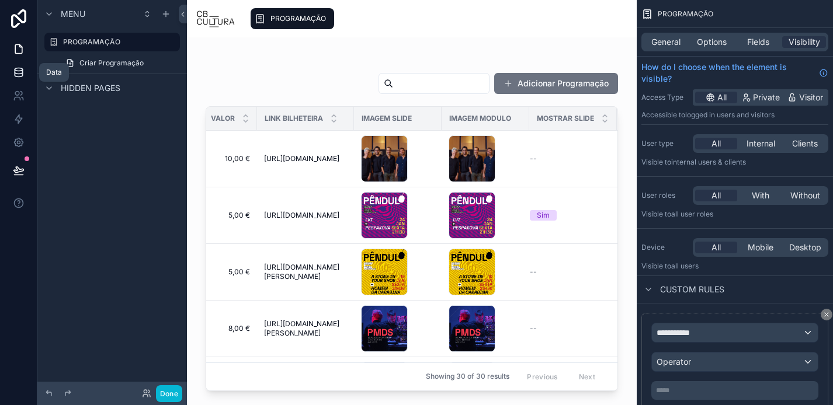
click at [18, 67] on icon at bounding box center [19, 73] width 12 height 12
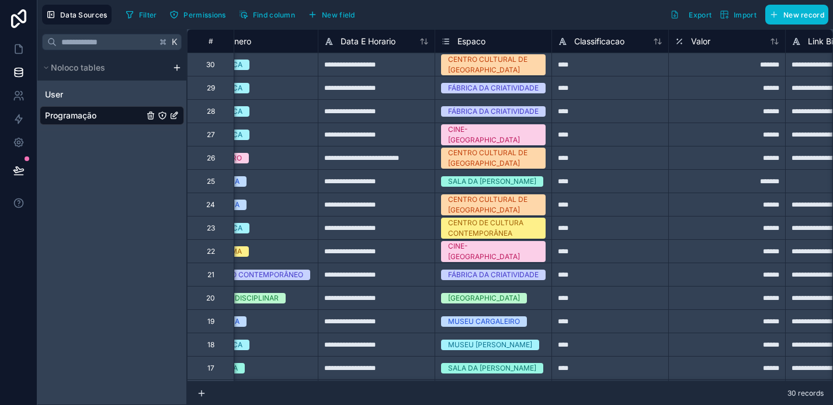
scroll to position [0, 603]
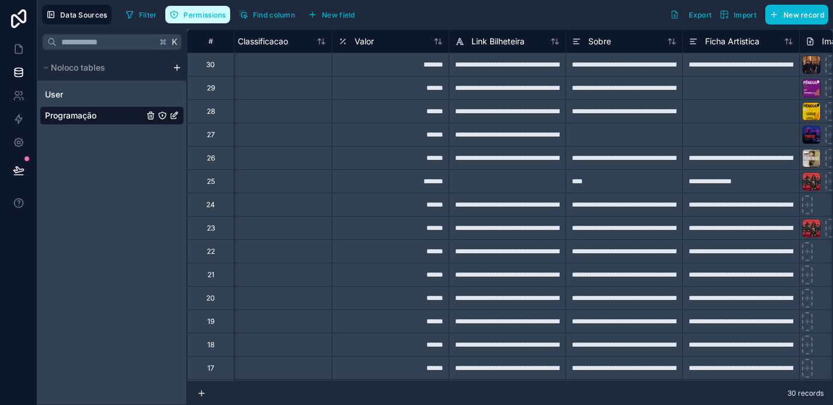
click at [184, 19] on button "Permissions" at bounding box center [197, 15] width 64 height 18
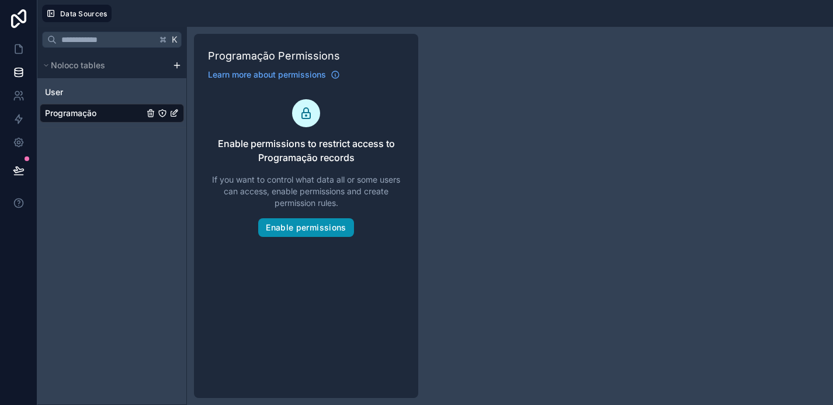
click at [320, 221] on button "Enable permissions" at bounding box center [305, 227] width 95 height 19
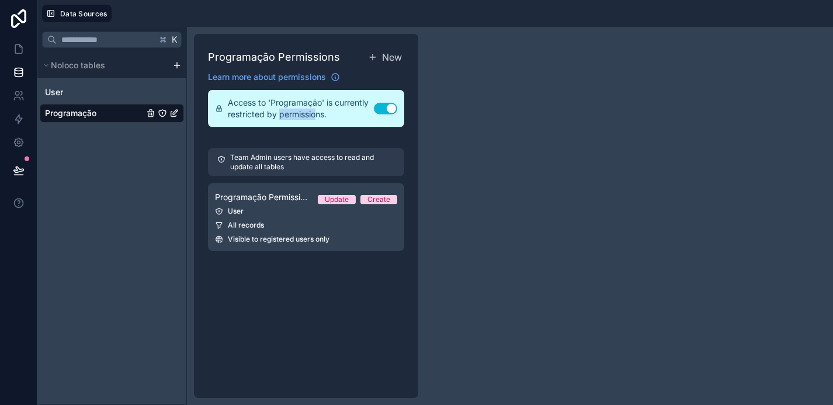
drag, startPoint x: 279, startPoint y: 116, endPoint x: 315, endPoint y: 116, distance: 35.6
click at [315, 116] on span "Access to 'Programação' is currently restricted by permissions." at bounding box center [301, 108] width 146 height 23
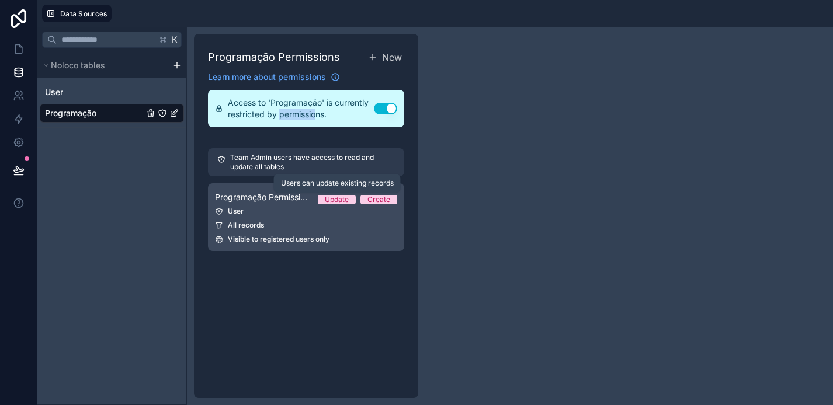
click at [292, 202] on span "Programação Permission 1" at bounding box center [261, 198] width 93 height 12
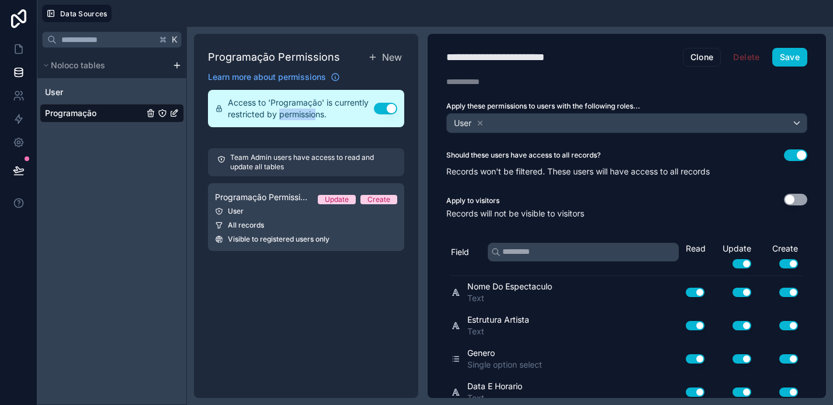
click at [794, 199] on button "Use setting" at bounding box center [795, 200] width 23 height 12
click at [19, 168] on icon at bounding box center [19, 171] width 12 height 12
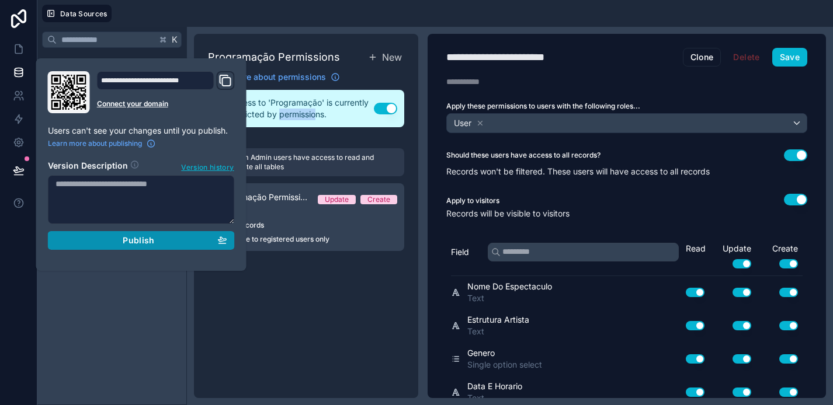
click at [151, 242] on span "Publish" at bounding box center [139, 240] width 32 height 11
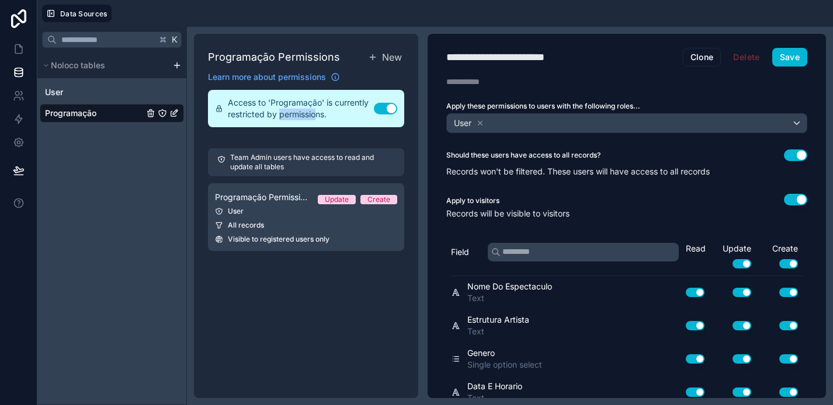
click at [793, 196] on button "Use setting" at bounding box center [795, 200] width 23 height 12
click at [793, 150] on button "Use setting" at bounding box center [795, 156] width 23 height 12
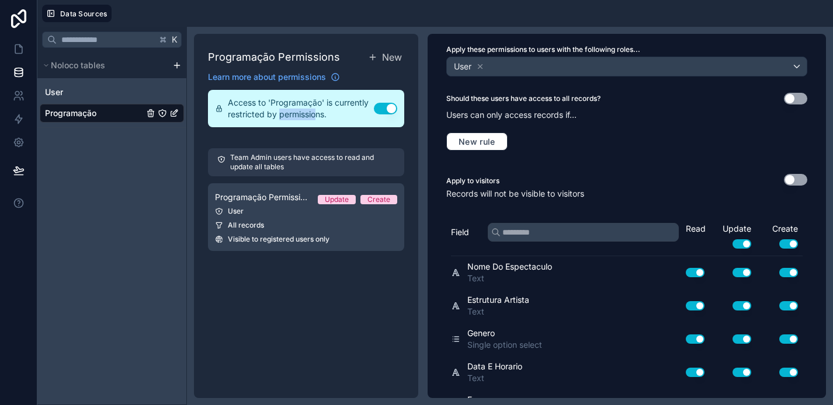
scroll to position [60, 0]
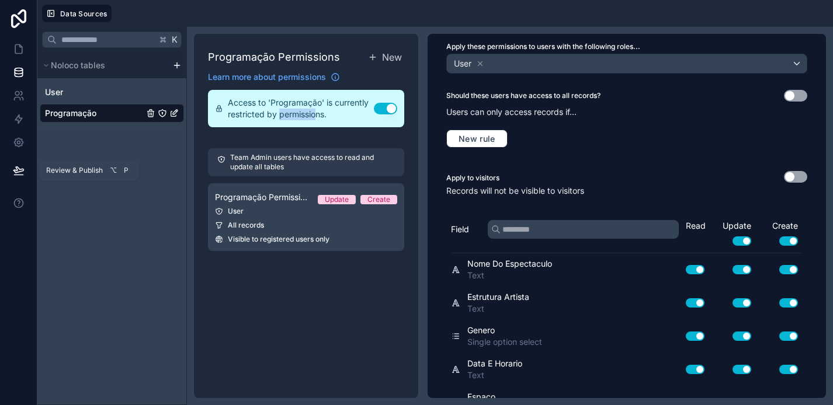
click at [13, 171] on icon at bounding box center [19, 171] width 12 height 12
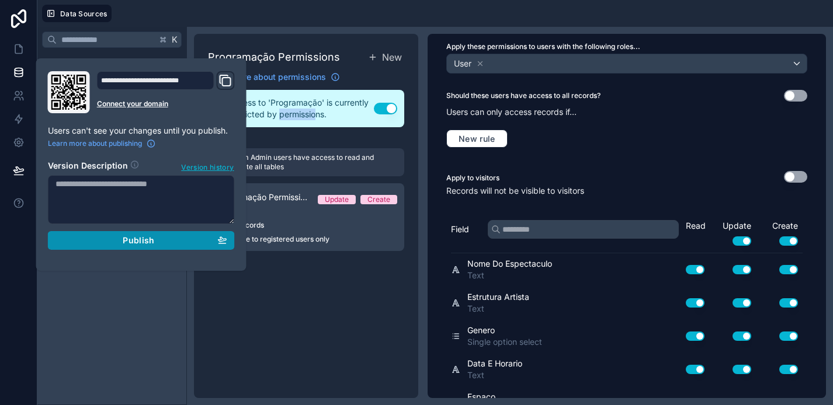
click at [187, 240] on div "Publish" at bounding box center [141, 240] width 172 height 11
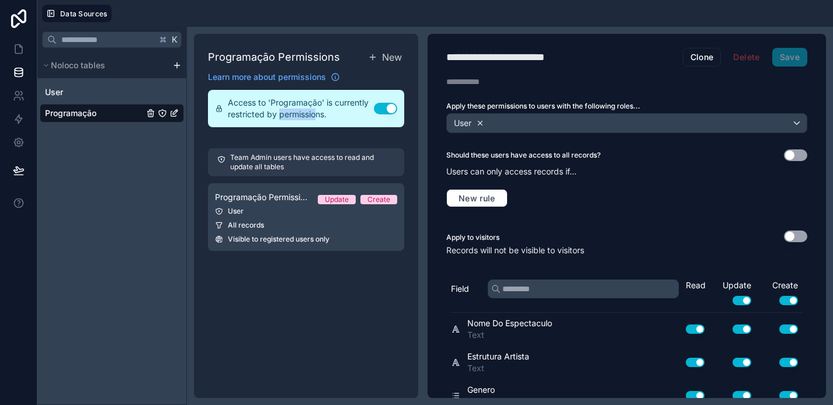
click at [482, 121] on icon at bounding box center [480, 123] width 4 height 4
click at [20, 165] on icon at bounding box center [19, 171] width 12 height 12
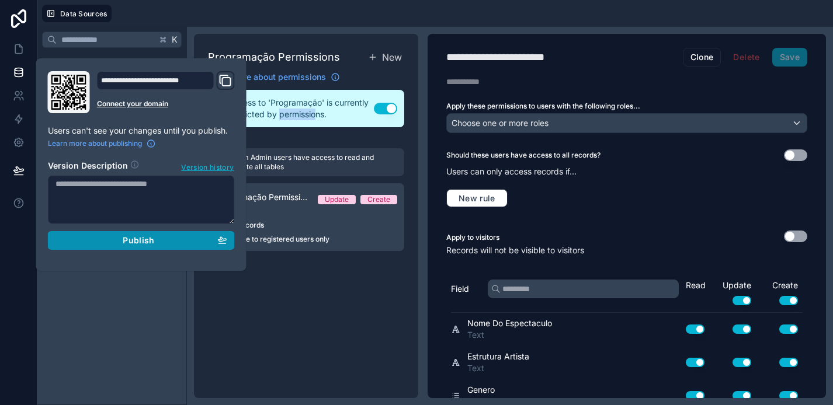
click at [155, 241] on div "Publish" at bounding box center [141, 240] width 172 height 11
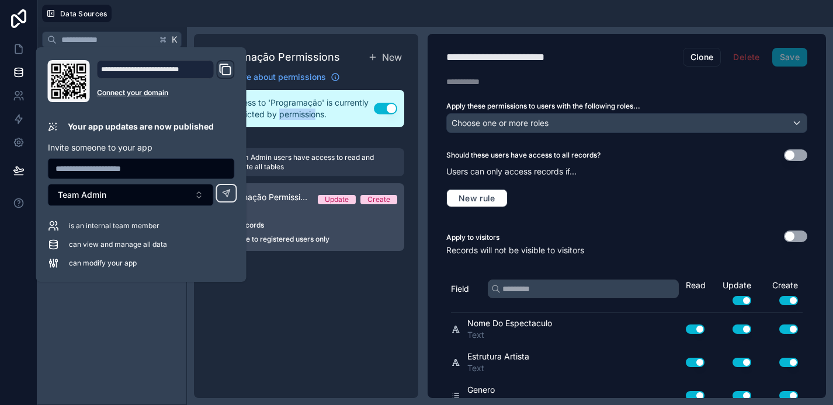
click at [322, 211] on div "User" at bounding box center [306, 211] width 182 height 9
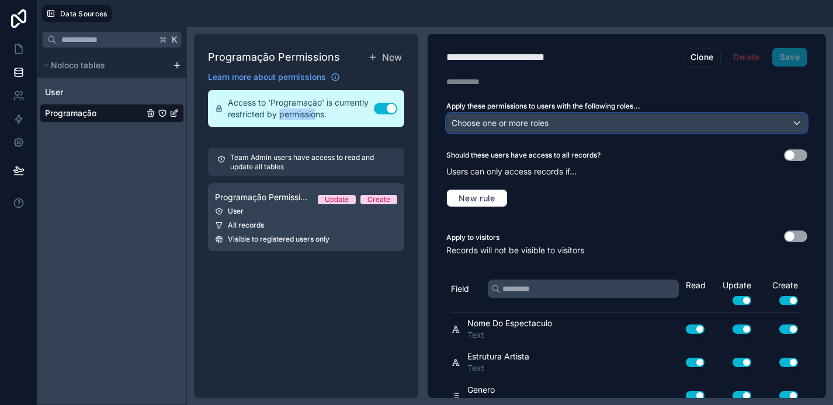
click at [687, 119] on div "Choose one or more roles" at bounding box center [627, 123] width 360 height 19
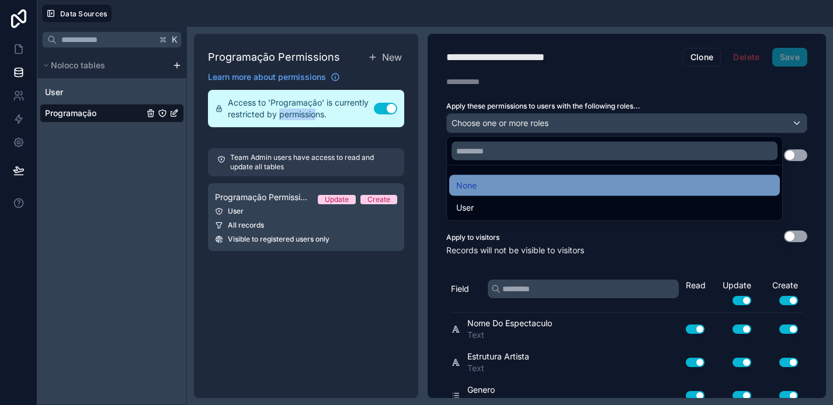
click at [627, 184] on div "None" at bounding box center [614, 186] width 317 height 14
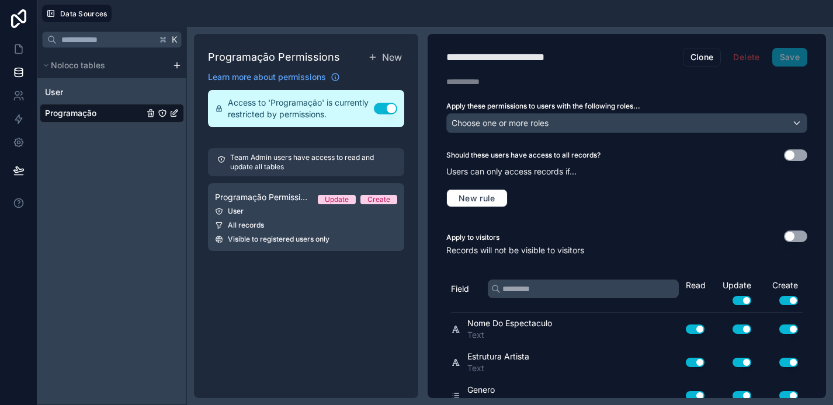
click at [610, 158] on div "Should these users have access to all records? Use setting" at bounding box center [626, 156] width 361 height 12
click at [610, 121] on div "Choose one or more roles" at bounding box center [627, 123] width 360 height 19
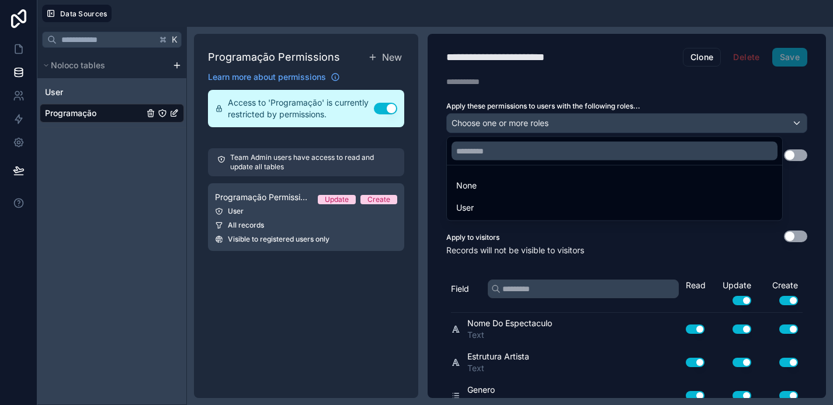
click at [599, 252] on div at bounding box center [416, 202] width 833 height 405
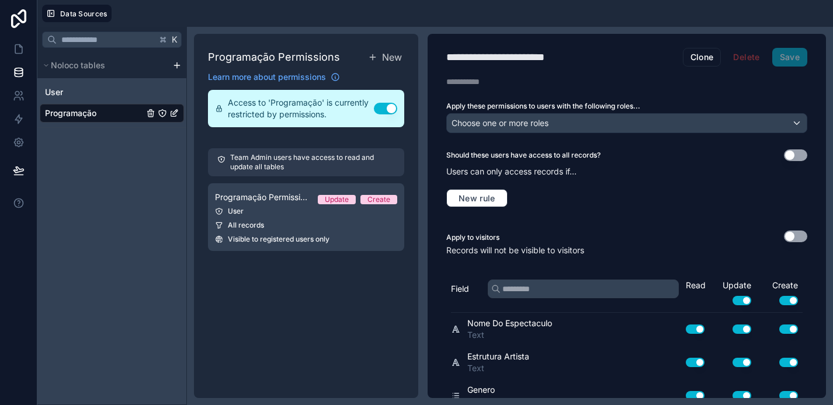
click at [497, 330] on span "Text" at bounding box center [509, 335] width 85 height 12
click at [497, 327] on span "Nome Do Espectaculo" at bounding box center [509, 324] width 85 height 12
drag, startPoint x: 466, startPoint y: 253, endPoint x: 558, endPoint y: 253, distance: 92.9
click at [558, 253] on p "Records will not be visible to visitors" at bounding box center [626, 251] width 361 height 12
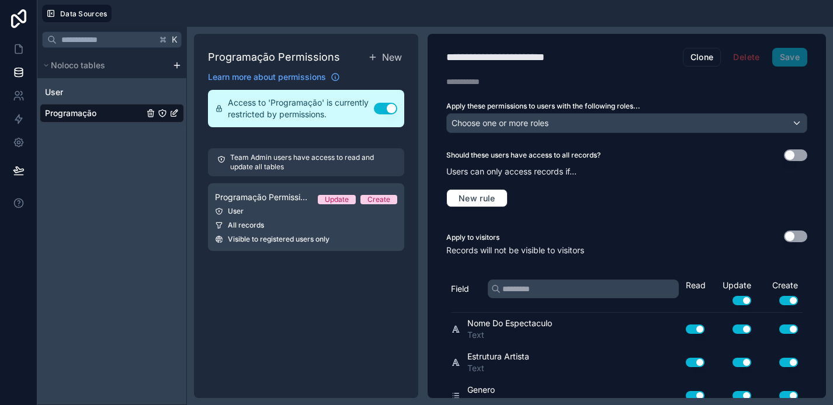
click at [380, 107] on button "Use setting" at bounding box center [385, 109] width 23 height 12
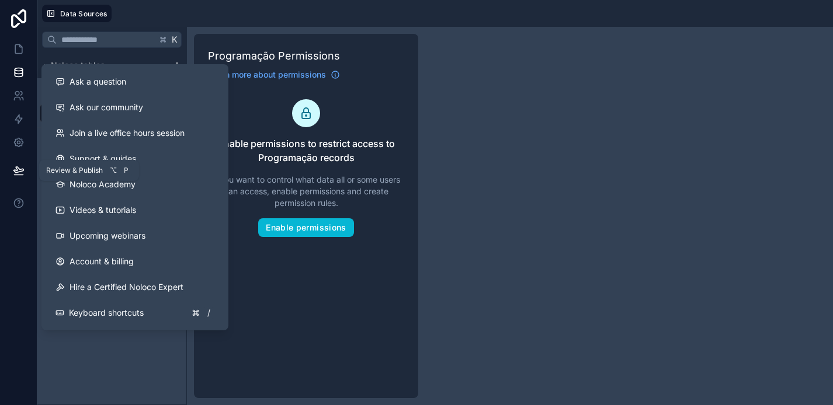
click at [9, 169] on button at bounding box center [19, 170] width 26 height 33
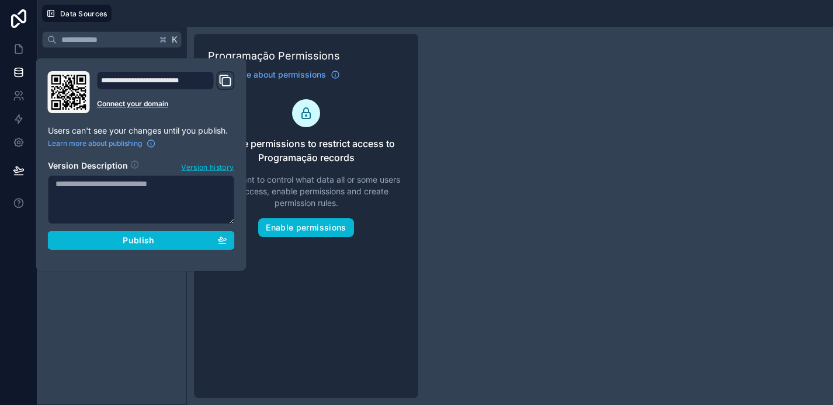
click at [207, 254] on div "**********" at bounding box center [141, 164] width 196 height 187
click at [203, 243] on div "Publish" at bounding box center [141, 240] width 172 height 11
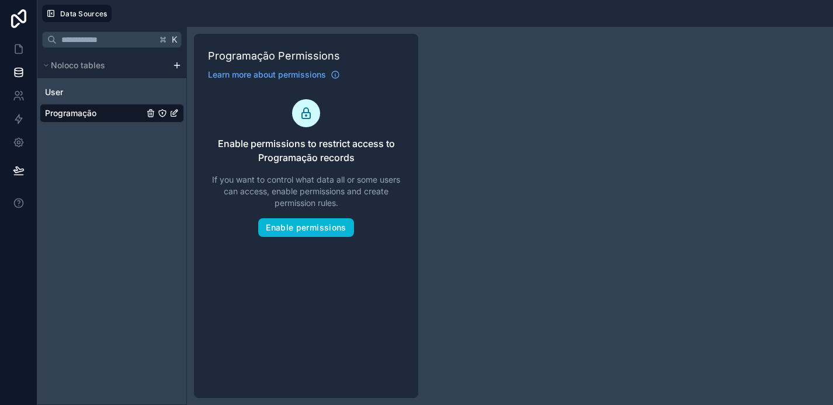
click at [557, 126] on div "K Noloco tables User Programação Programação Permissions Learn more about permi…" at bounding box center [435, 216] width 796 height 379
click at [16, 147] on icon at bounding box center [19, 143] width 12 height 12
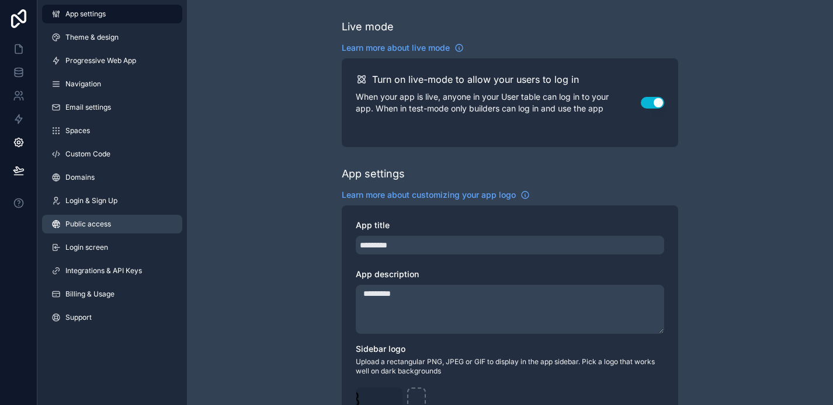
click at [101, 230] on link "Public access" at bounding box center [112, 224] width 140 height 19
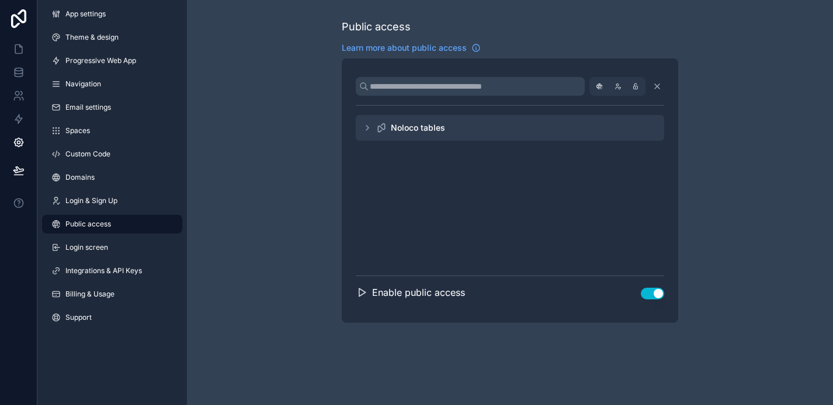
click at [365, 126] on icon "scrollable content" at bounding box center [367, 127] width 9 height 9
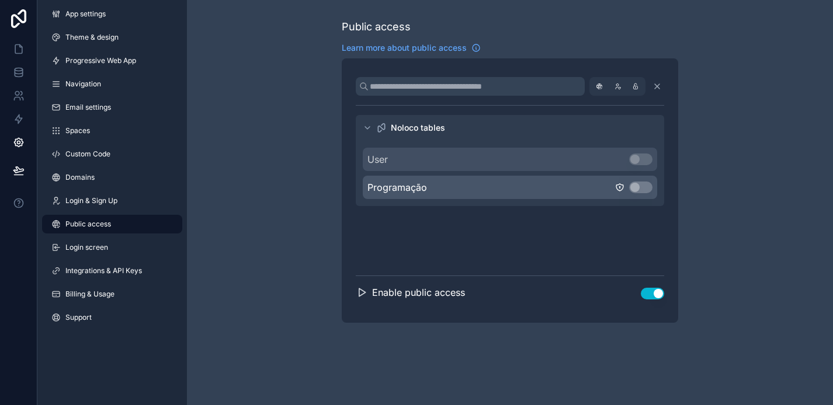
click at [548, 182] on div "Programação Use setting" at bounding box center [510, 187] width 294 height 23
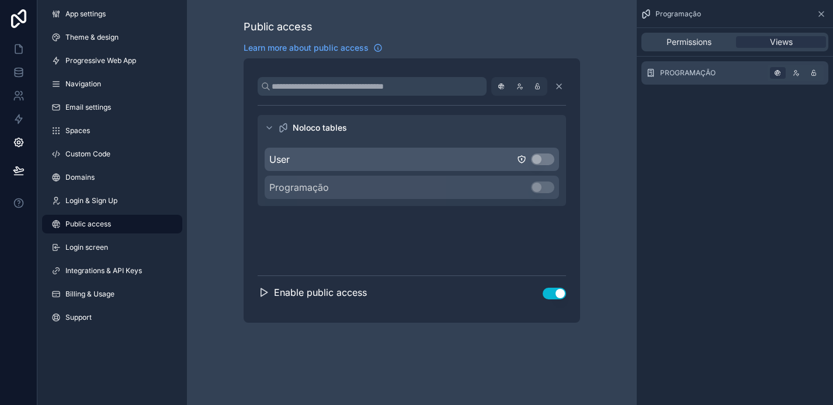
click at [513, 157] on div "User Use setting" at bounding box center [412, 159] width 294 height 23
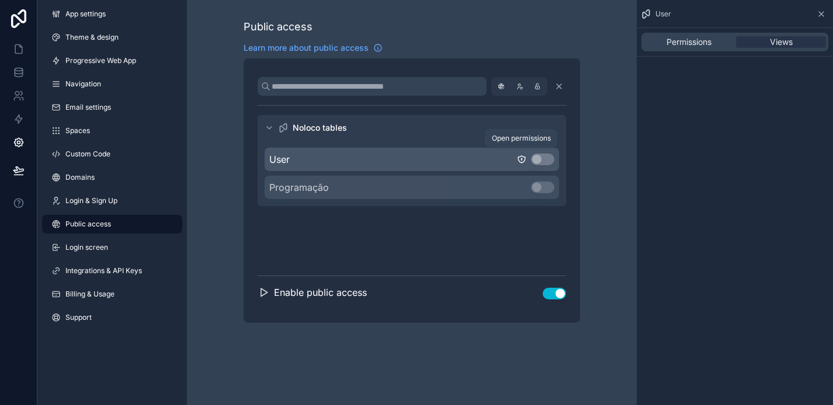
click at [523, 161] on icon "scrollable content" at bounding box center [521, 159] width 9 height 9
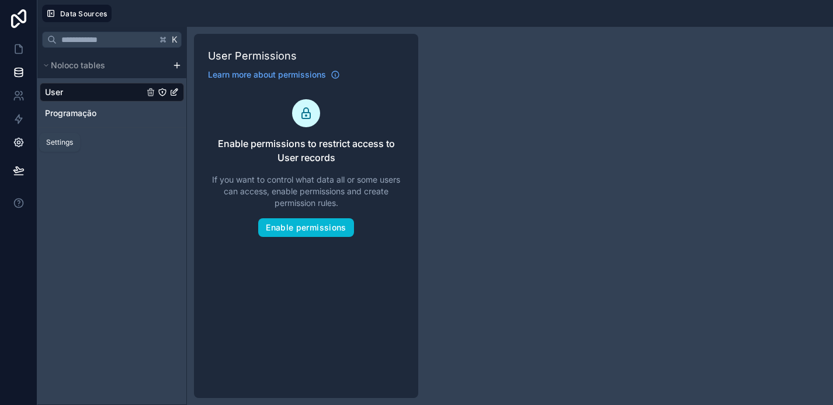
click at [15, 145] on icon at bounding box center [18, 142] width 9 height 9
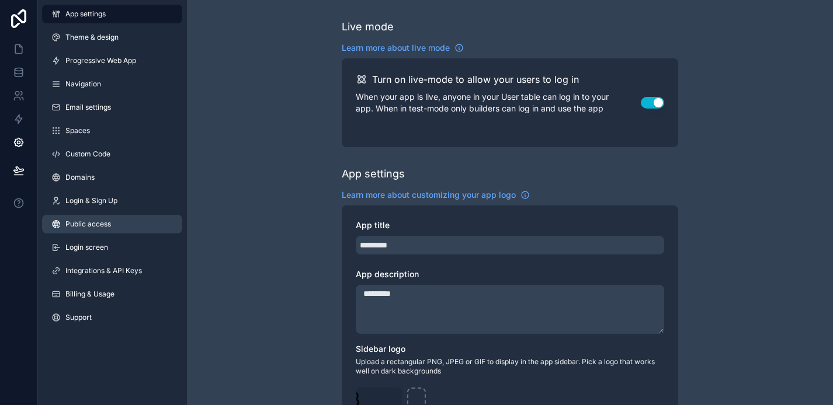
click at [92, 225] on span "Public access" at bounding box center [88, 224] width 46 height 9
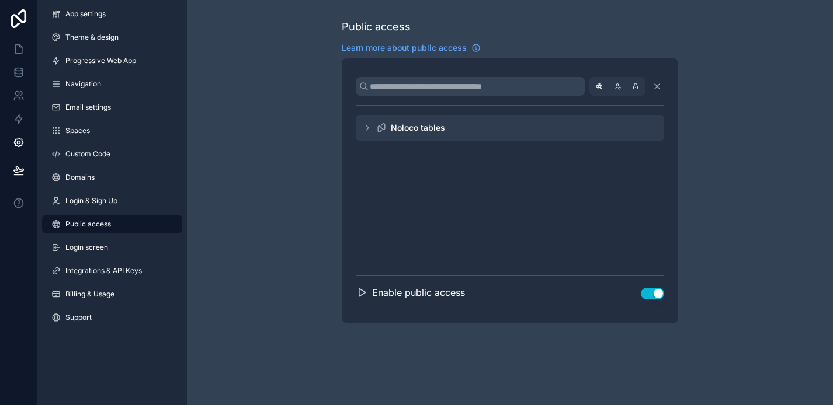
click at [525, 113] on div "Noloco tables" at bounding box center [510, 191] width 308 height 171
click at [515, 124] on div "Noloco tables" at bounding box center [510, 128] width 308 height 26
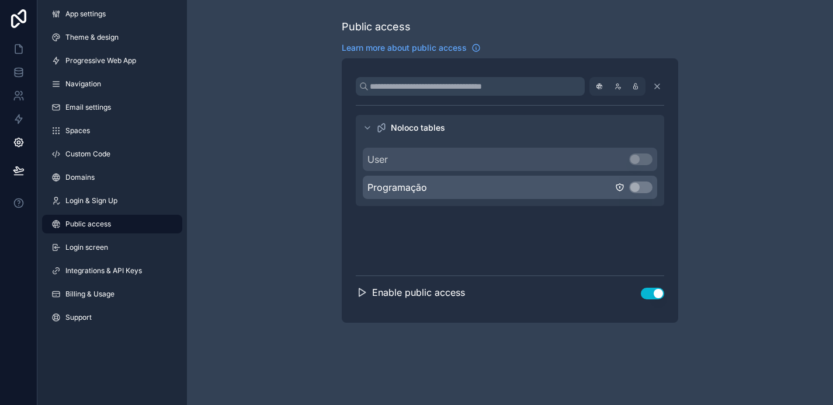
click at [462, 185] on div "Programação Use setting" at bounding box center [510, 187] width 294 height 23
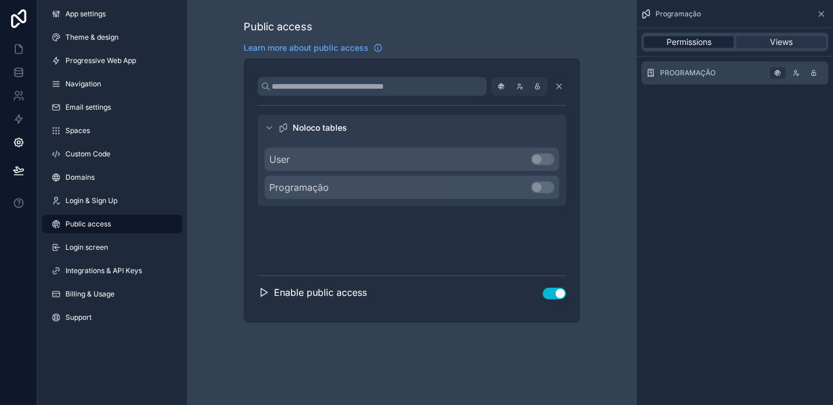
click at [682, 45] on span "Permissions" at bounding box center [688, 42] width 45 height 12
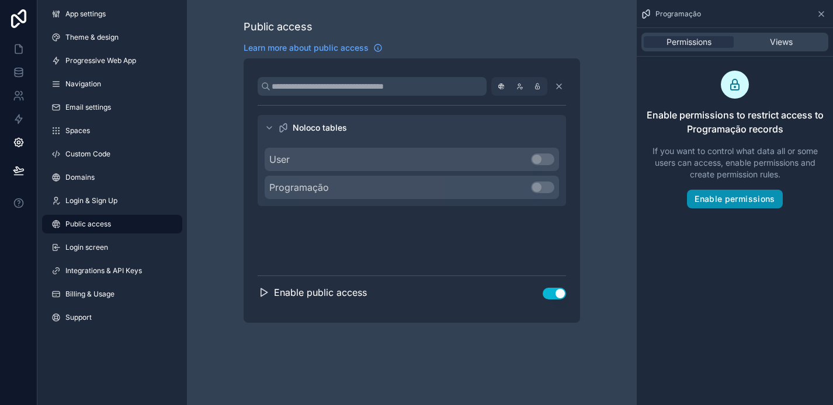
click at [728, 190] on button "Enable permissions" at bounding box center [734, 199] width 95 height 19
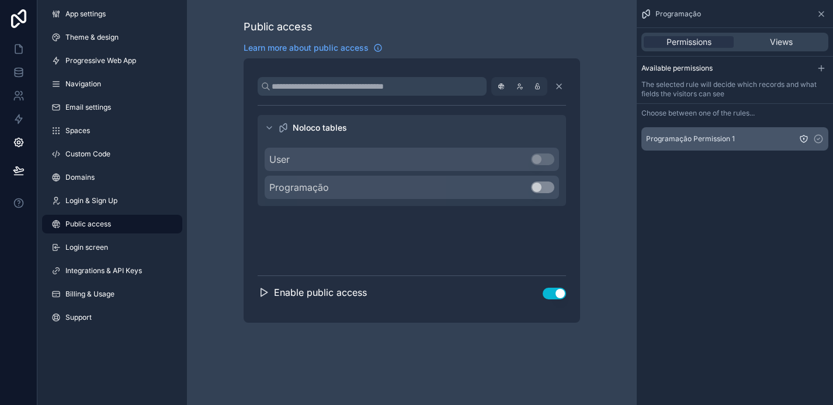
click at [718, 138] on span "Programação Permission 1" at bounding box center [690, 138] width 89 height 9
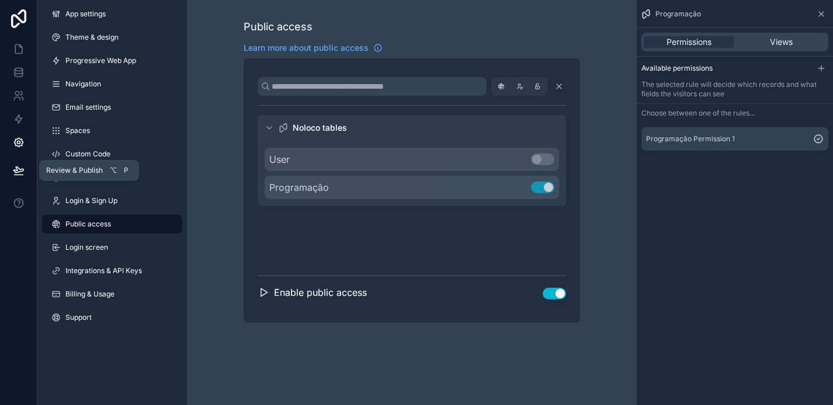
click at [13, 174] on icon at bounding box center [19, 171] width 12 height 12
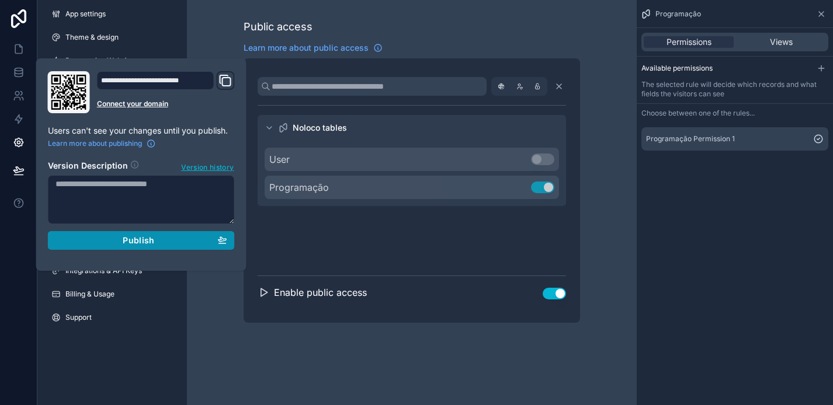
click at [141, 239] on span "Publish" at bounding box center [139, 240] width 32 height 11
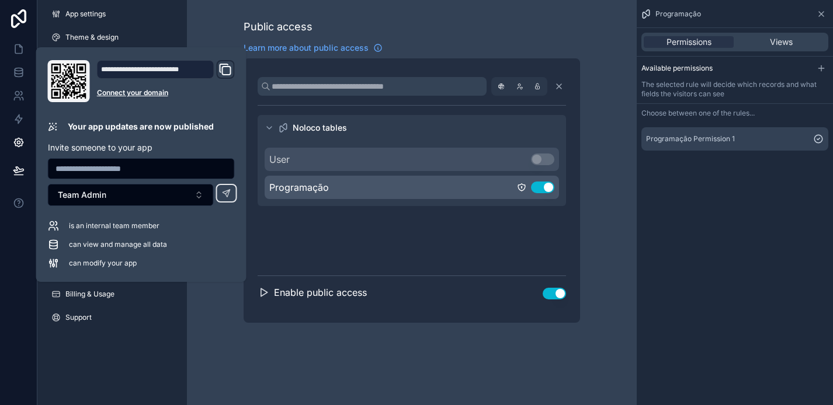
click at [404, 181] on div "Programação Use setting" at bounding box center [412, 187] width 294 height 23
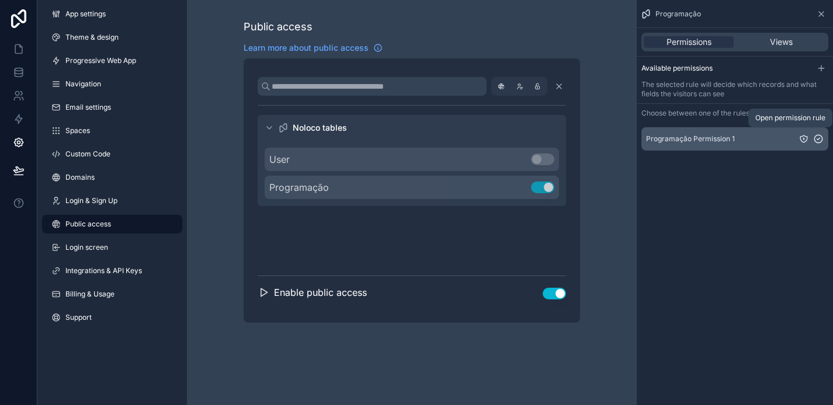
click at [803, 137] on icon "scrollable content" at bounding box center [803, 138] width 9 height 9
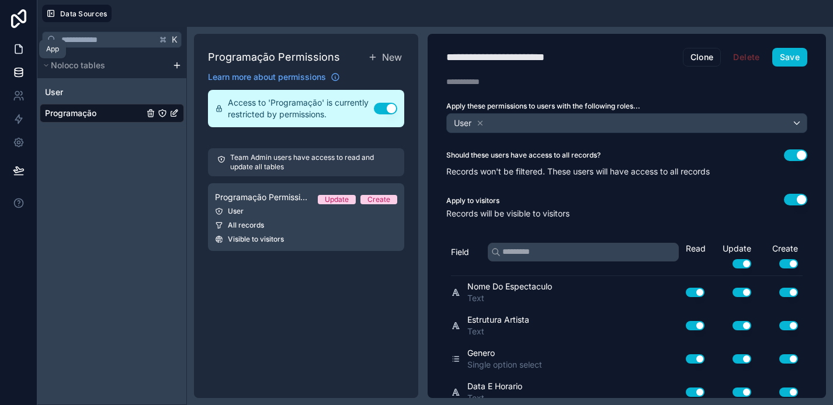
click at [13, 52] on icon at bounding box center [19, 49] width 12 height 12
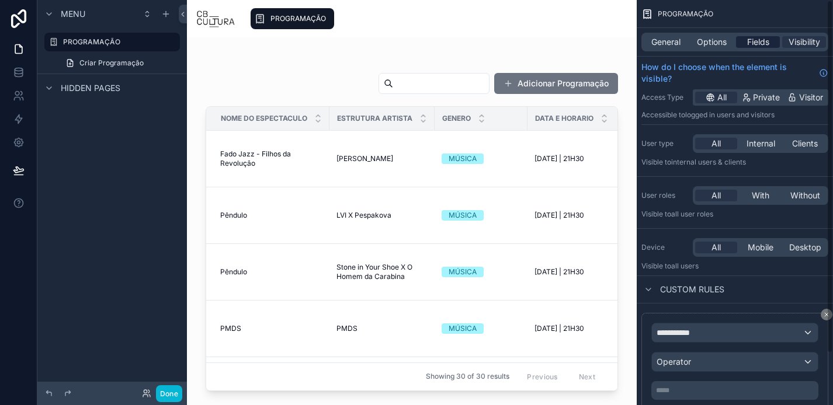
click at [752, 44] on span "Fields" at bounding box center [758, 42] width 22 height 12
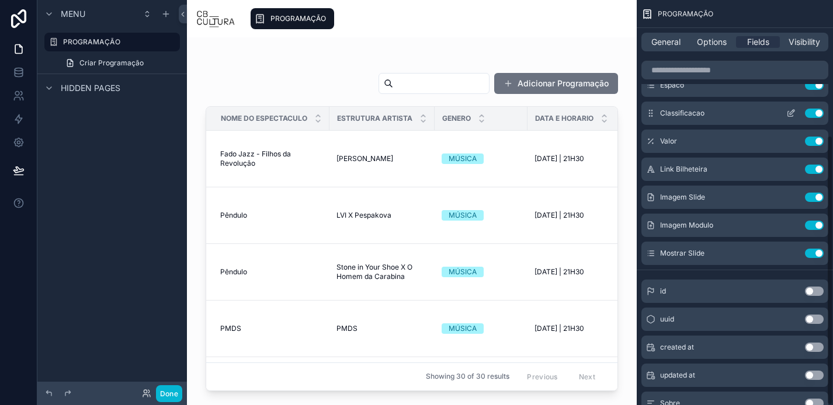
scroll to position [203, 0]
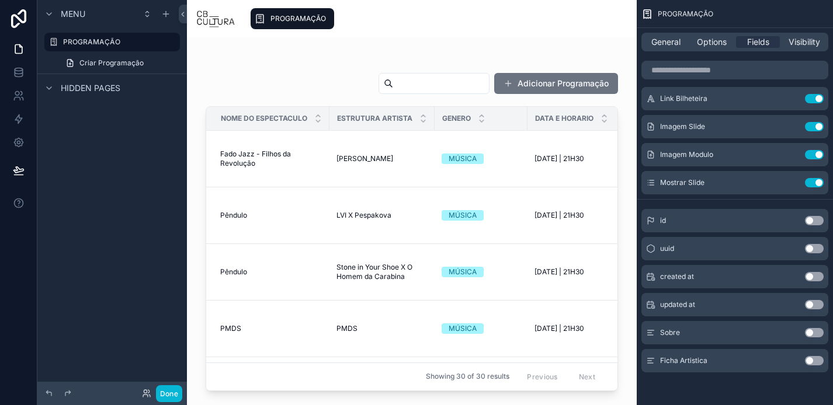
click at [815, 331] on button "Use setting" at bounding box center [814, 332] width 19 height 9
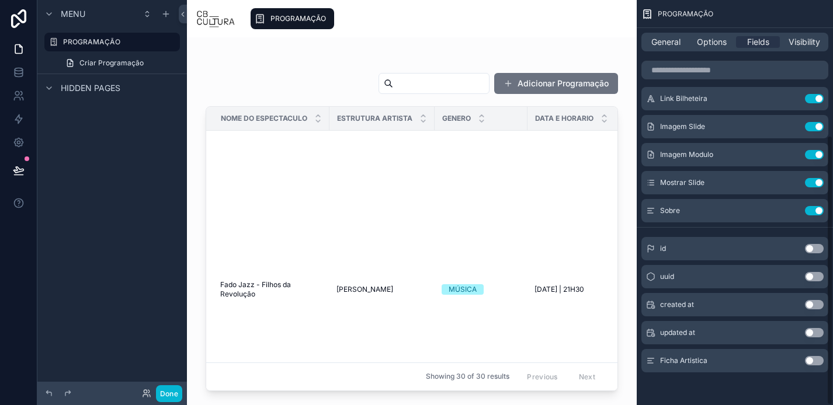
click at [813, 355] on div "Ficha Artistica Use setting" at bounding box center [734, 360] width 187 height 23
click at [816, 359] on button "Use setting" at bounding box center [814, 360] width 19 height 9
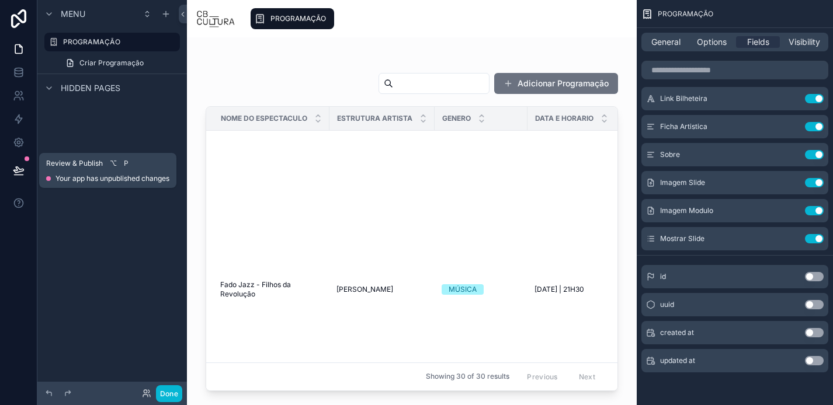
click at [22, 169] on icon at bounding box center [18, 170] width 10 height 6
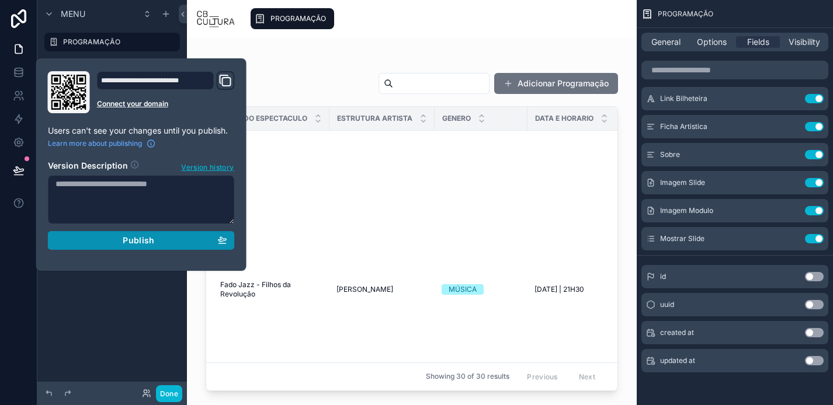
click at [162, 241] on div "Publish" at bounding box center [141, 240] width 172 height 11
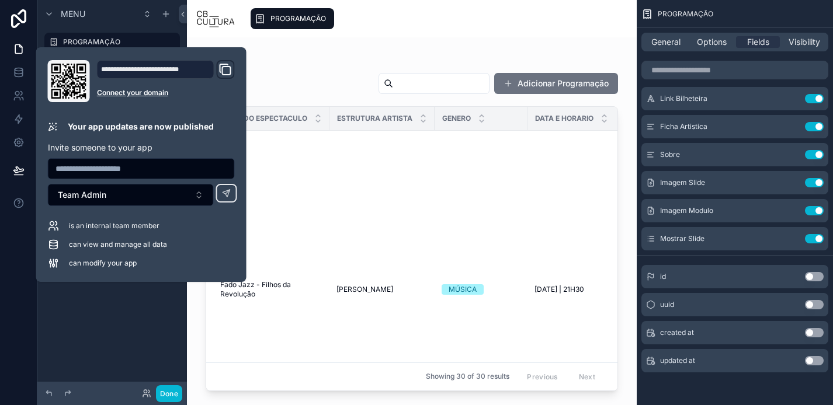
click at [626, 155] on div "PROGRAMAÇÃO Adicionar Programação Nome Do Espectaculo Estrutura Artista Genero …" at bounding box center [412, 214] width 450 height 354
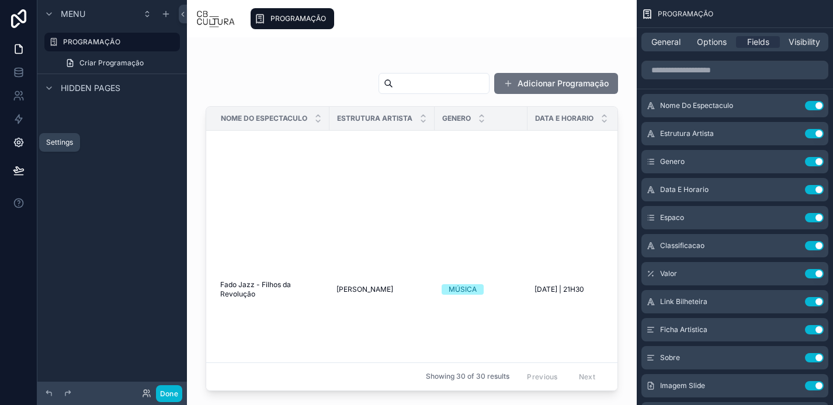
click at [25, 143] on link at bounding box center [18, 142] width 37 height 23
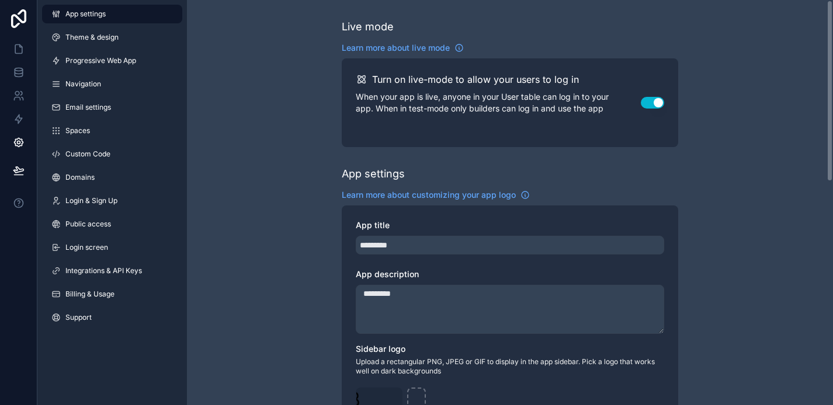
click at [18, 76] on icon at bounding box center [19, 74] width 8 height 5
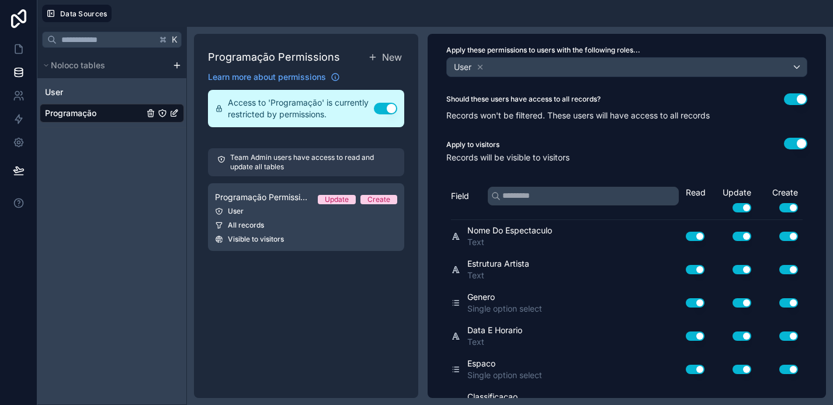
scroll to position [150, 0]
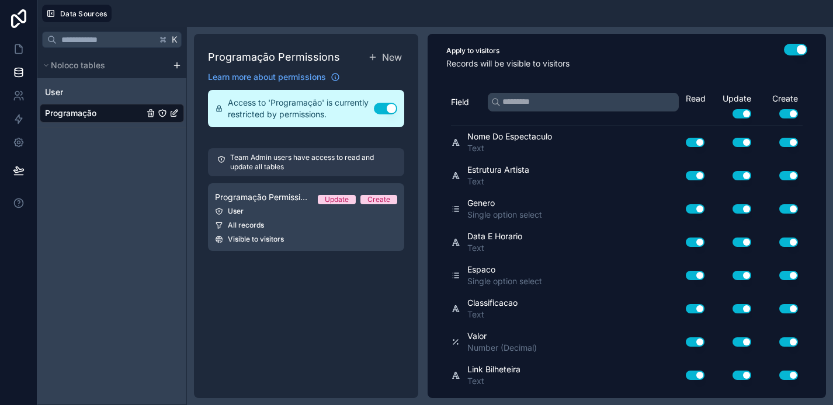
click at [788, 114] on button "Use setting" at bounding box center [788, 113] width 19 height 9
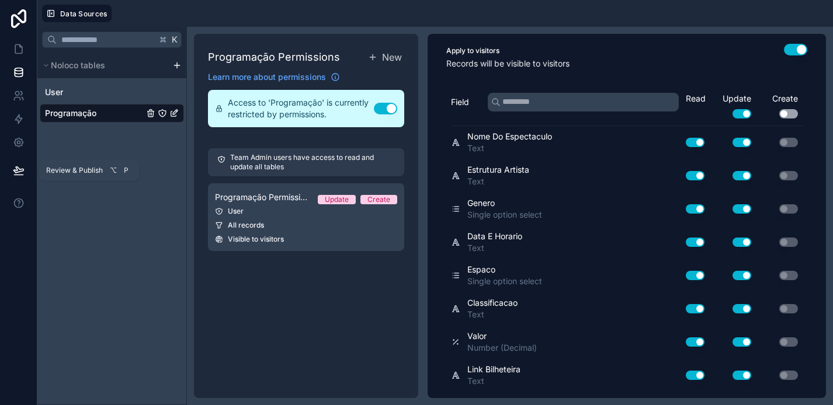
click at [9, 172] on button at bounding box center [19, 170] width 26 height 33
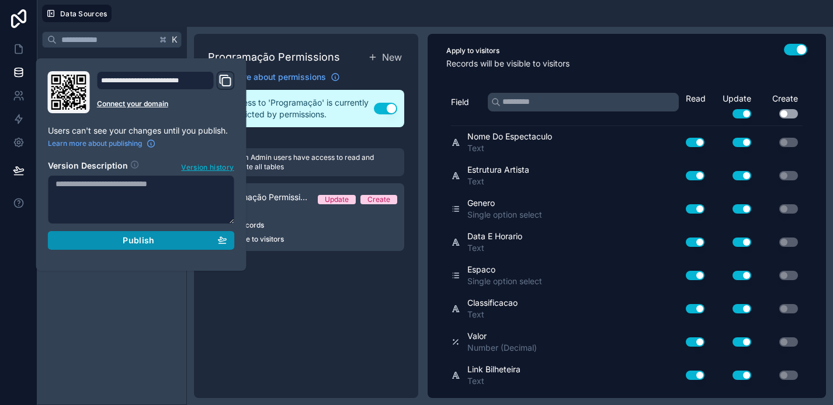
click at [185, 238] on div "Publish" at bounding box center [141, 240] width 172 height 11
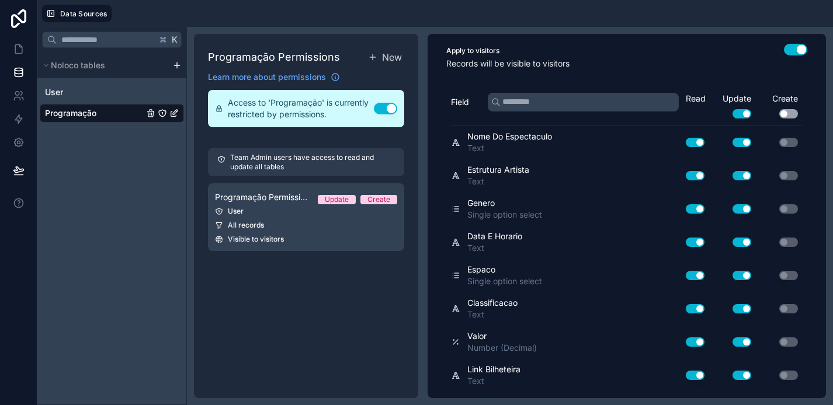
click at [745, 113] on button "Use setting" at bounding box center [741, 113] width 19 height 9
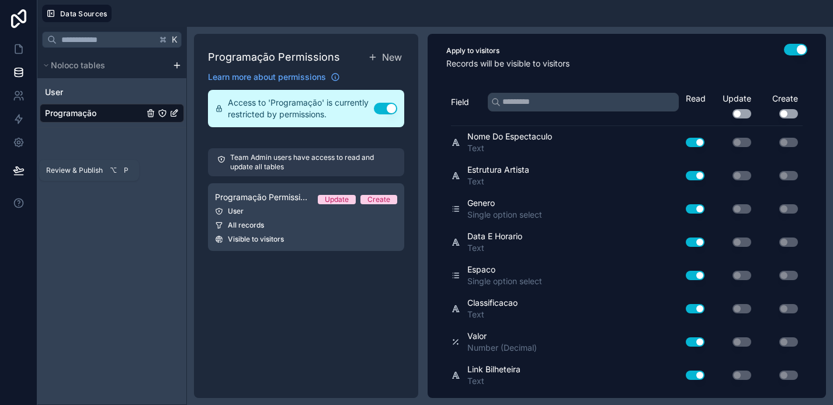
click at [16, 172] on icon at bounding box center [18, 170] width 10 height 6
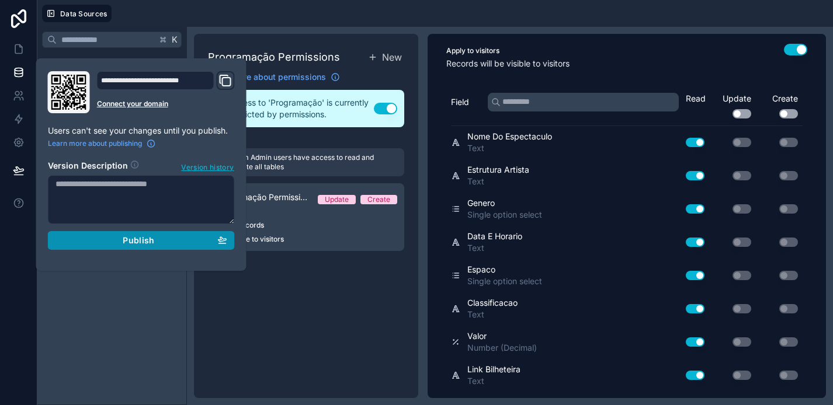
click at [138, 241] on span "Publish" at bounding box center [139, 240] width 32 height 11
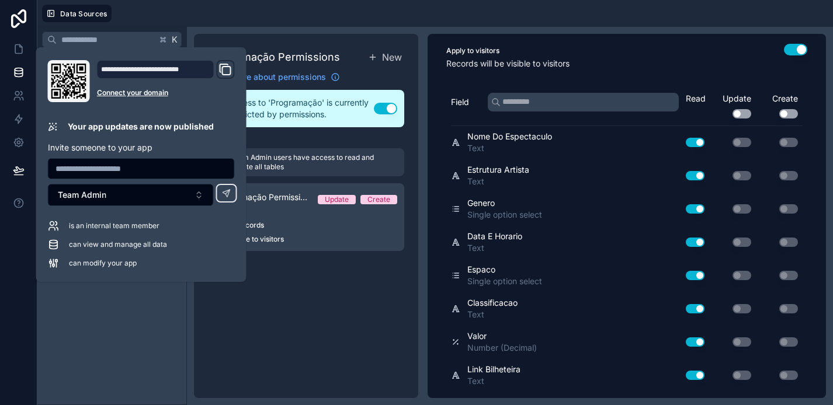
click at [340, 315] on div "Programação Permissions New Learn more about permissions Access to 'Programação…" at bounding box center [306, 216] width 224 height 364
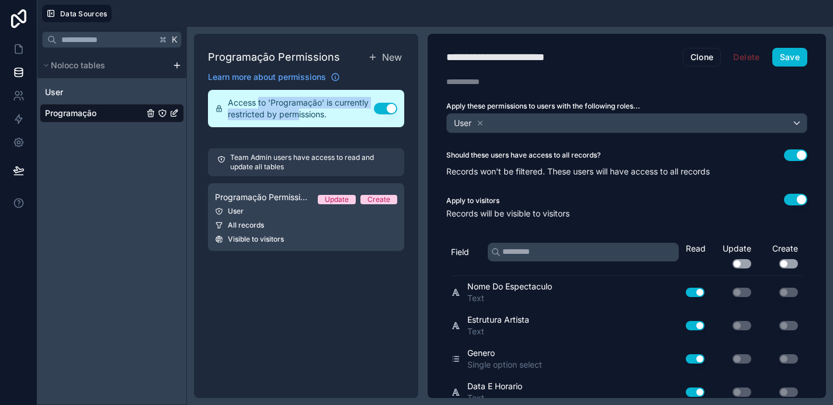
drag, startPoint x: 258, startPoint y: 102, endPoint x: 299, endPoint y: 110, distance: 42.3
click at [299, 110] on span "Access to 'Programação' is currently restricted by permissions." at bounding box center [301, 108] width 146 height 23
click at [16, 137] on icon at bounding box center [19, 143] width 12 height 12
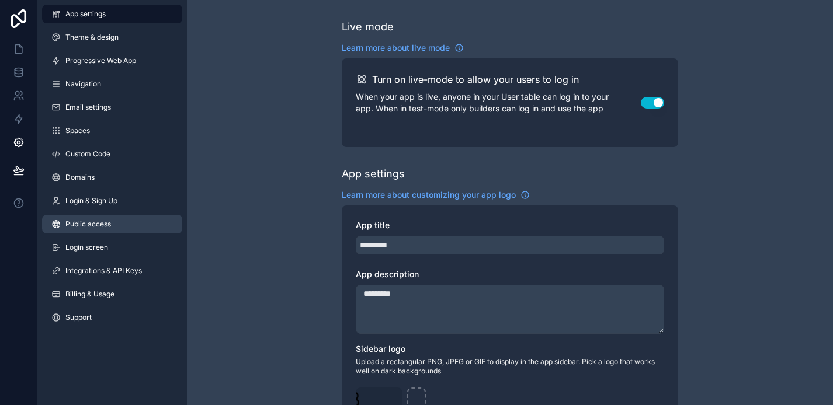
click at [85, 227] on span "Public access" at bounding box center [88, 224] width 46 height 9
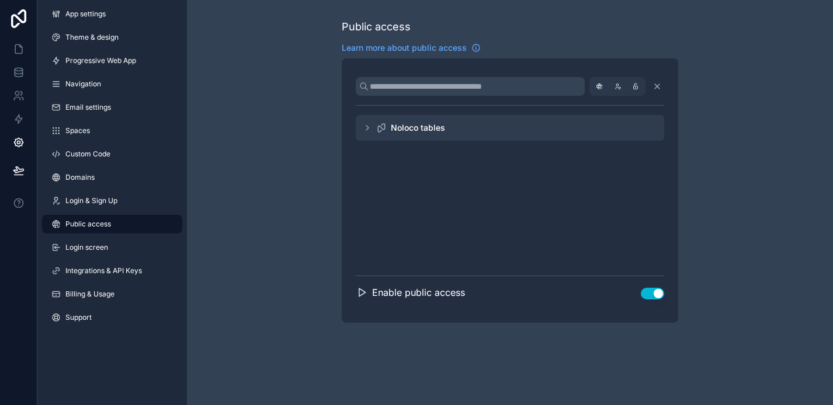
click at [473, 123] on div "Noloco tables" at bounding box center [510, 128] width 308 height 26
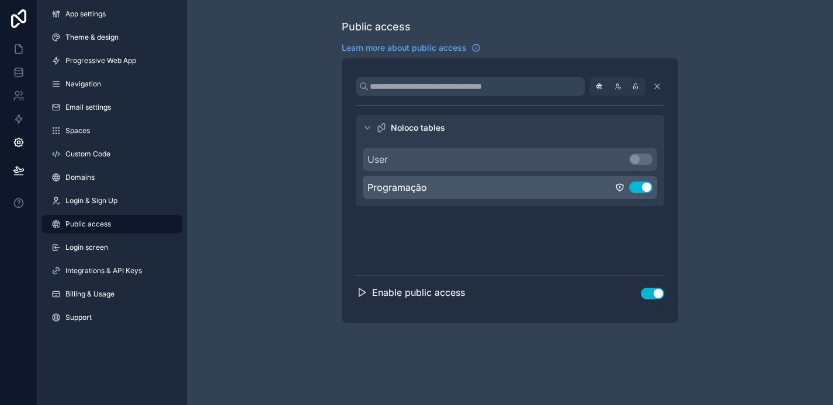
click at [519, 187] on div "Programação Use setting" at bounding box center [510, 187] width 294 height 23
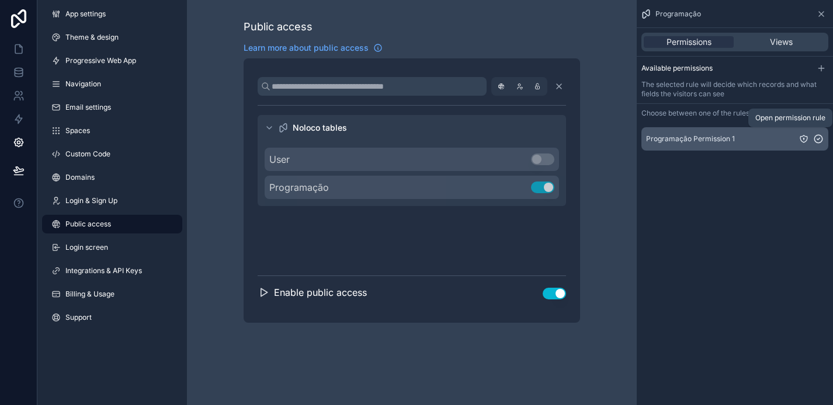
click at [800, 136] on icon "scrollable content" at bounding box center [803, 138] width 9 height 9
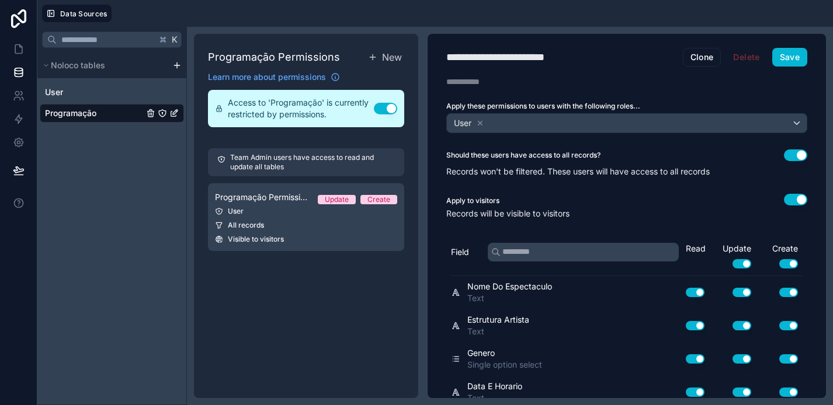
click at [734, 264] on button "Use setting" at bounding box center [741, 263] width 19 height 9
click at [791, 266] on button "Use setting" at bounding box center [788, 263] width 19 height 9
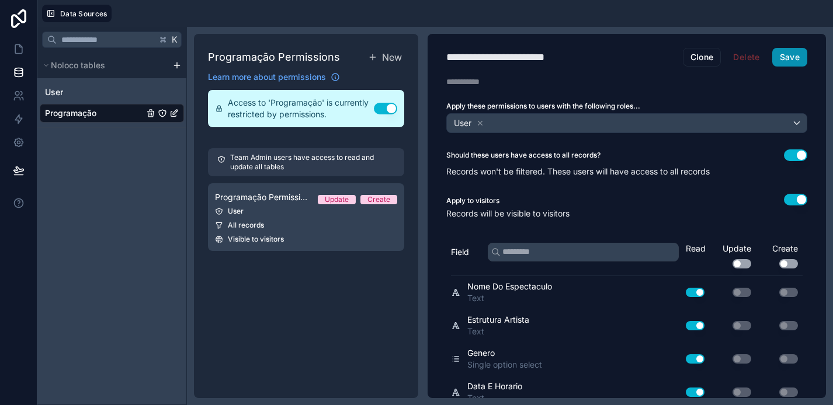
click at [797, 60] on button "Save" at bounding box center [789, 57] width 35 height 19
click at [20, 173] on icon at bounding box center [19, 171] width 12 height 12
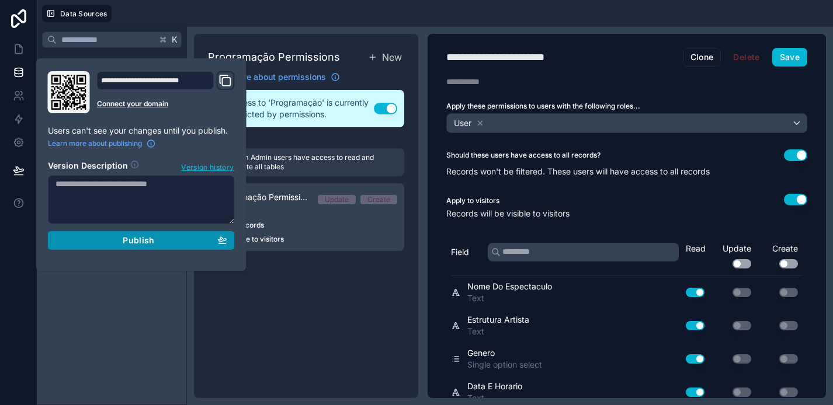
click at [128, 237] on span "Publish" at bounding box center [139, 240] width 32 height 11
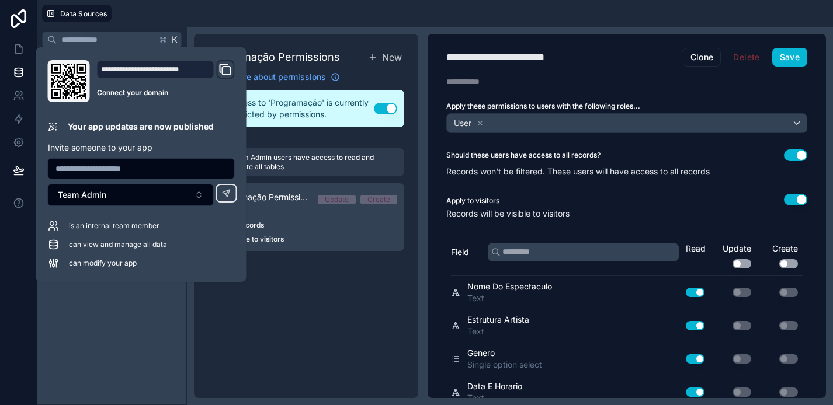
click at [346, 270] on div "Programação Permissions New Learn more about permissions Access to 'Programação…" at bounding box center [306, 216] width 224 height 364
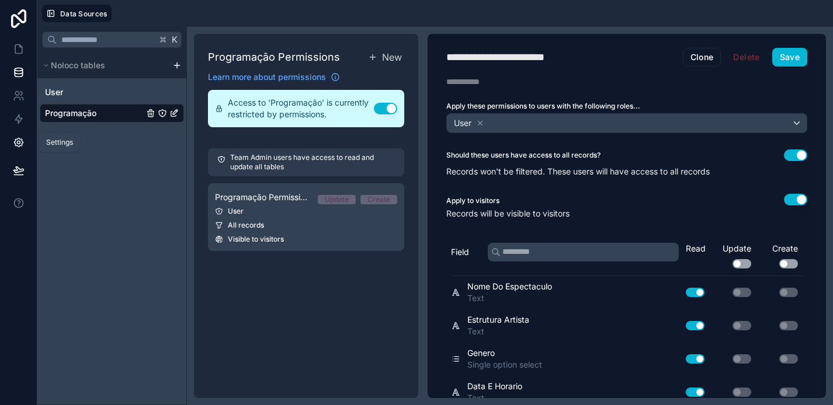
click at [20, 145] on icon at bounding box center [18, 142] width 9 height 9
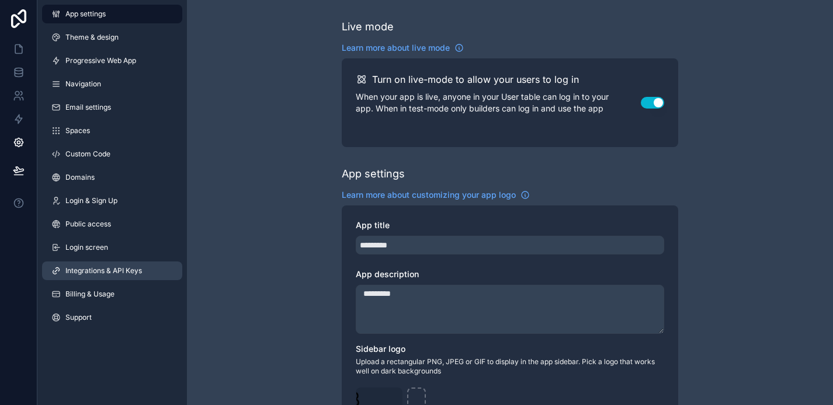
click at [117, 272] on span "Integrations & API Keys" at bounding box center [103, 270] width 77 height 9
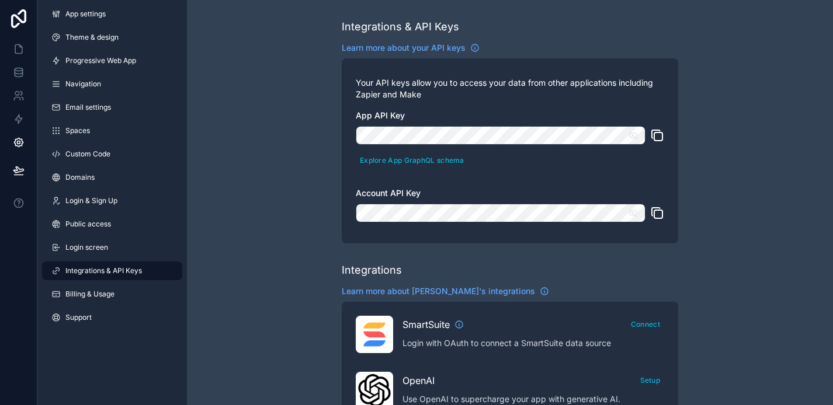
click at [386, 117] on span "App API Key" at bounding box center [380, 115] width 49 height 10
copy span "App API Key"
click at [657, 140] on icon "scrollable content" at bounding box center [657, 136] width 14 height 14
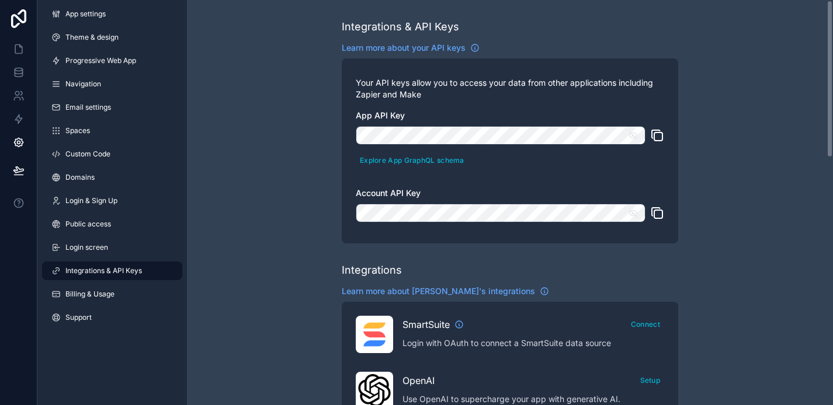
click at [390, 195] on span "Account API Key" at bounding box center [388, 193] width 65 height 10
copy span "Account API Key"
click at [658, 215] on icon "scrollable content" at bounding box center [657, 213] width 14 height 14
